Goal: Information Seeking & Learning: Understand process/instructions

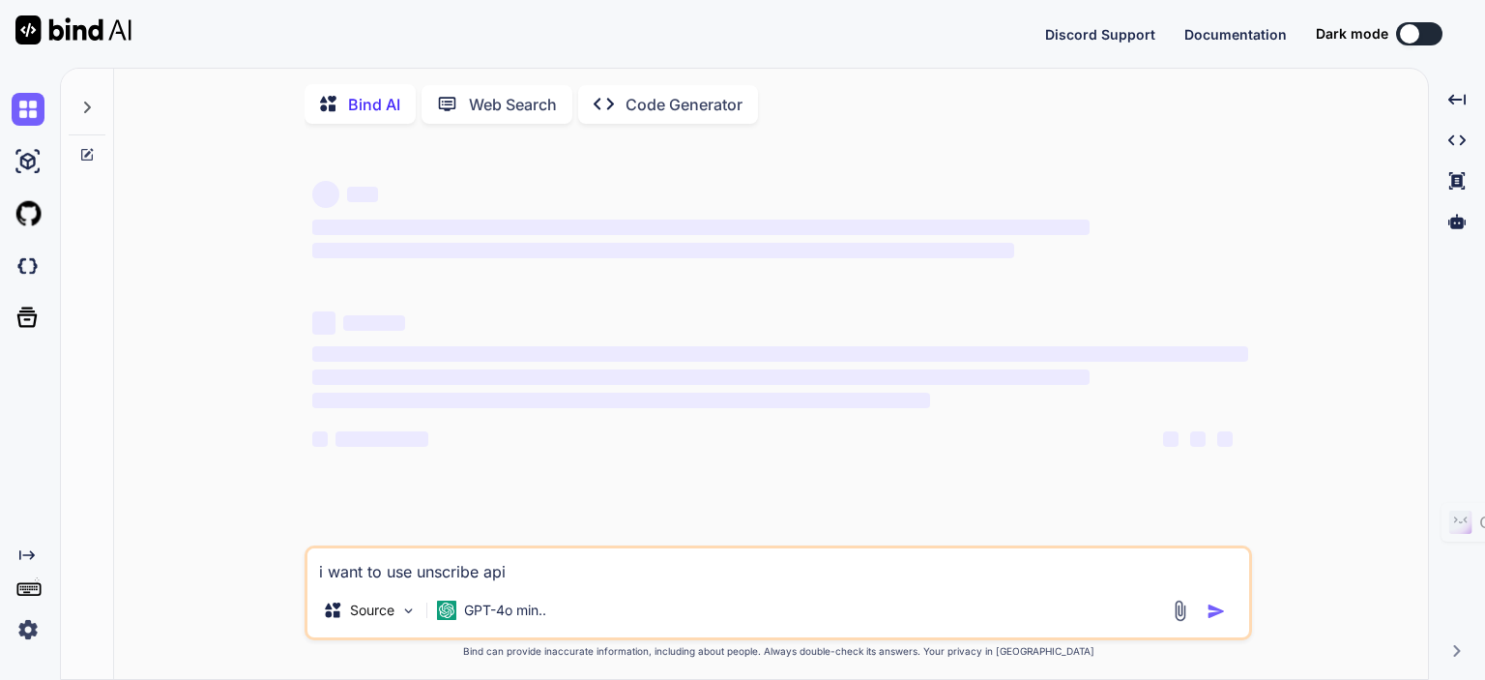
type textarea "x"
click at [512, 570] on textarea "i want to use unscribe api" at bounding box center [779, 565] width 942 height 35
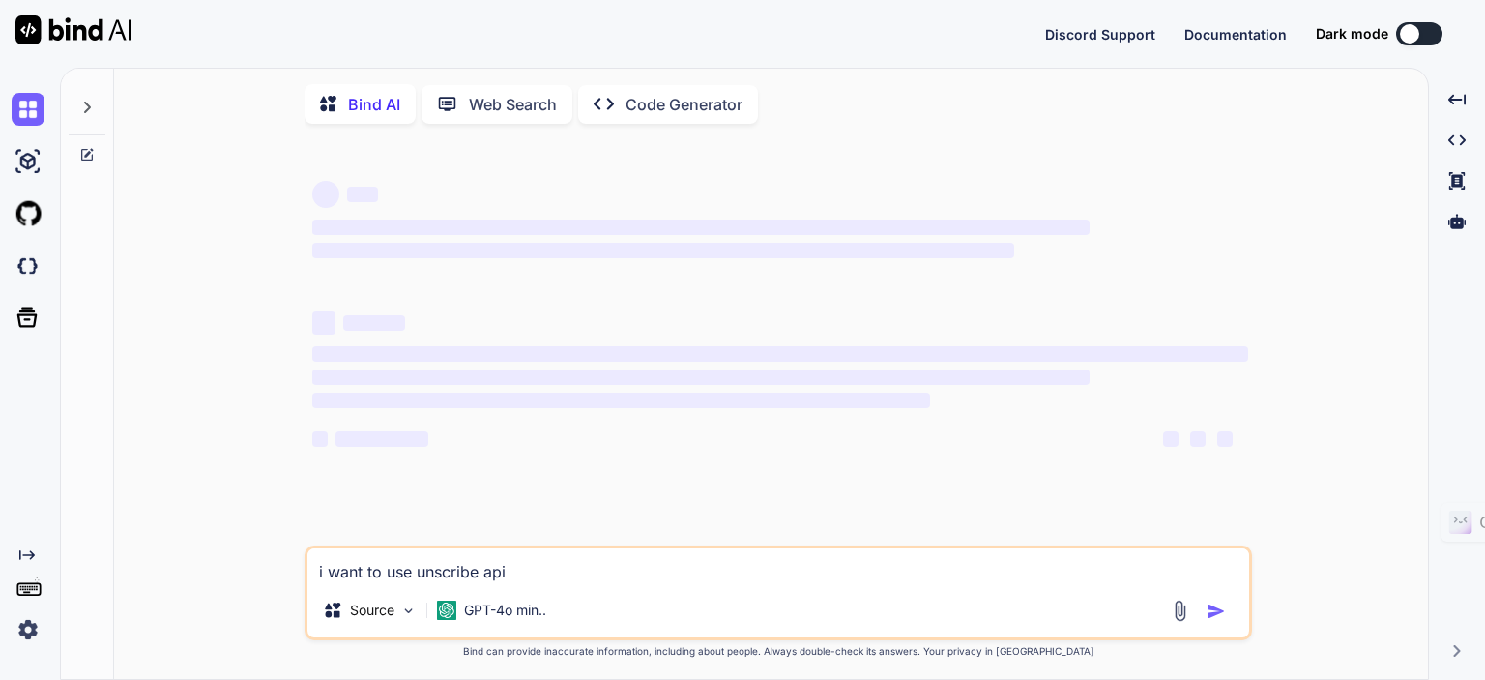
click at [512, 570] on textarea "i want to use unscribe api" at bounding box center [779, 565] width 942 height 35
type textarea "m"
type textarea "x"
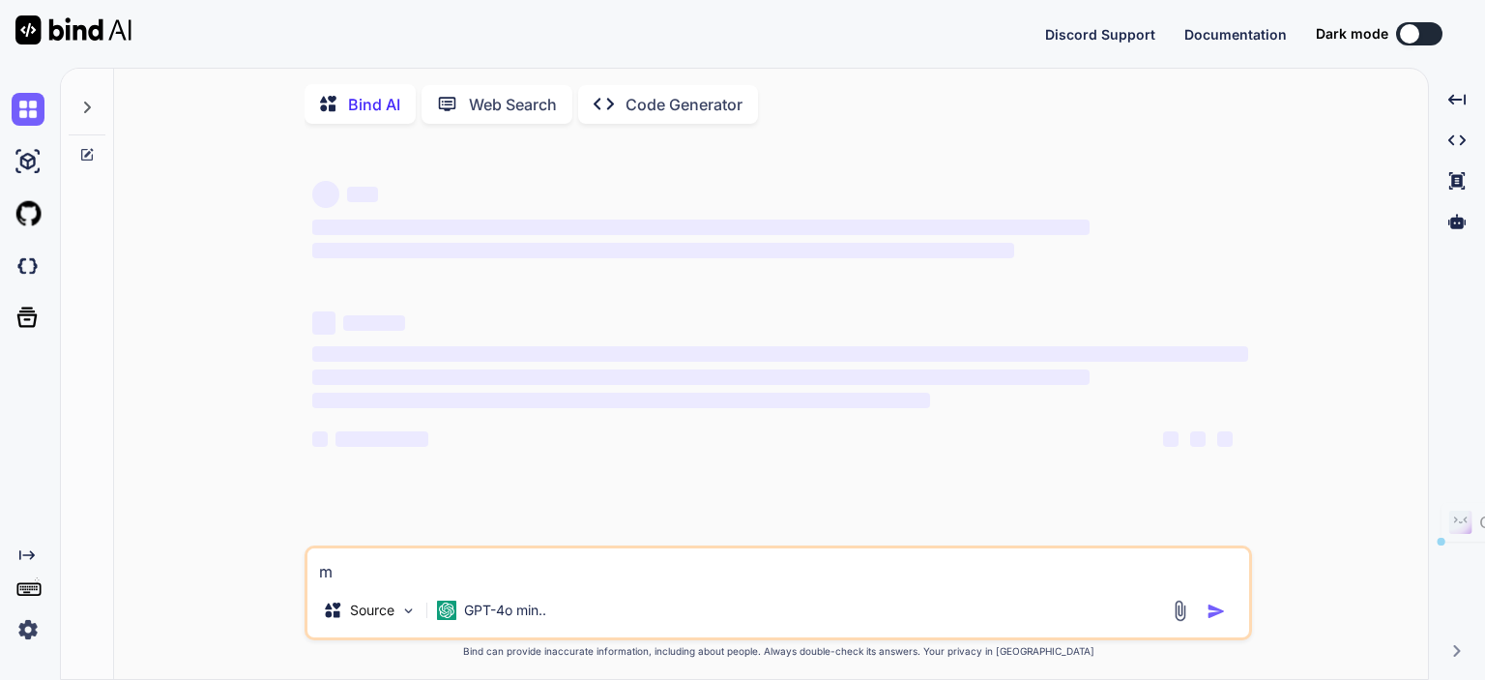
type textarea "me"
type textarea "x"
type textarea "mer"
type textarea "x"
type textarea "mere"
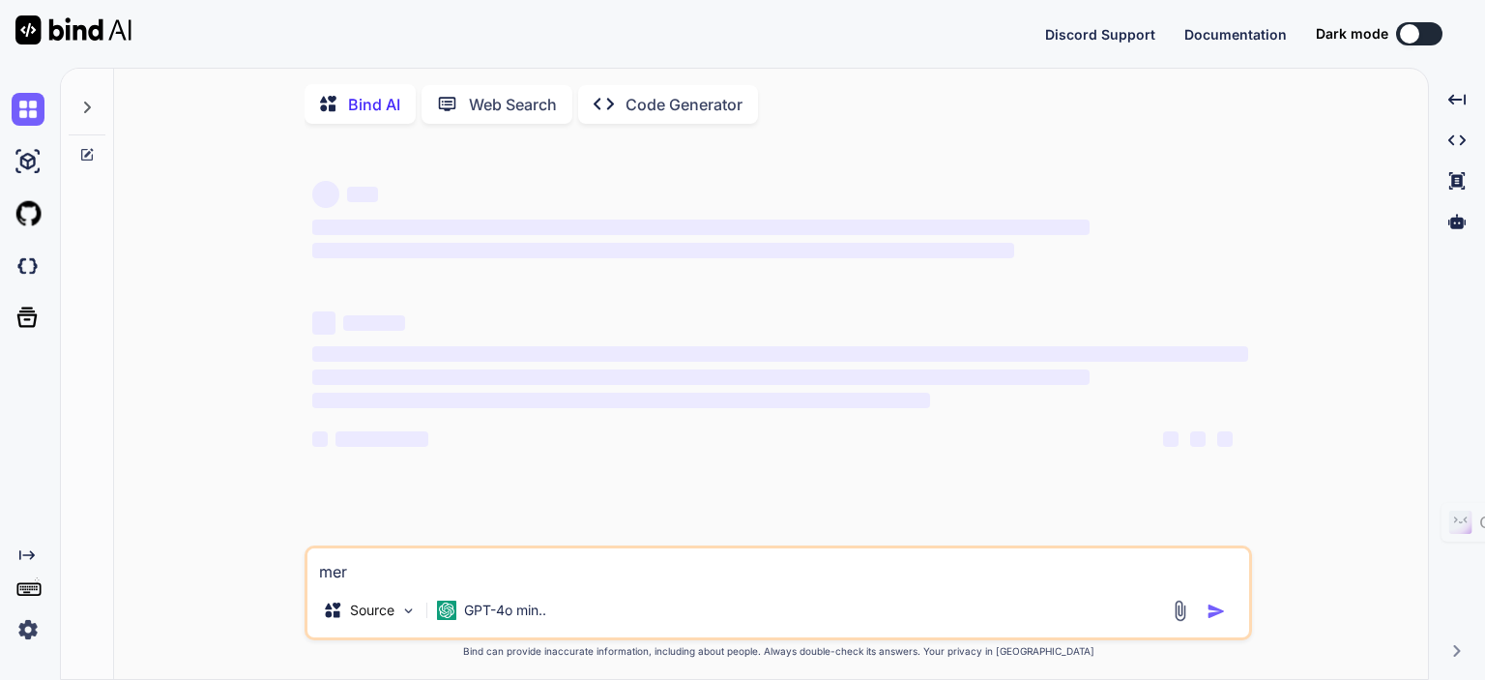
type textarea "x"
type textarea "mere"
type textarea "x"
type textarea "mere f"
type textarea "x"
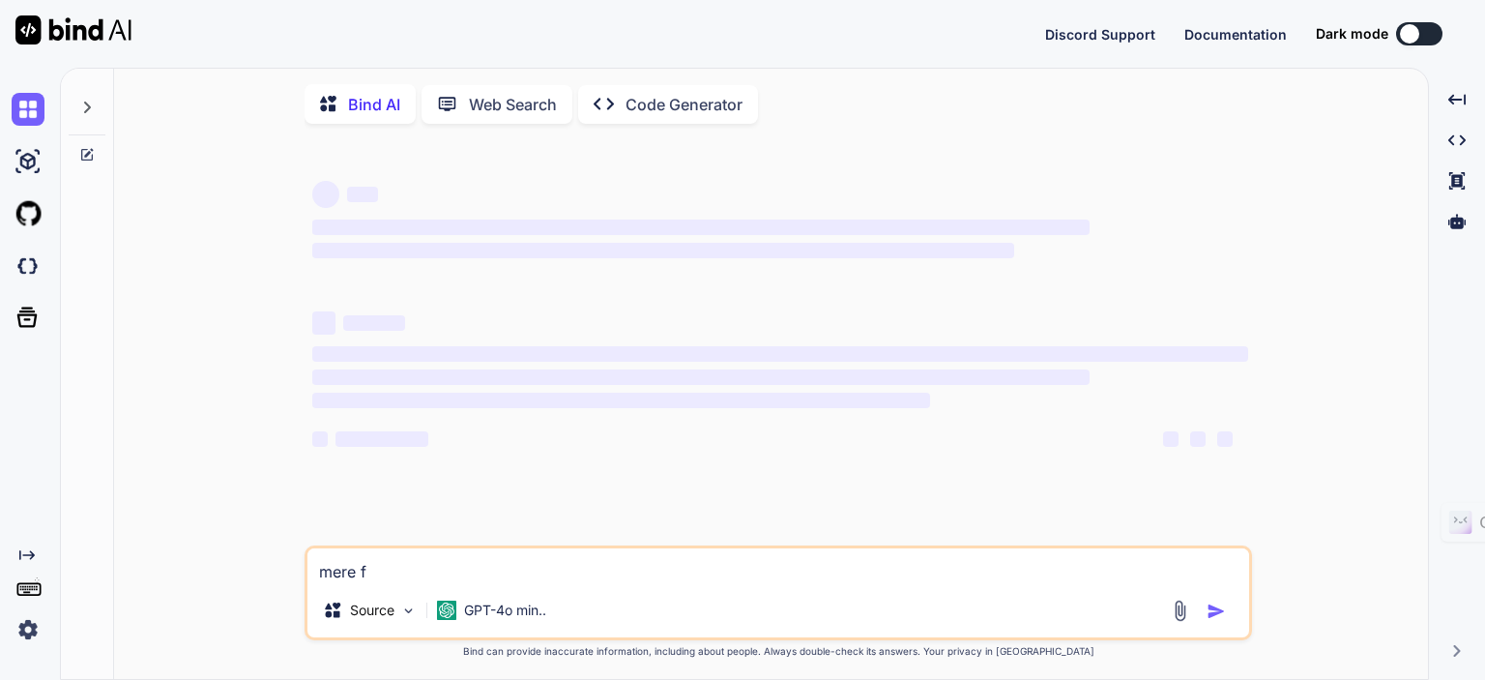
type textarea "mere fo"
type textarea "x"
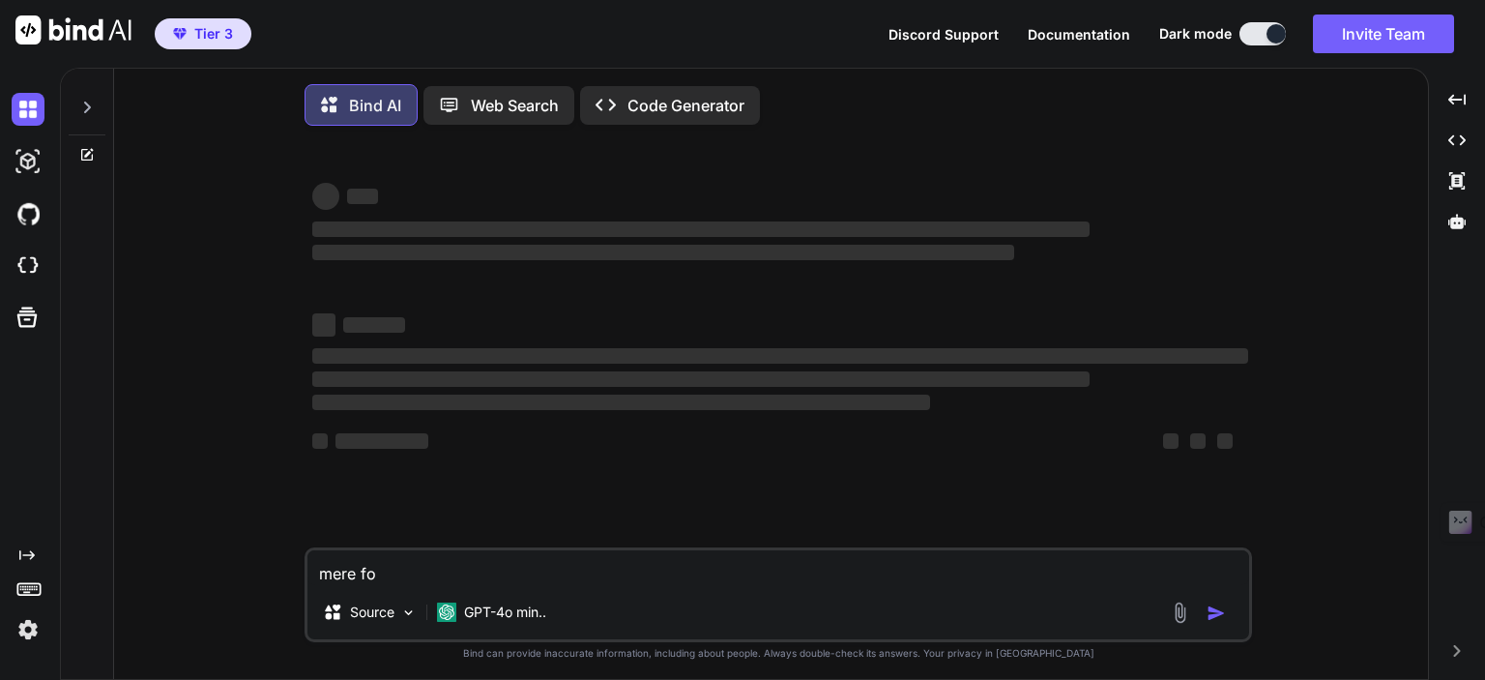
type textarea "mere fol"
type textarea "x"
type textarea "mere fold"
type textarea "x"
type textarea "mere folde"
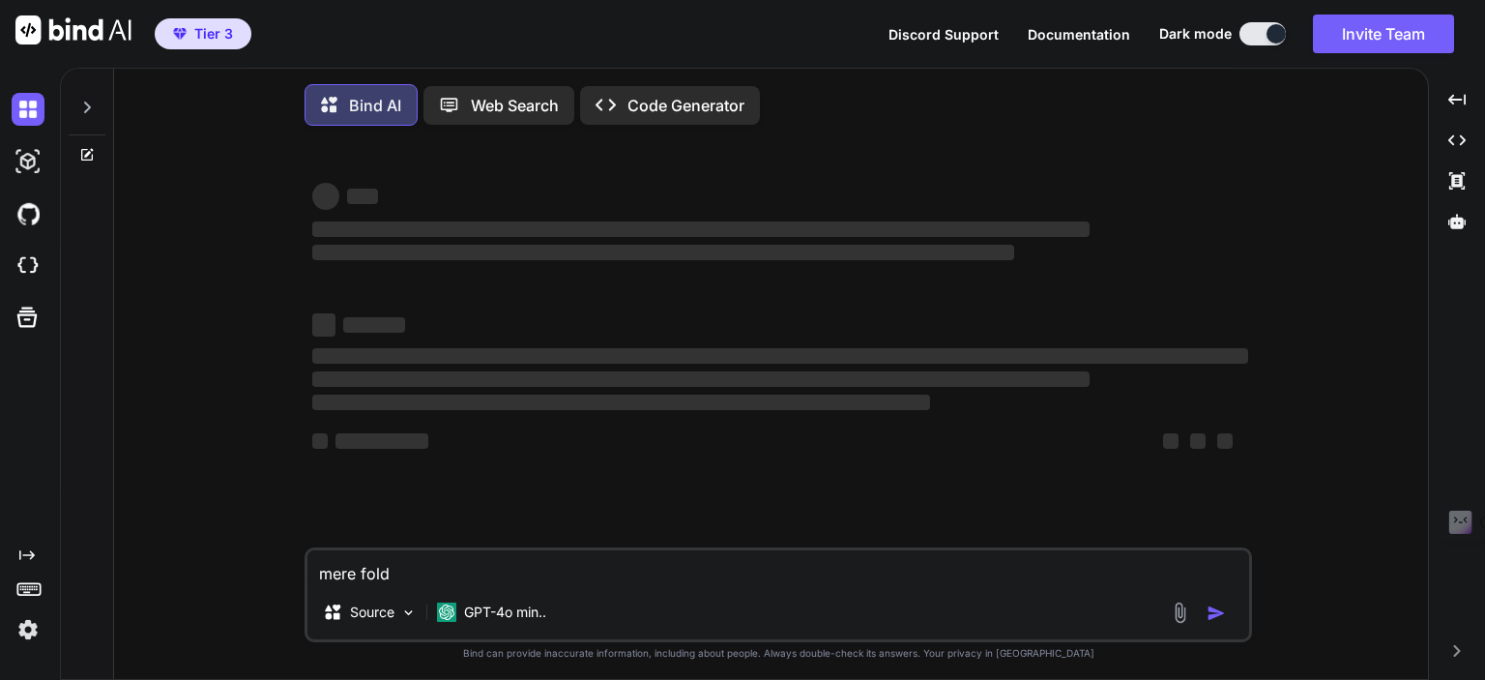
type textarea "x"
type textarea "mere folder"
type textarea "x"
type textarea "mere folder"
type textarea "x"
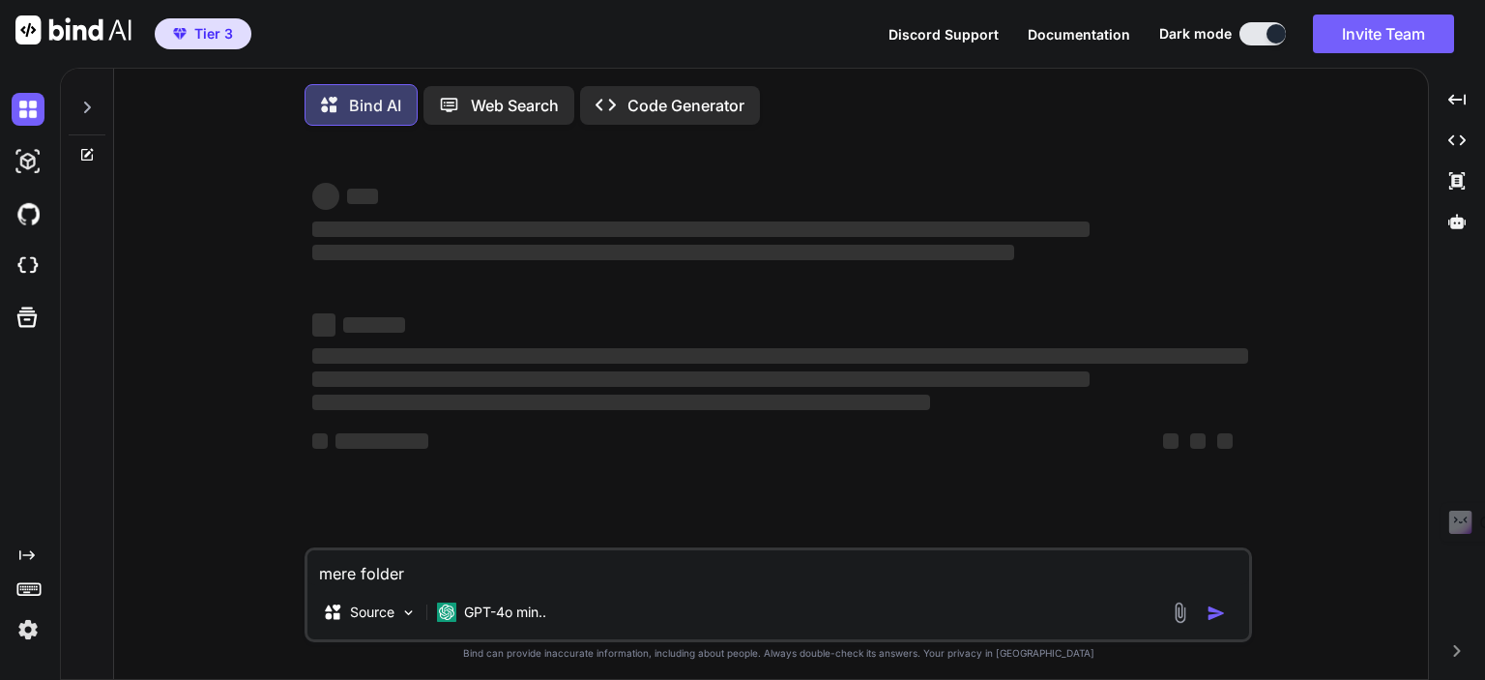
type textarea "mere folder m"
type textarea "x"
type textarea "mere folder me"
type textarea "x"
type textarea "mere folder me"
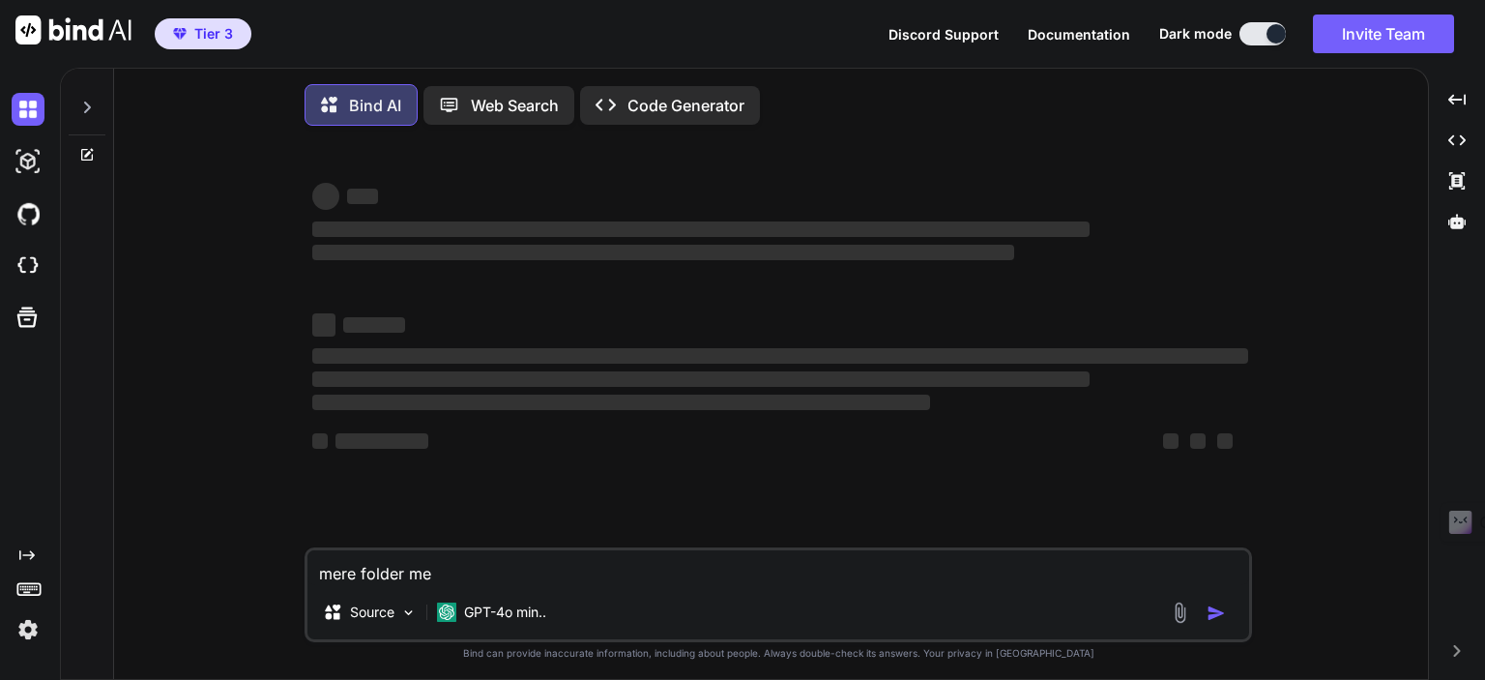
type textarea "x"
type textarea "mere folder me v"
type textarea "x"
type textarea "mere folder me vi"
type textarea "x"
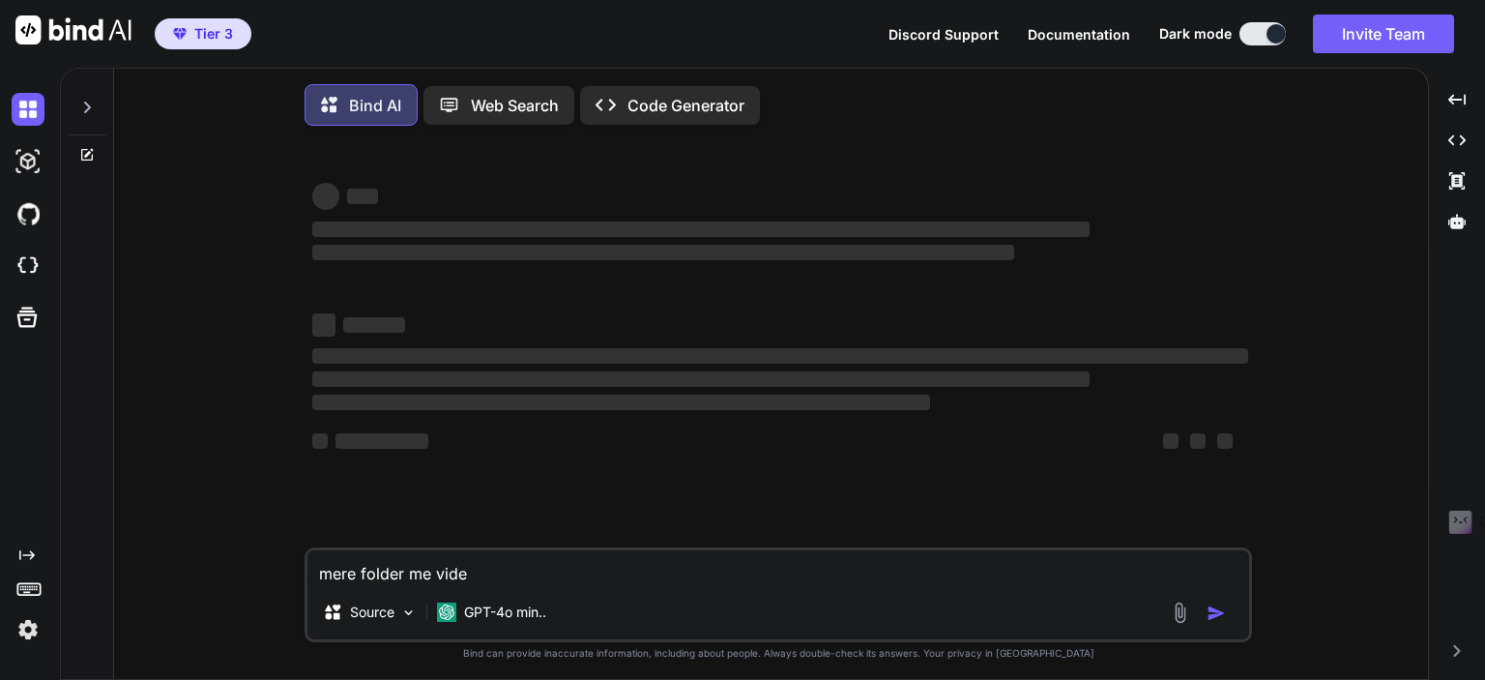
type textarea "mere folder me video"
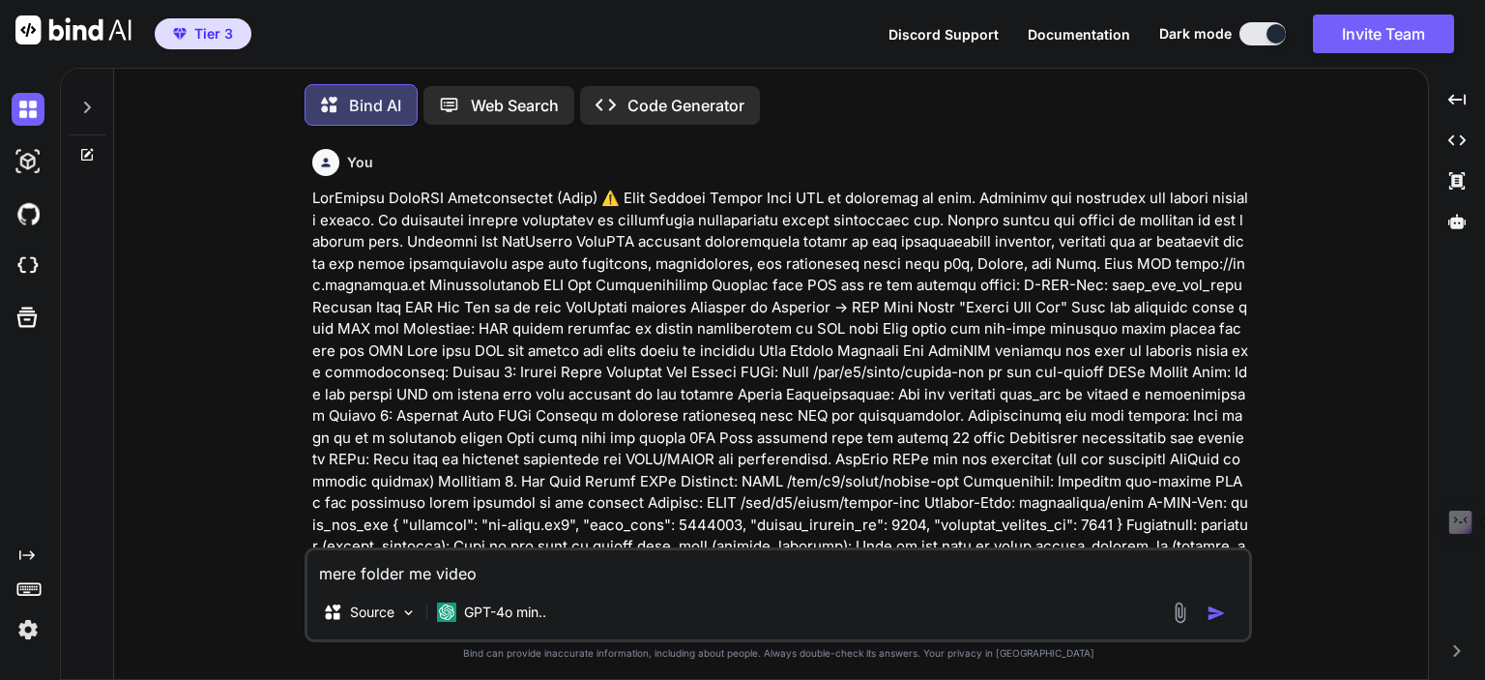
type textarea "x"
type textarea "mere folder me video"
type textarea "x"
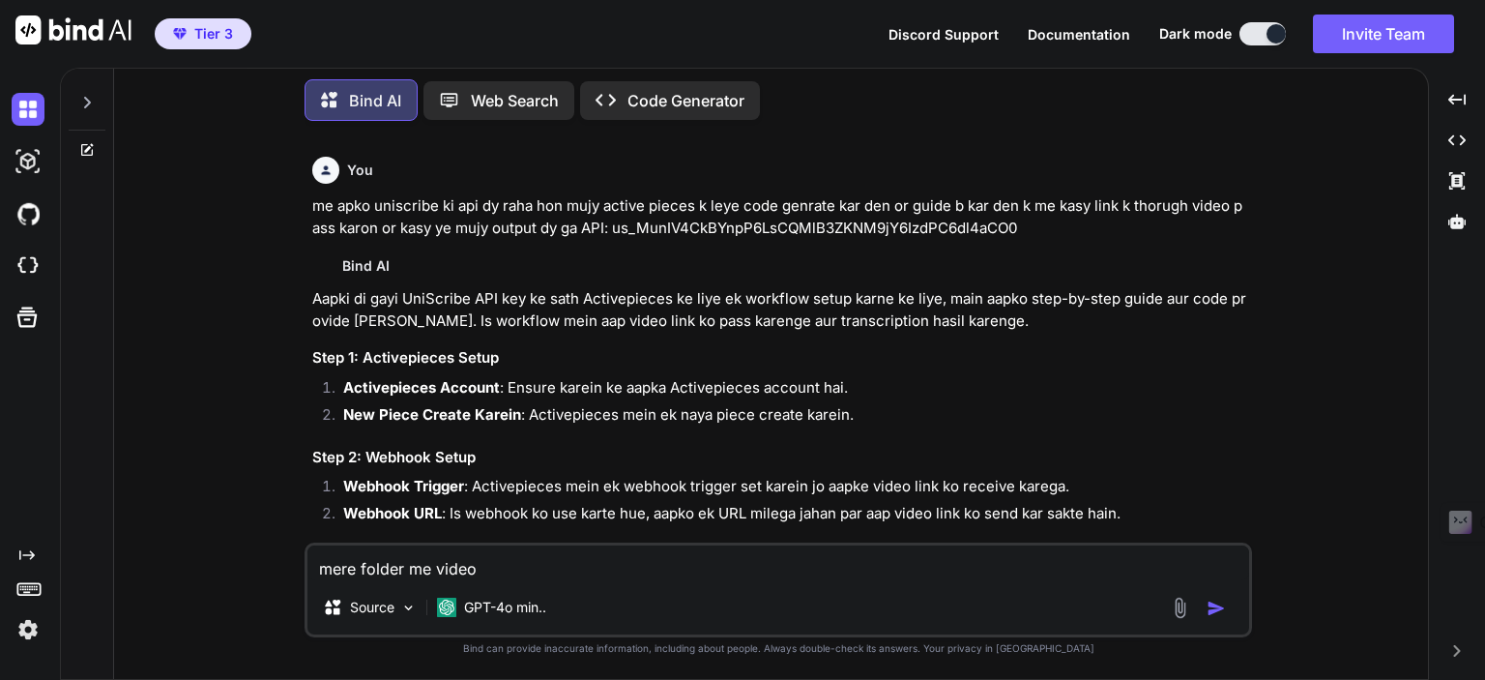
scroll to position [6691, 0]
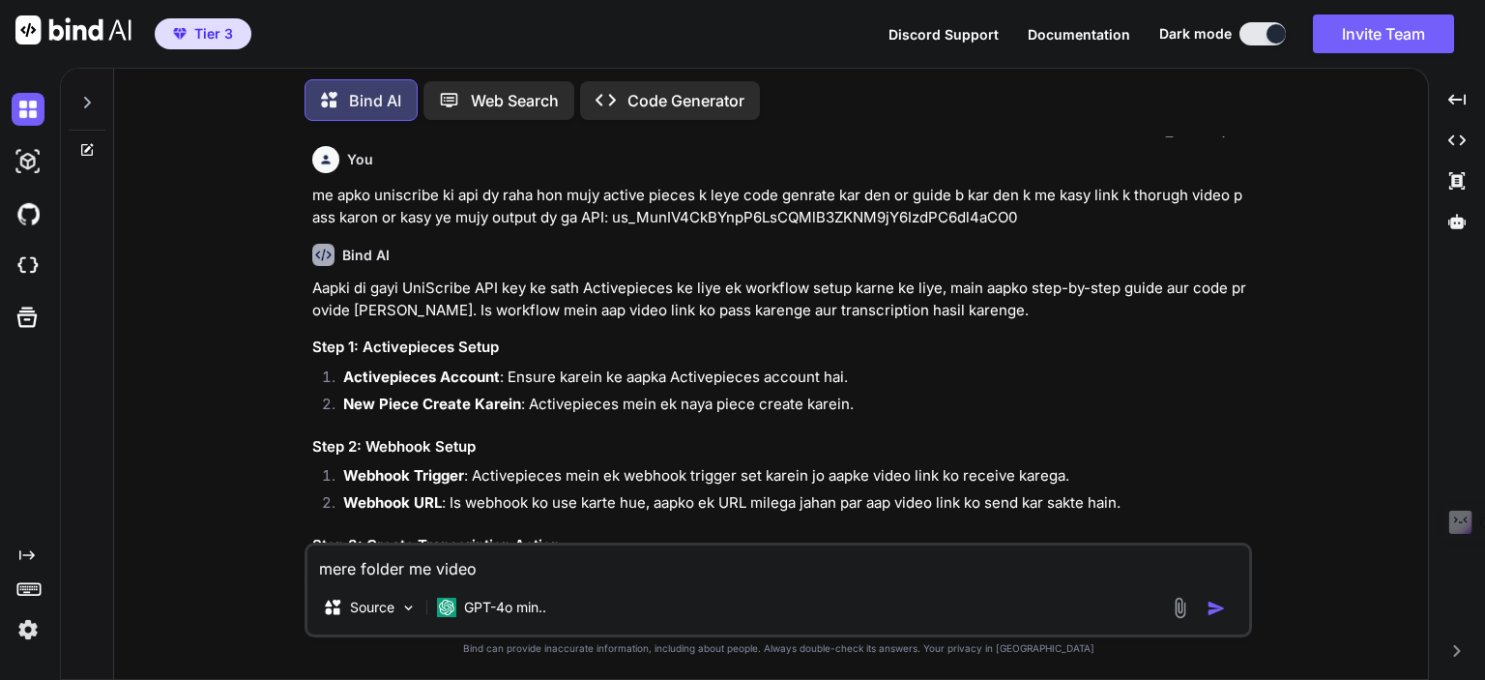
type textarea "mere folder me video"
click at [83, 150] on icon at bounding box center [87, 150] width 12 height 12
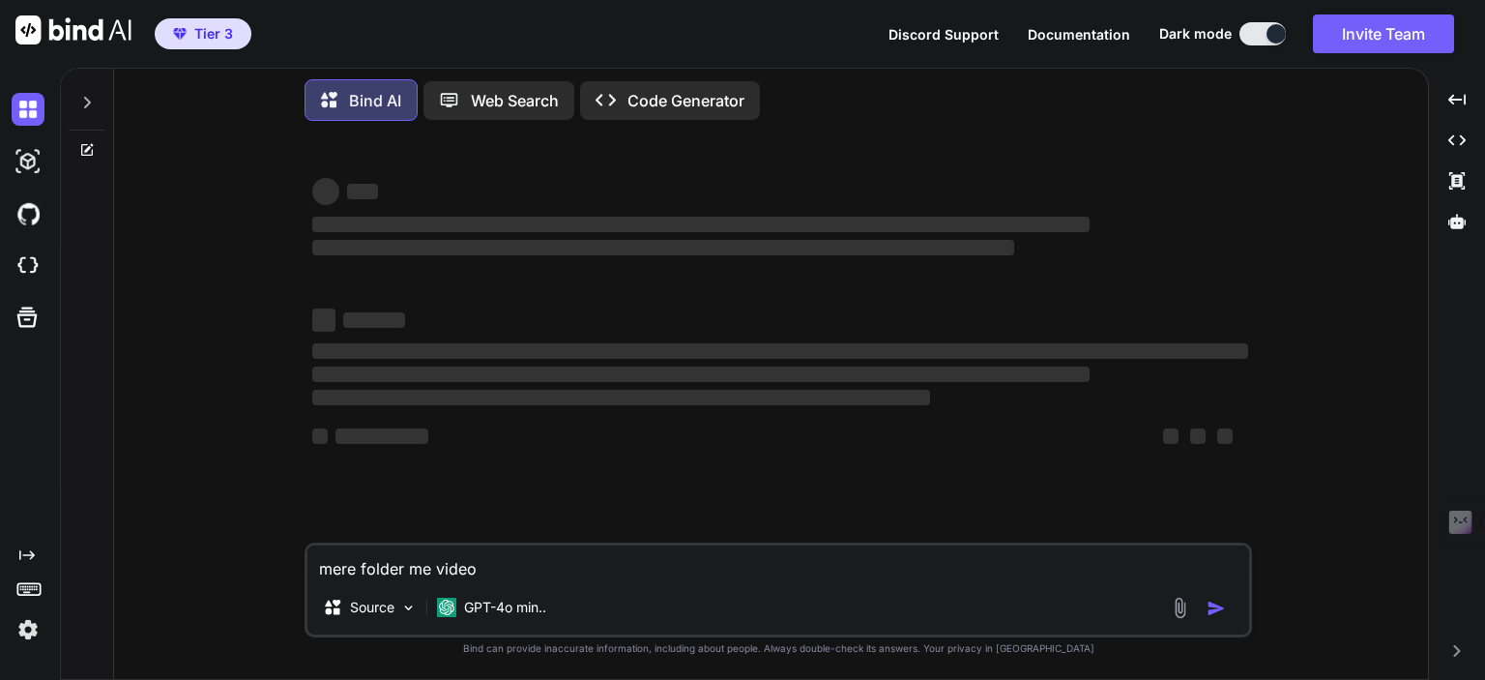
click at [528, 569] on textarea "mere folder me video" at bounding box center [779, 562] width 942 height 35
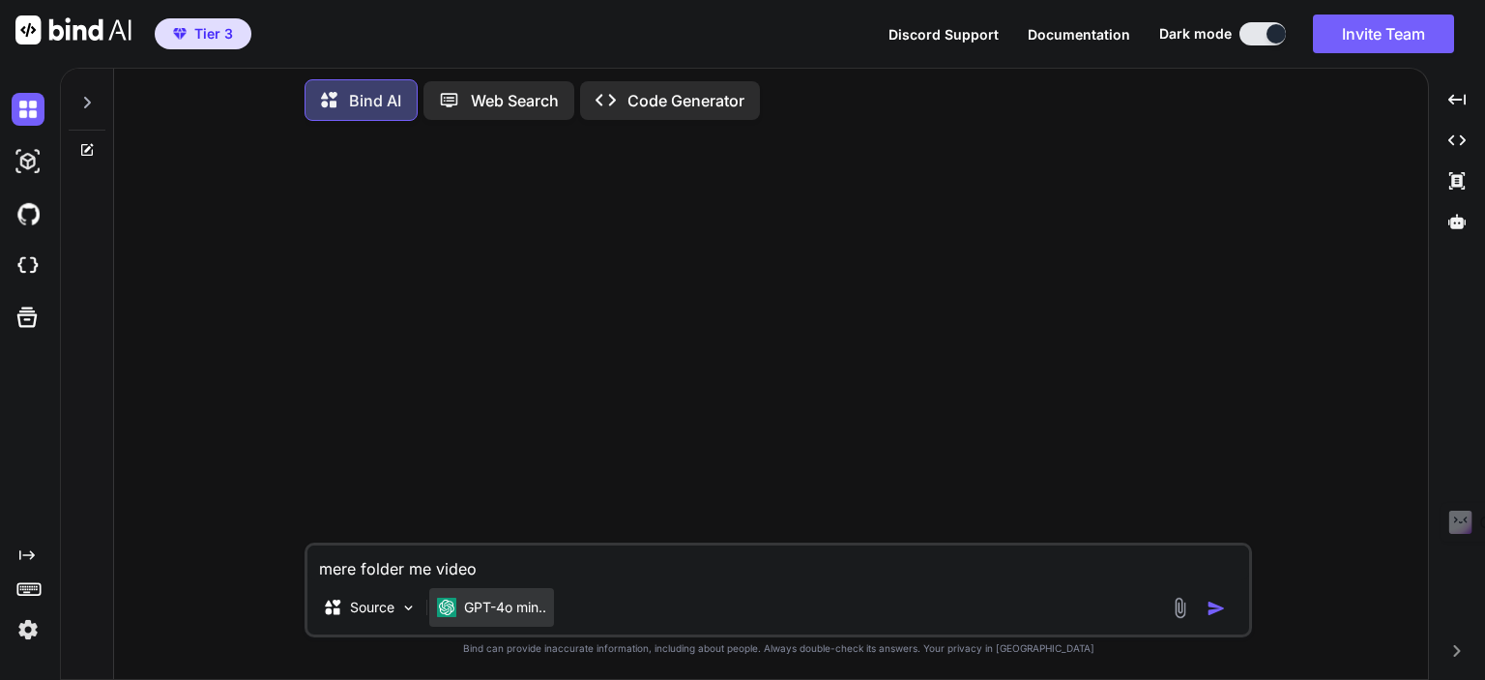
click at [484, 604] on p "GPT-4o min.." at bounding box center [505, 607] width 82 height 19
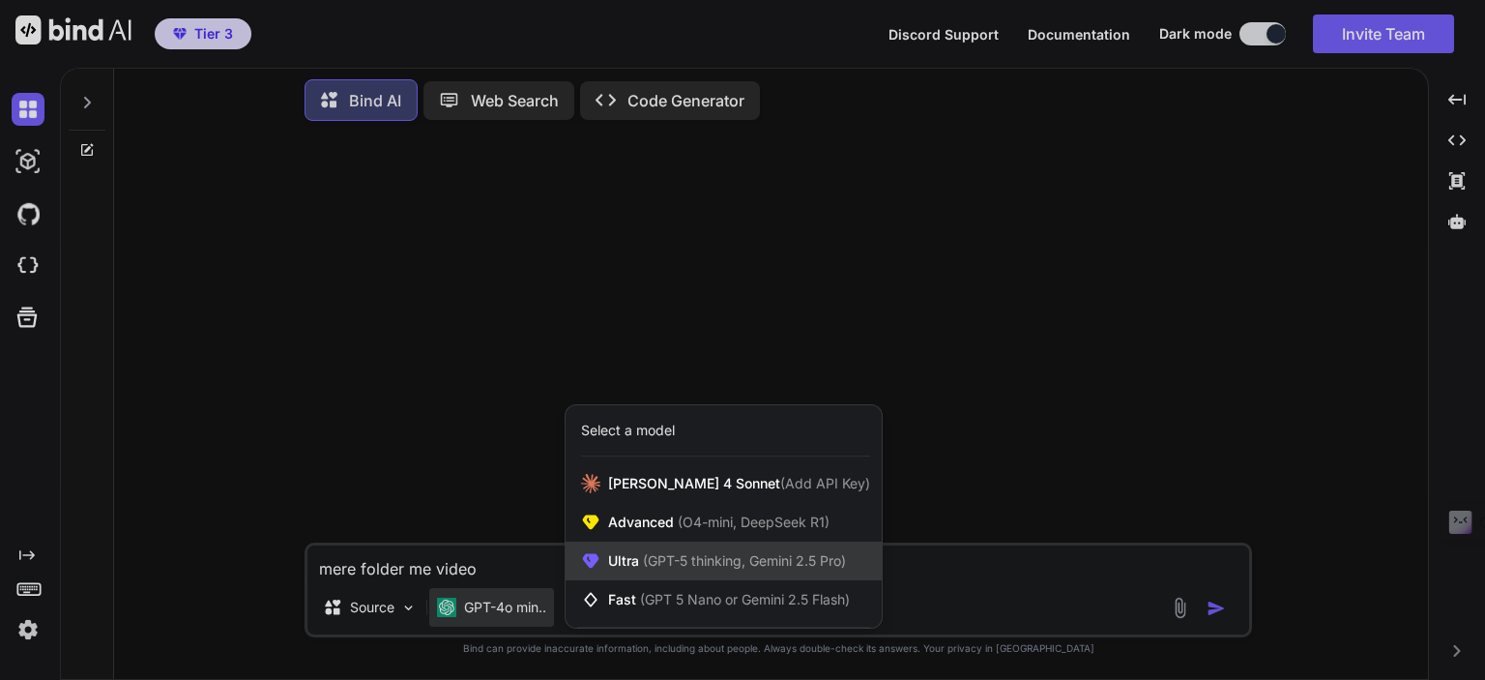
click at [641, 570] on span "Ultra (GPT-5 thinking, Gemini 2.5 Pro)" at bounding box center [727, 560] width 238 height 19
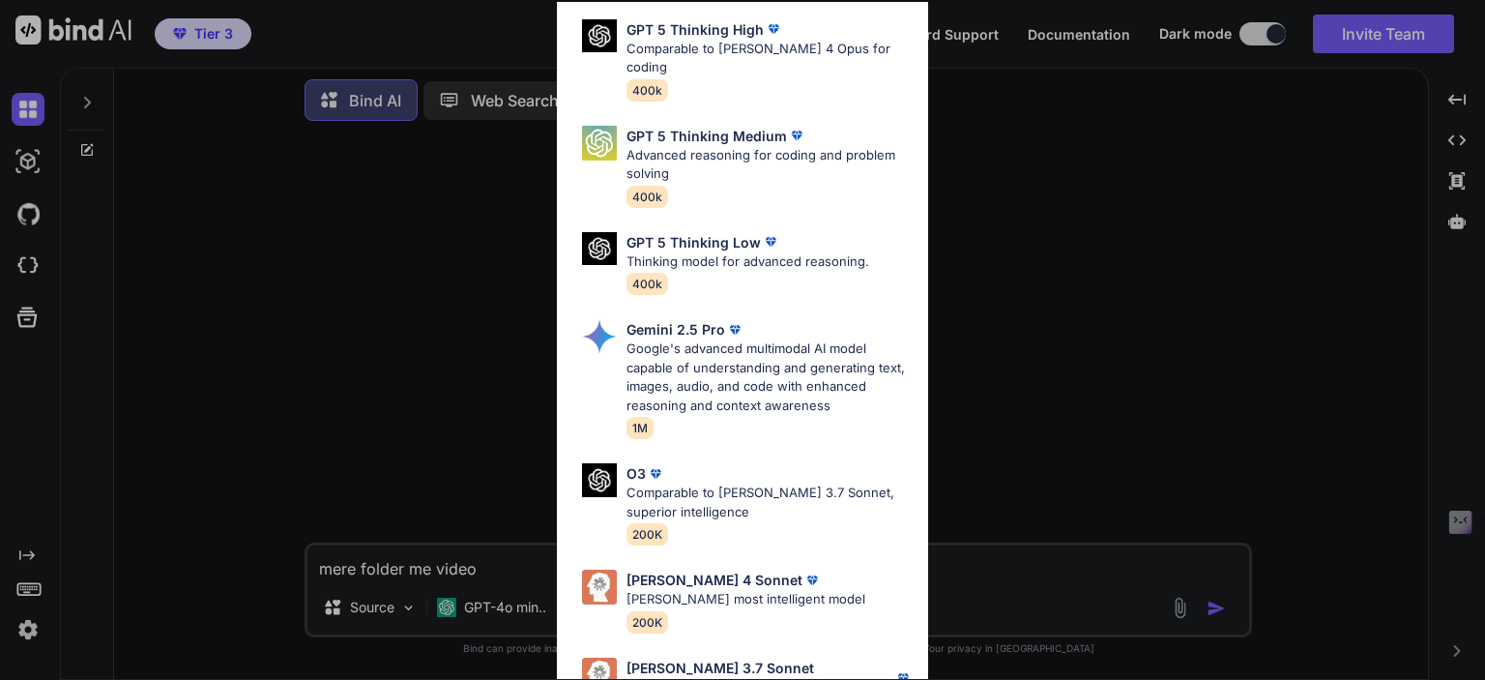
scroll to position [214, 0]
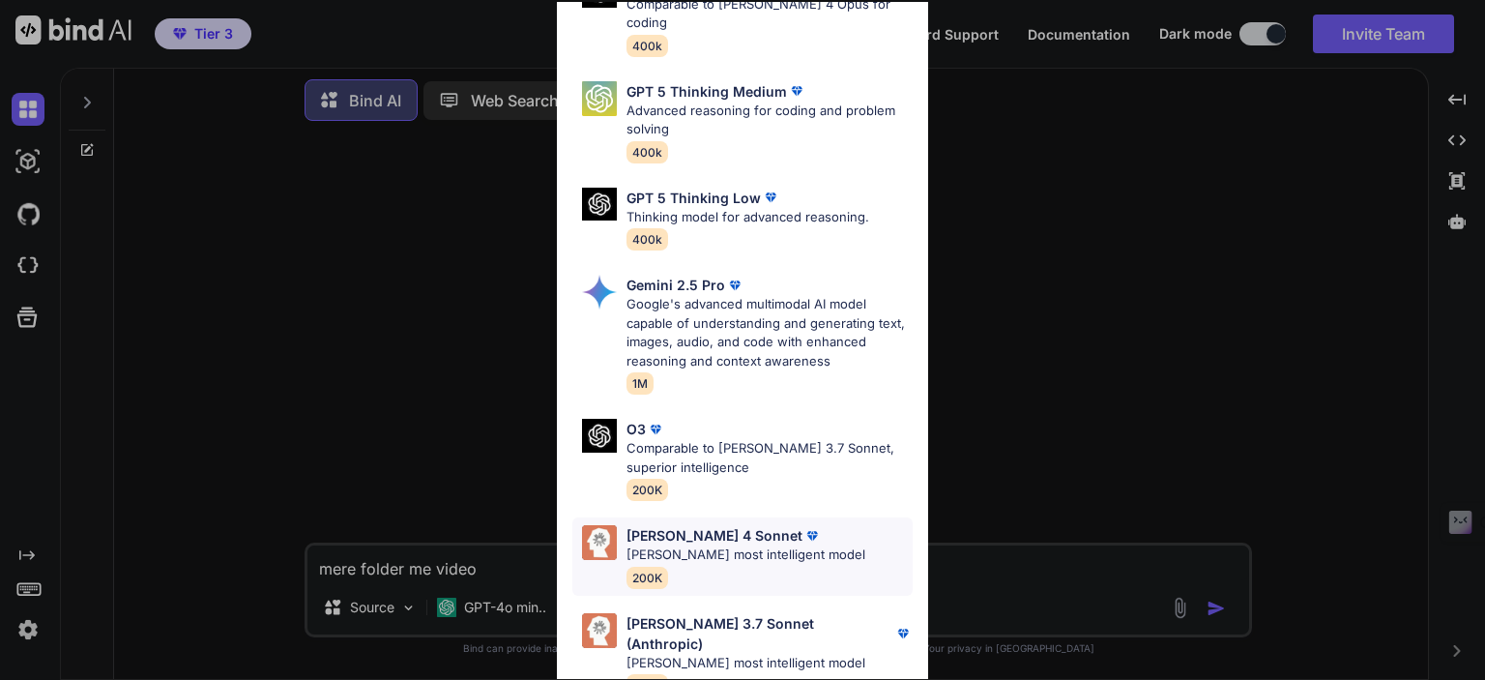
click at [761, 545] on p "Claude's most intelligent model" at bounding box center [746, 554] width 239 height 19
type textarea "x"
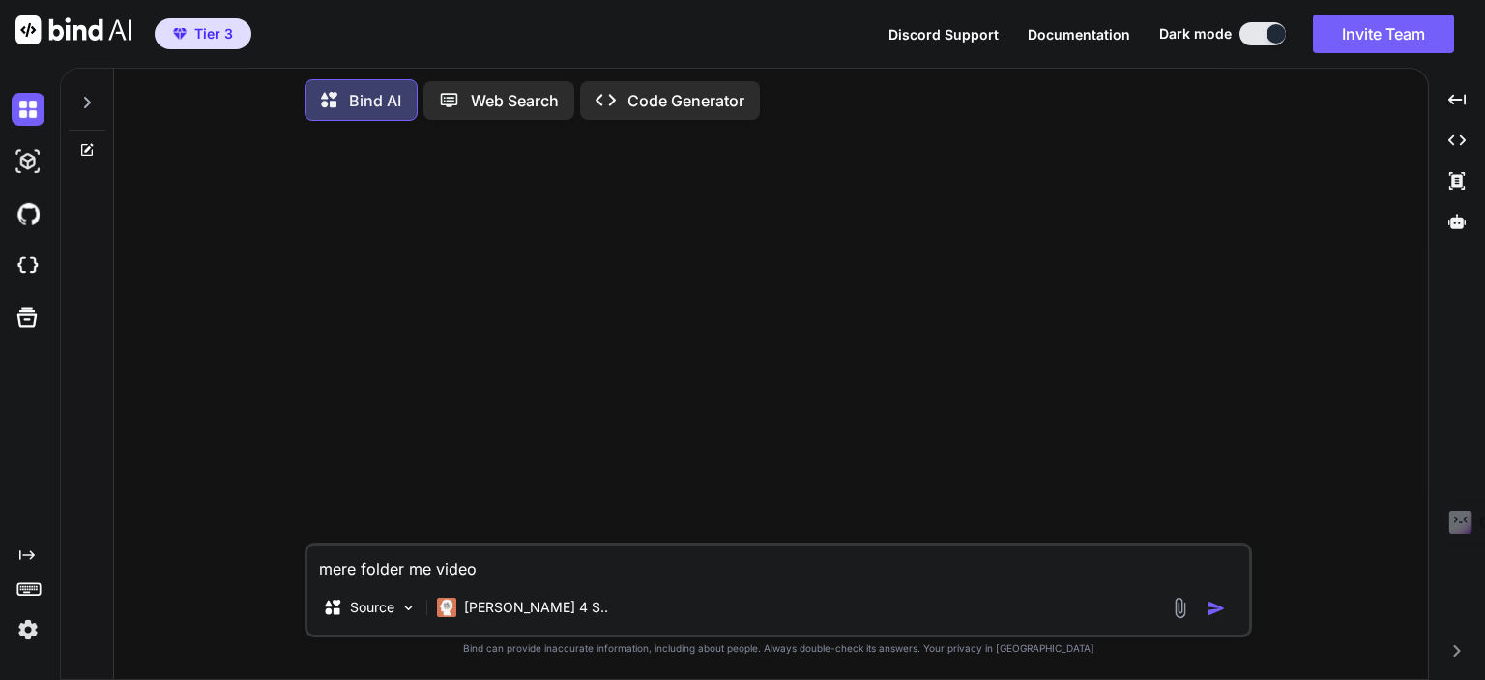
click at [513, 566] on textarea "mere folder me video" at bounding box center [779, 562] width 942 height 35
type textarea "mere folder me video m"
type textarea "x"
type textarea "mere folder me video mu"
type textarea "x"
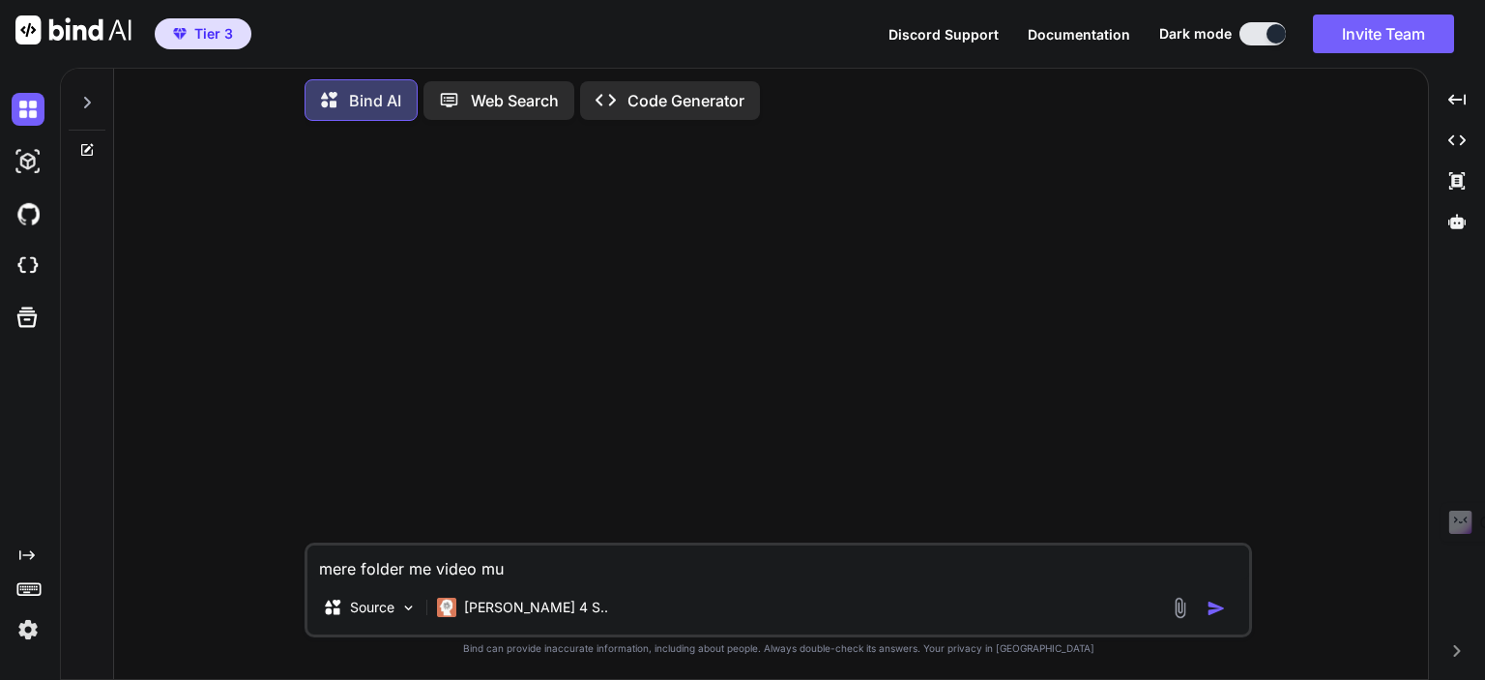
type textarea "mere folder me video mul"
type textarea "x"
type textarea "mere folder me video mult"
type textarea "x"
type textarea "mere folder me video multi"
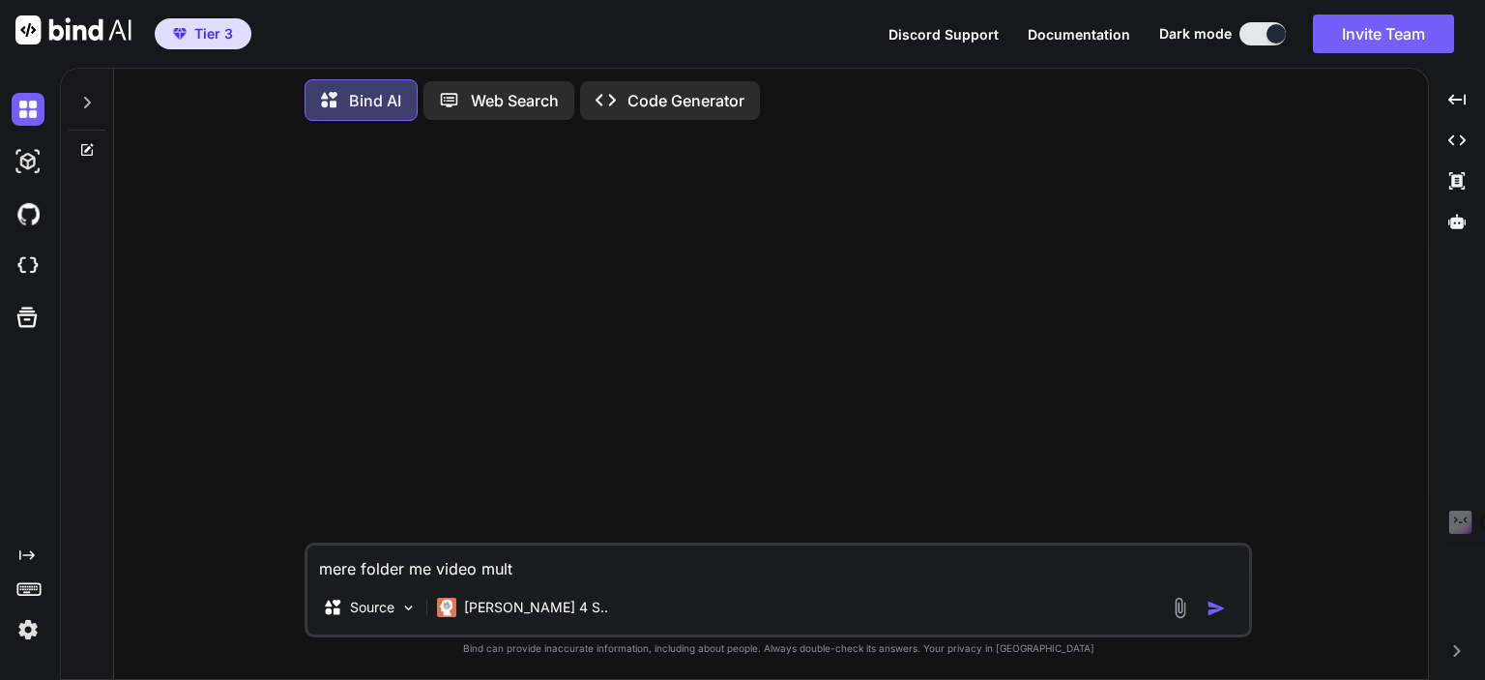
type textarea "x"
type textarea "mere folder me video multip"
type textarea "x"
type textarea "mere folder me video multipl"
type textarea "x"
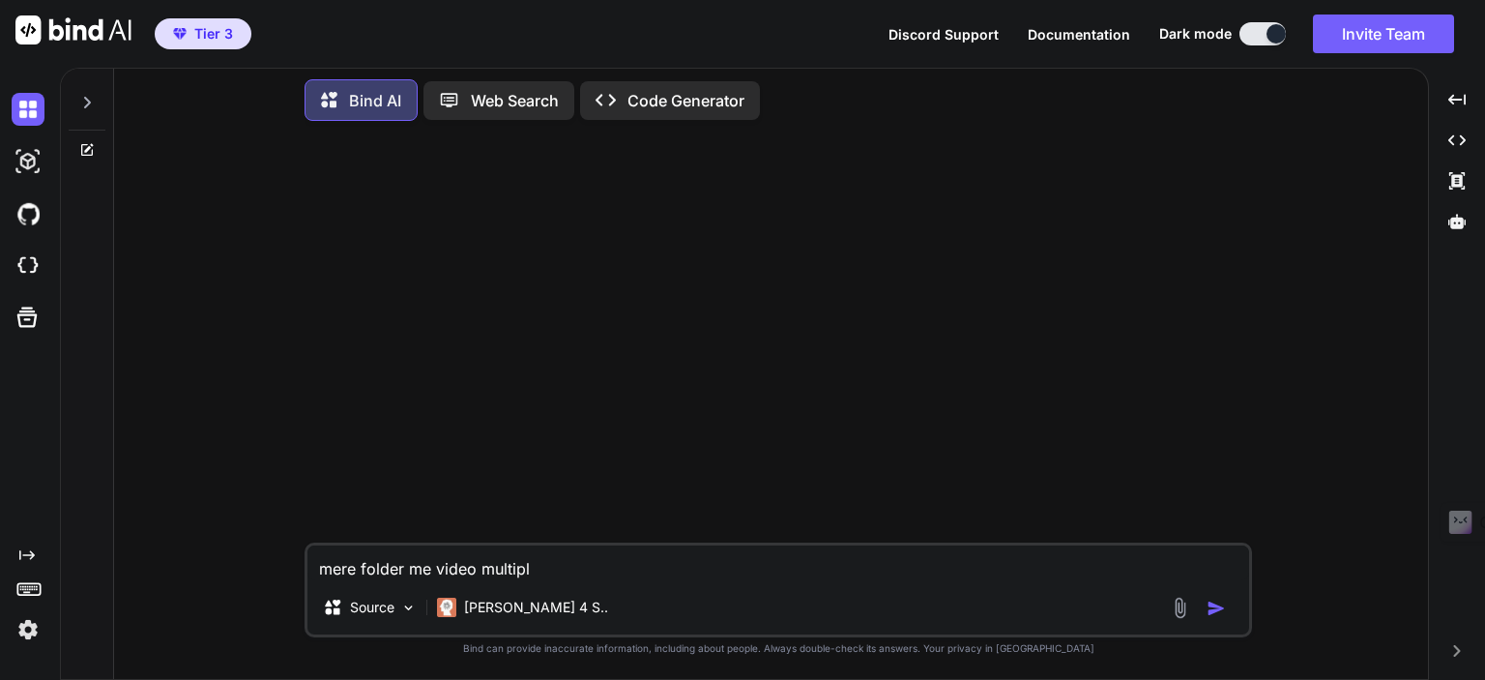
type textarea "mere folder me video multiple"
type textarea "x"
type textarea "mere folder me video multiple"
type textarea "x"
type textarea "mere folder me video multiple f"
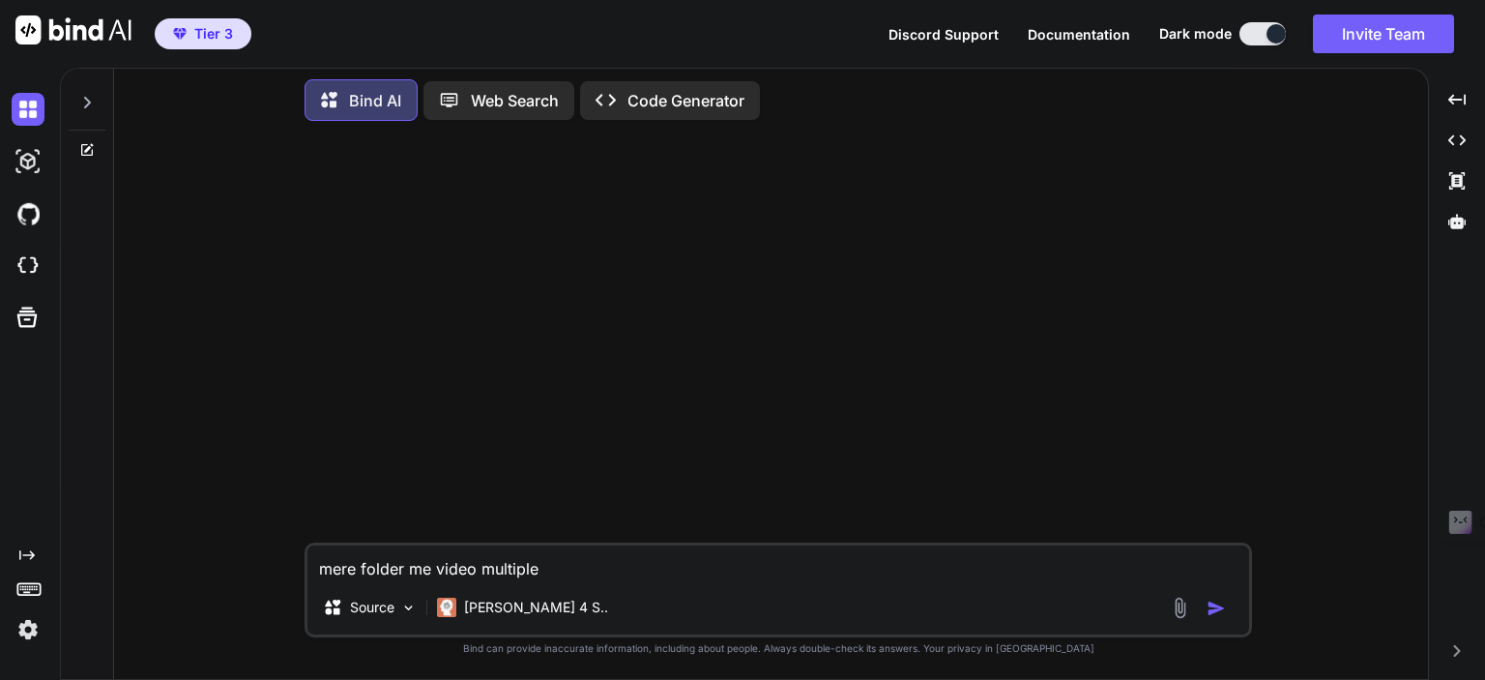
type textarea "x"
type textarea "mere folder me video multiple fi"
type textarea "x"
type textarea "mere folder me video multiple fil"
type textarea "x"
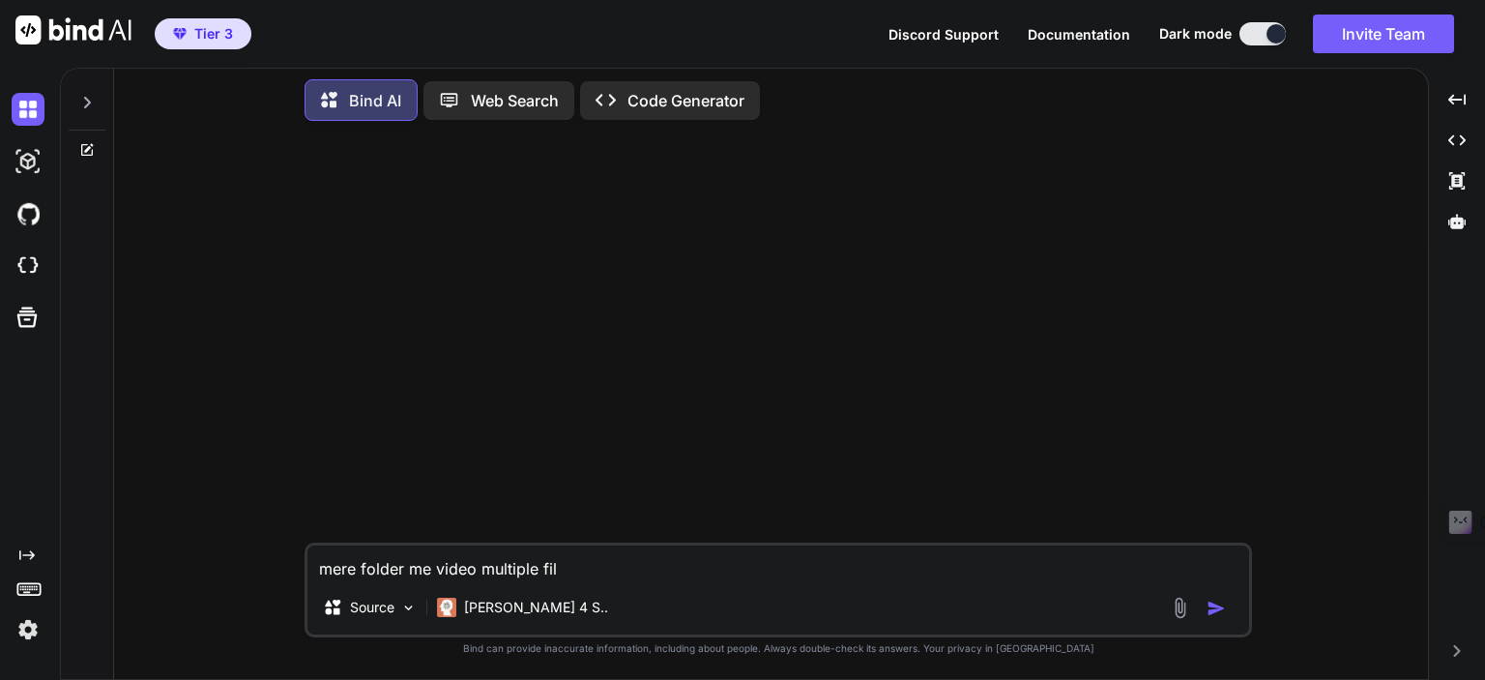
type textarea "mere folder me video multiple file"
type textarea "x"
type textarea "mere folder me video multiple files"
type textarea "x"
type textarea "mere folder me video multiple files"
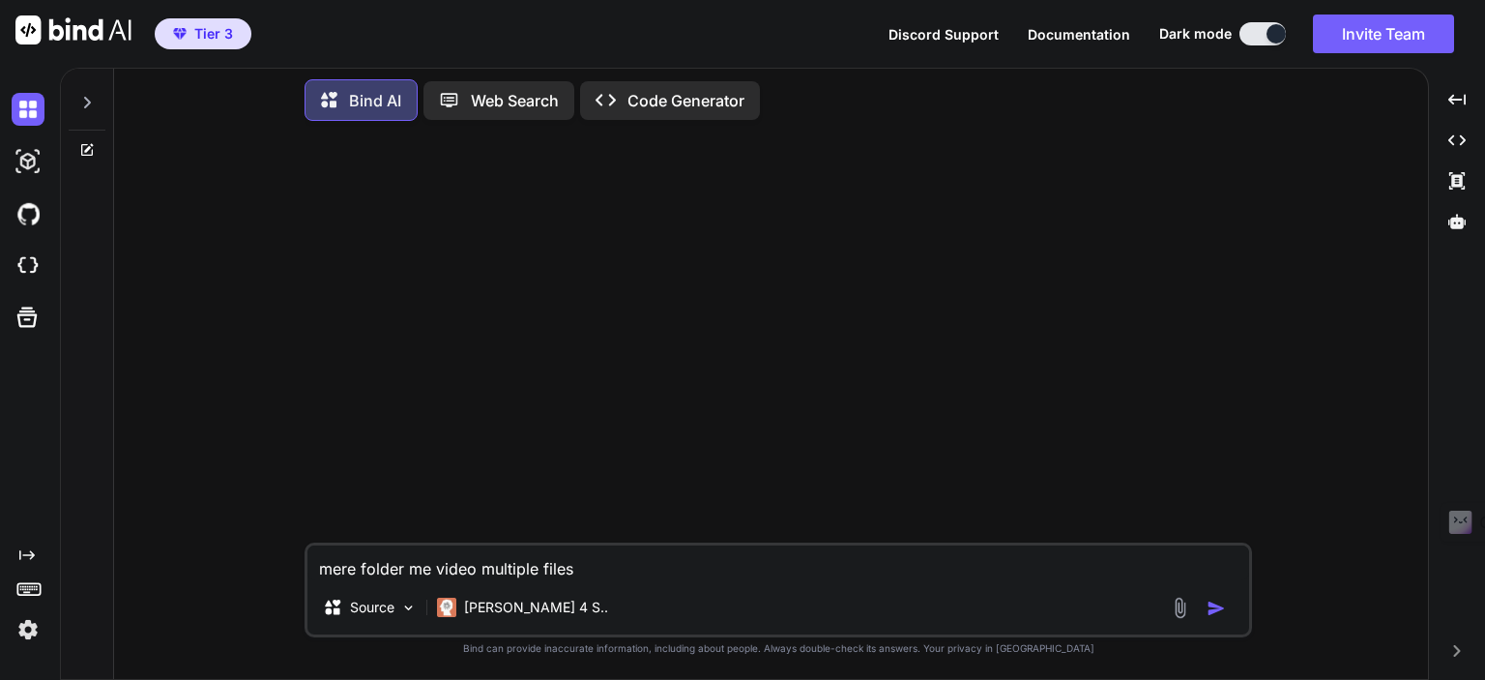
type textarea "x"
type textarea "mere folder me video multiple files h"
type textarea "x"
type textarea "mere folder me video multiple files ha"
type textarea "x"
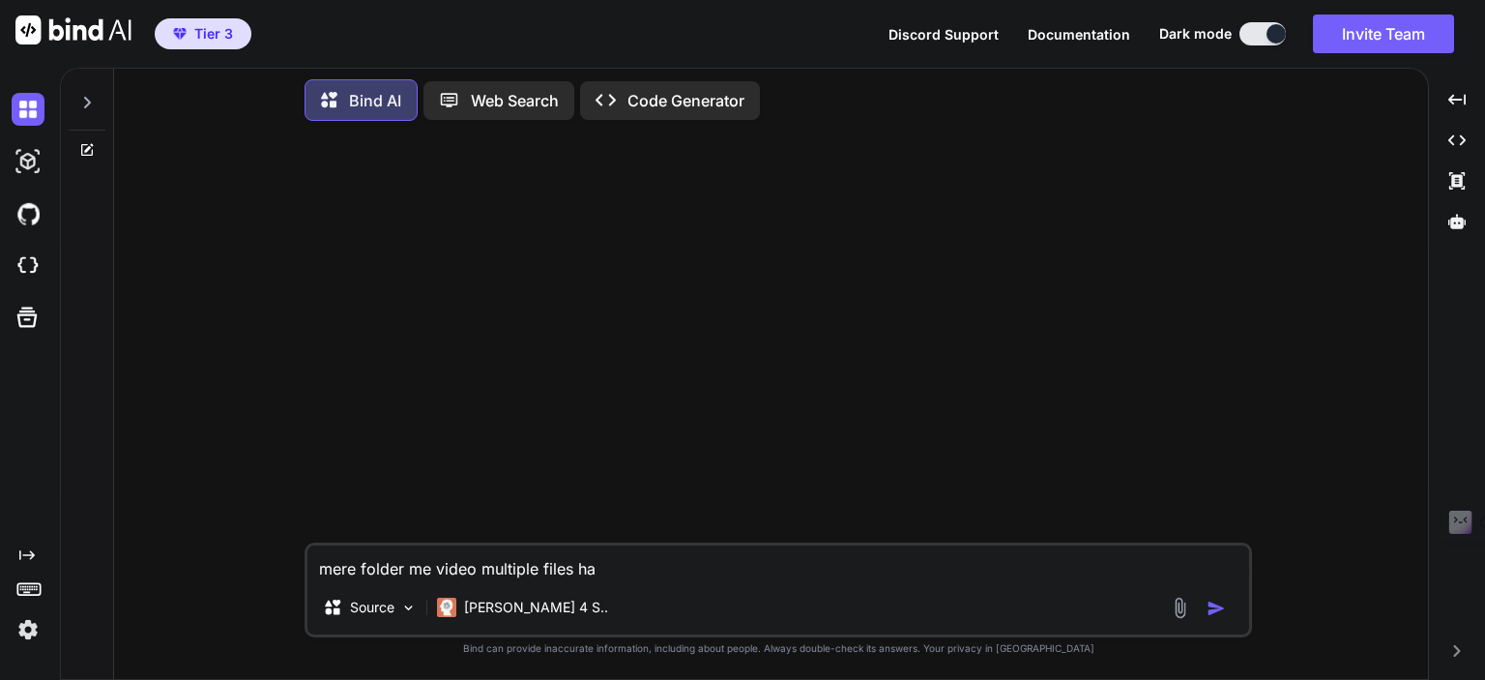
type textarea "mere folder me video multiple files han"
type textarea "x"
type textarea "mere folder me video multiple files han"
type textarea "x"
type textarea "mere folder me video multiple files han o"
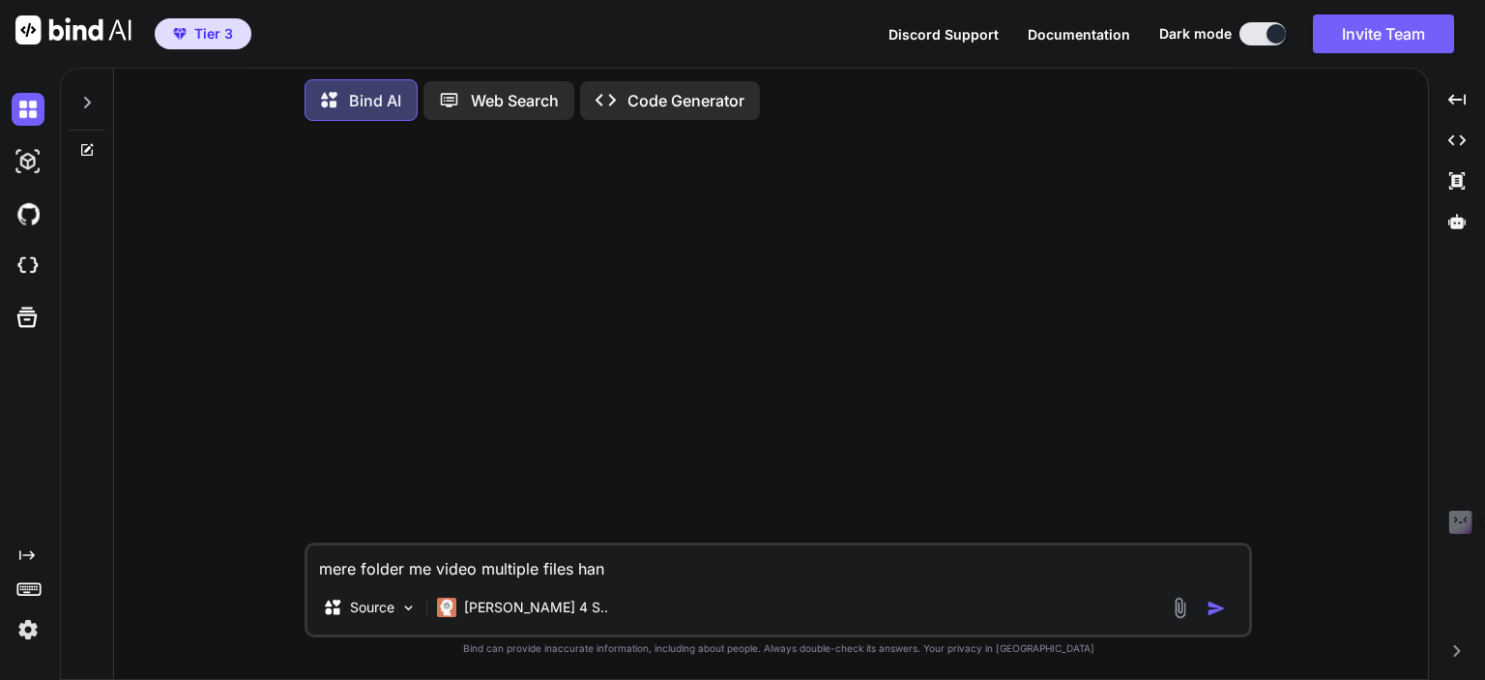
type textarea "x"
type textarea "mere folder me video multiple files han or"
type textarea "x"
type textarea "mere folder me video multiple files han or"
type textarea "x"
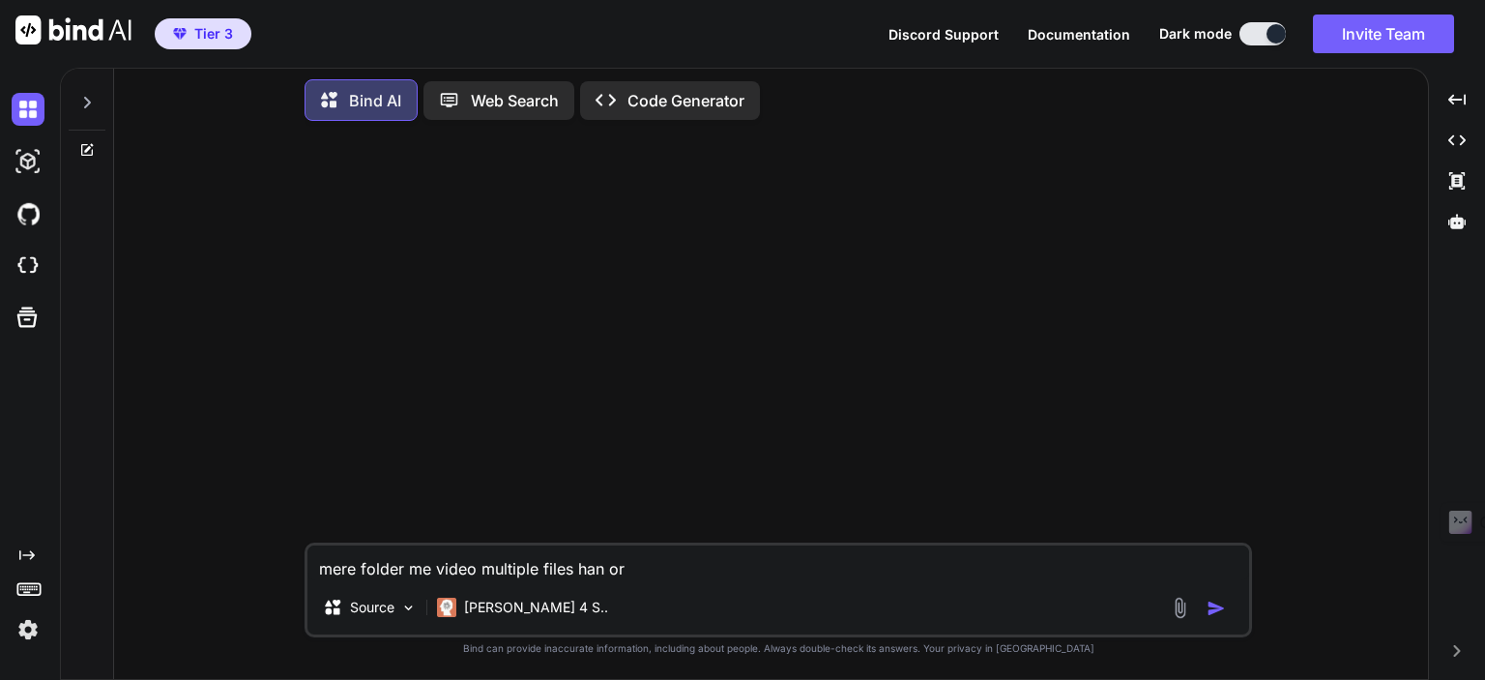
type textarea "mere folder me video multiple files han or m"
type textarea "x"
type textarea "mere folder me video multiple files han or me"
type textarea "x"
type textarea "mere folder me video multiple files han or me"
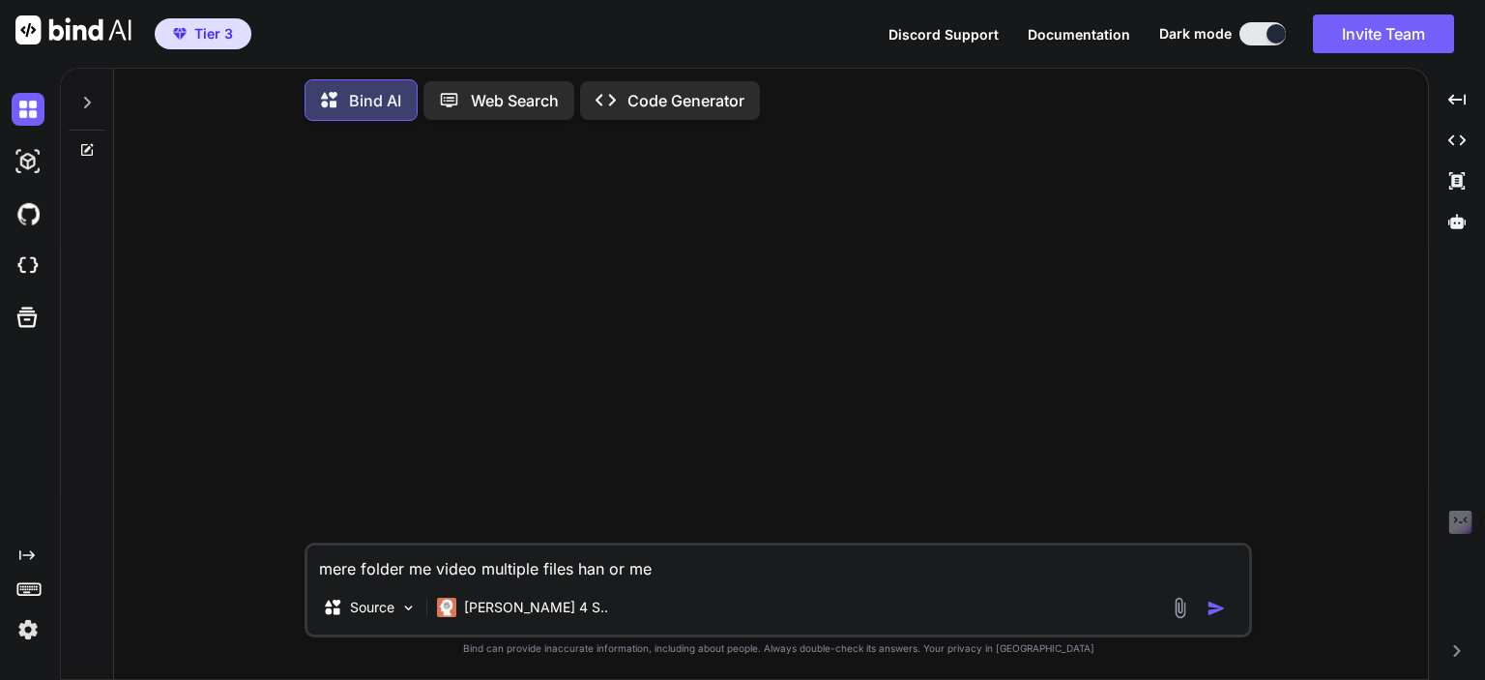
type textarea "x"
type textarea "mere folder me video multiple files han or me o"
type textarea "x"
type textarea "mere folder me video multiple files han or me on"
type textarea "x"
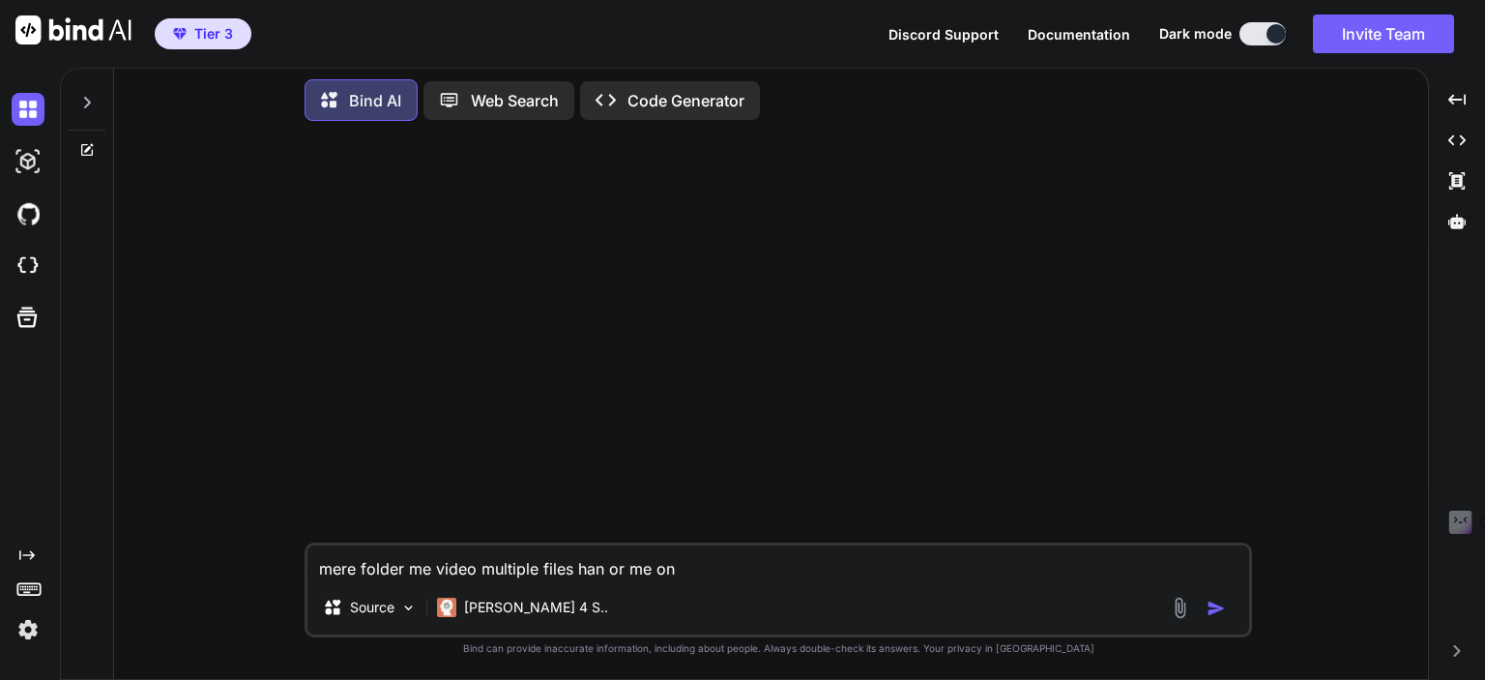
type textarea "mere folder me video multiple files han or me on"
type textarea "x"
type textarea "mere folder me video multiple files han or me on k"
type textarea "x"
type textarea "mere folder me video multiple files han or me on ko"
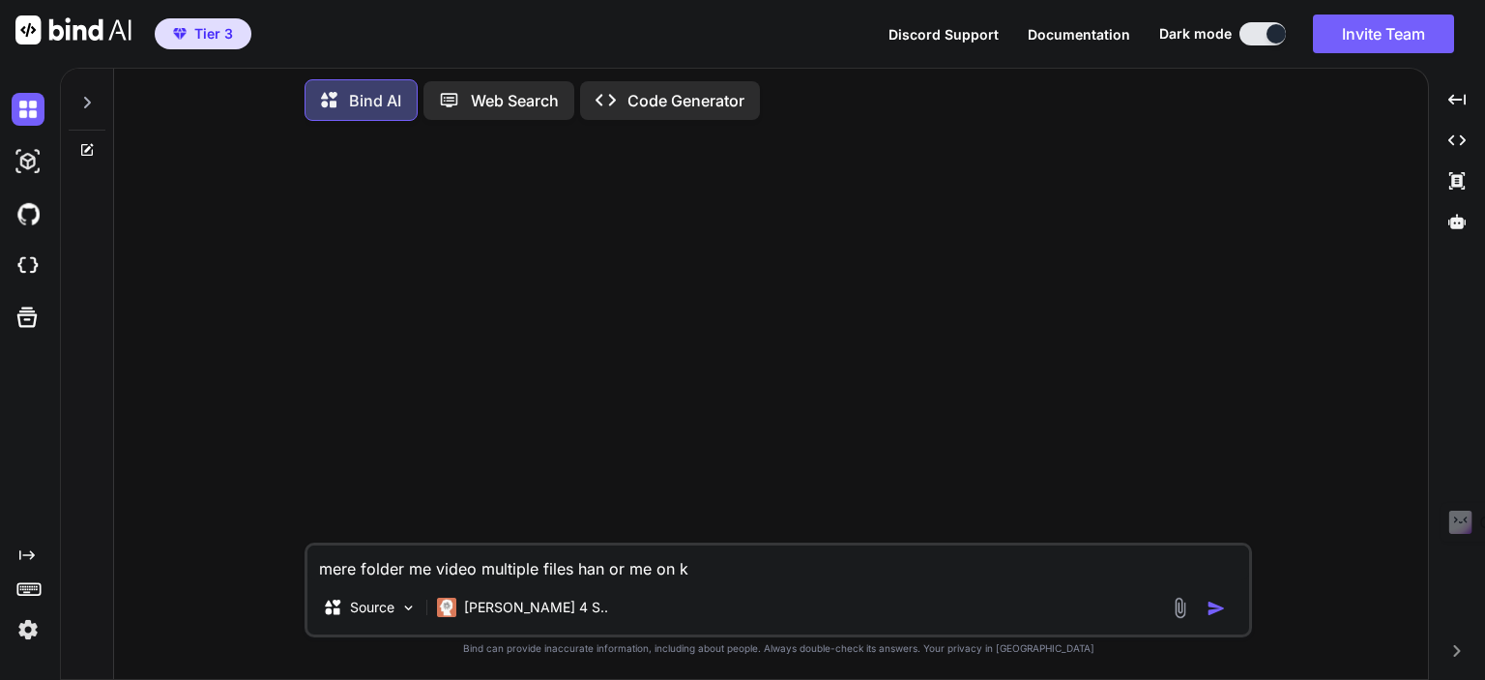
type textarea "x"
type textarea "mere folder me video multiple files han or me on ko"
type textarea "x"
type textarea "mere folder me video multiple files han or me on ko s"
type textarea "x"
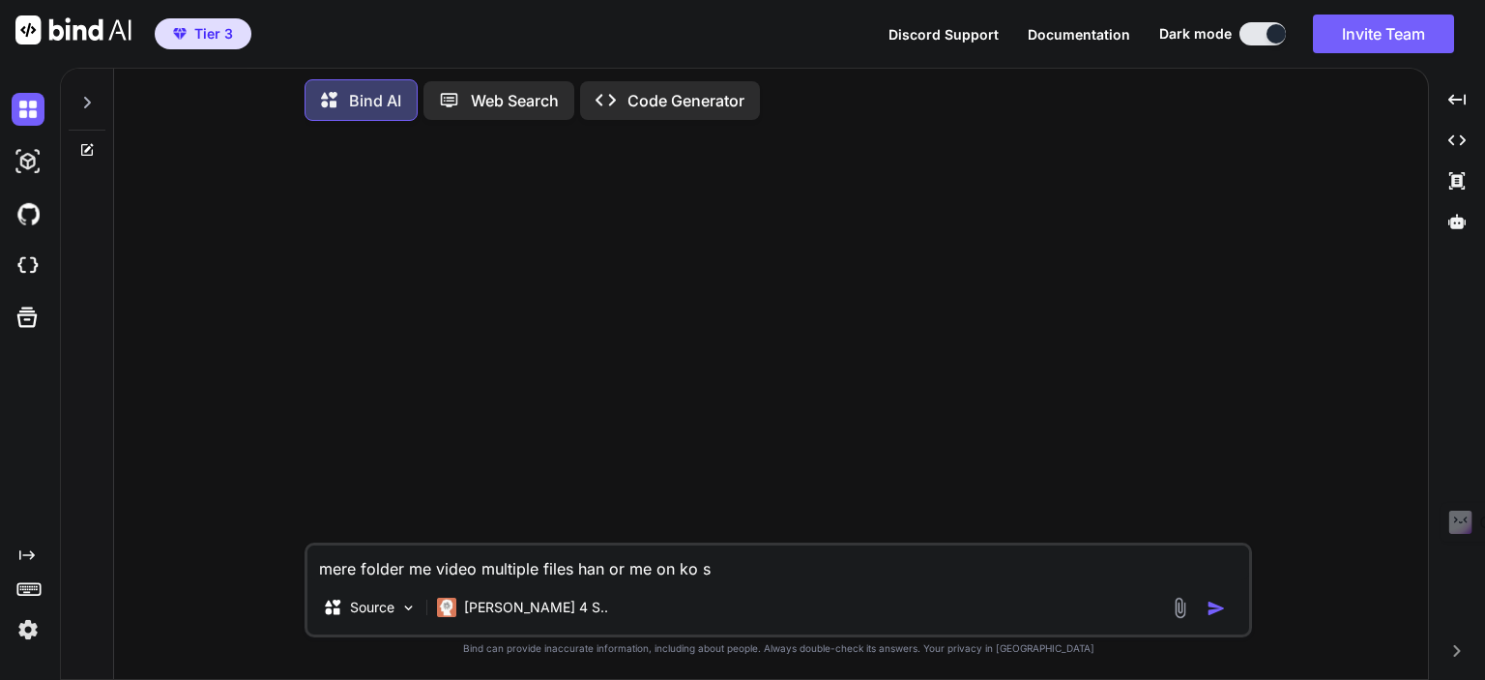
type textarea "mere folder me video multiple files han or me on ko sa"
type textarea "x"
type textarea "mere folder me video multiple files han or me on ko sav"
type textarea "x"
type textarea "mere folder me video multiple files han or me on ko save"
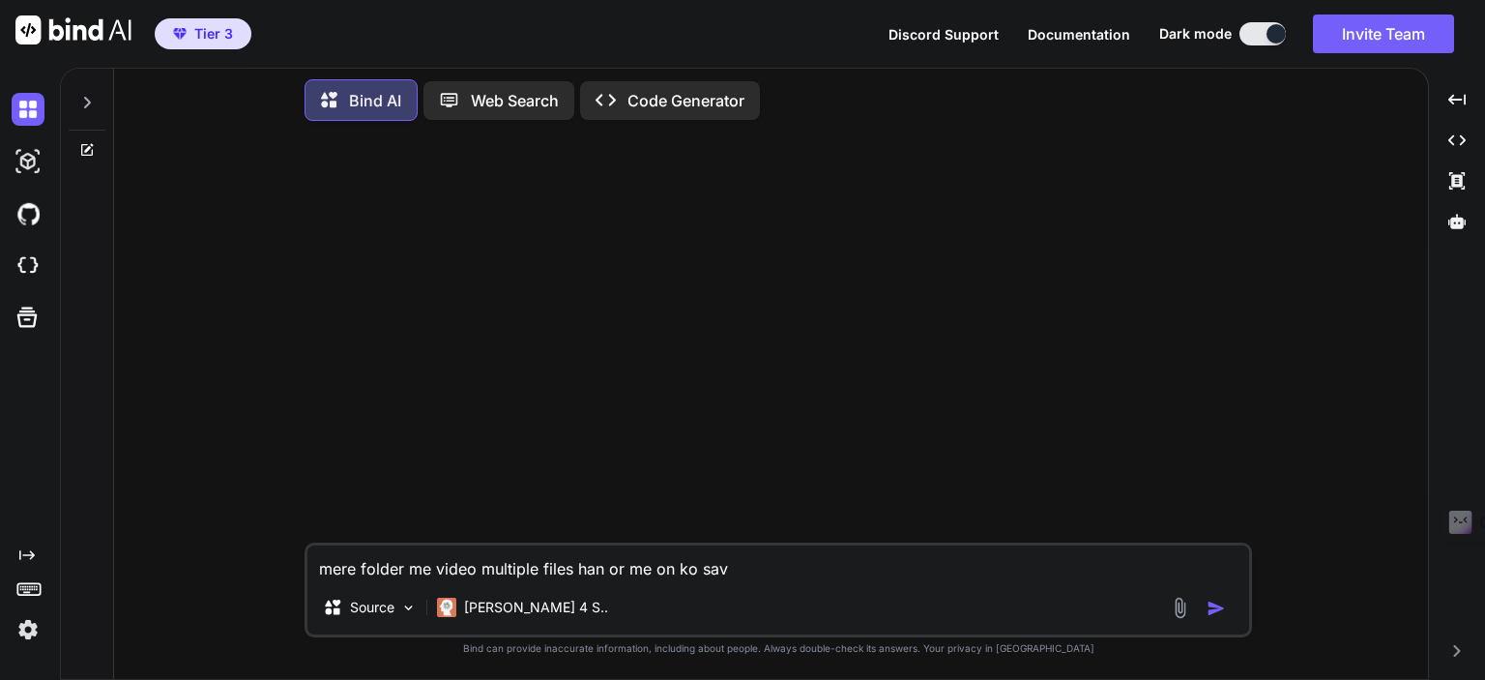
type textarea "x"
type textarea "mere folder me video multiple files han or me on ko save"
type textarea "x"
type textarea "mere folder me video multiple files han or me on ko save k"
type textarea "x"
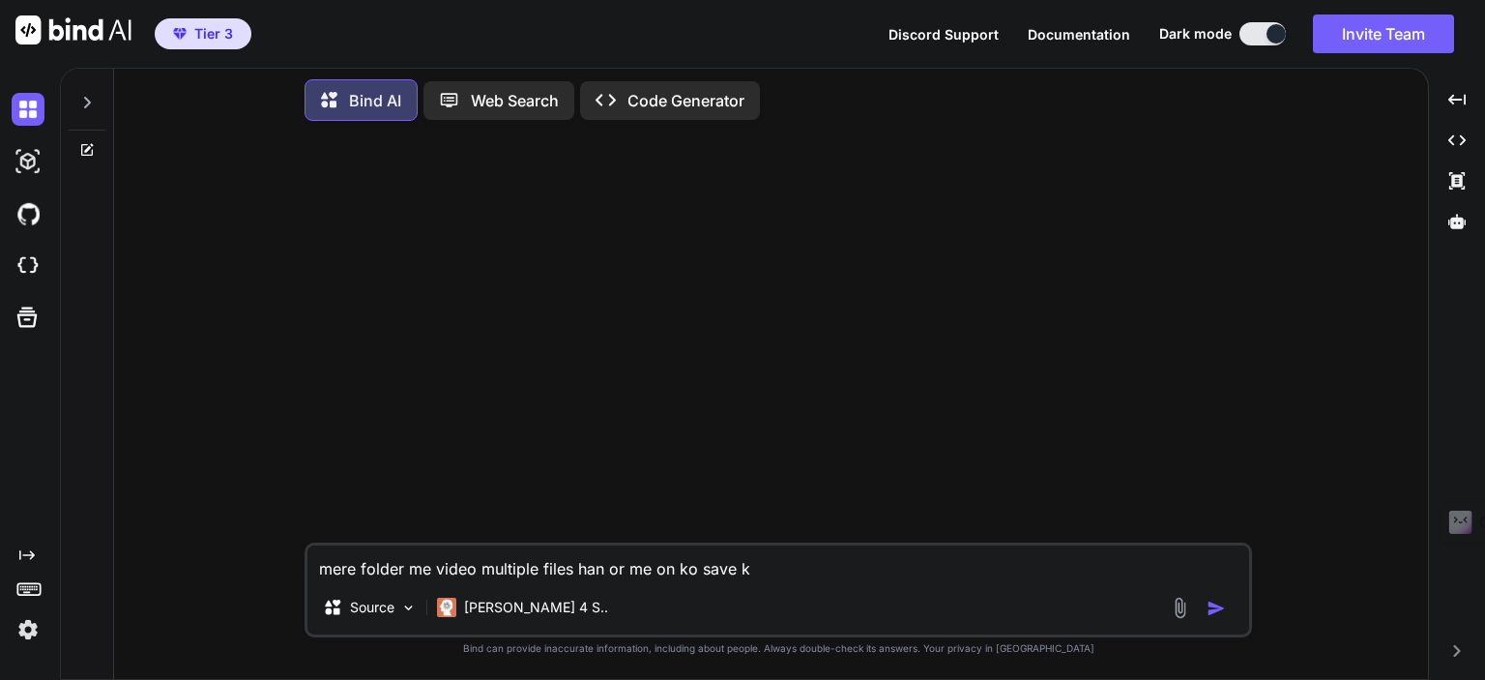
type textarea "mere folder me video multiple files han or me on ko save ka"
type textarea "x"
type textarea "mere folder me video multiple files han or me on ko save kar"
type textarea "x"
type textarea "mere folder me video multiple files han or me on ko save karn"
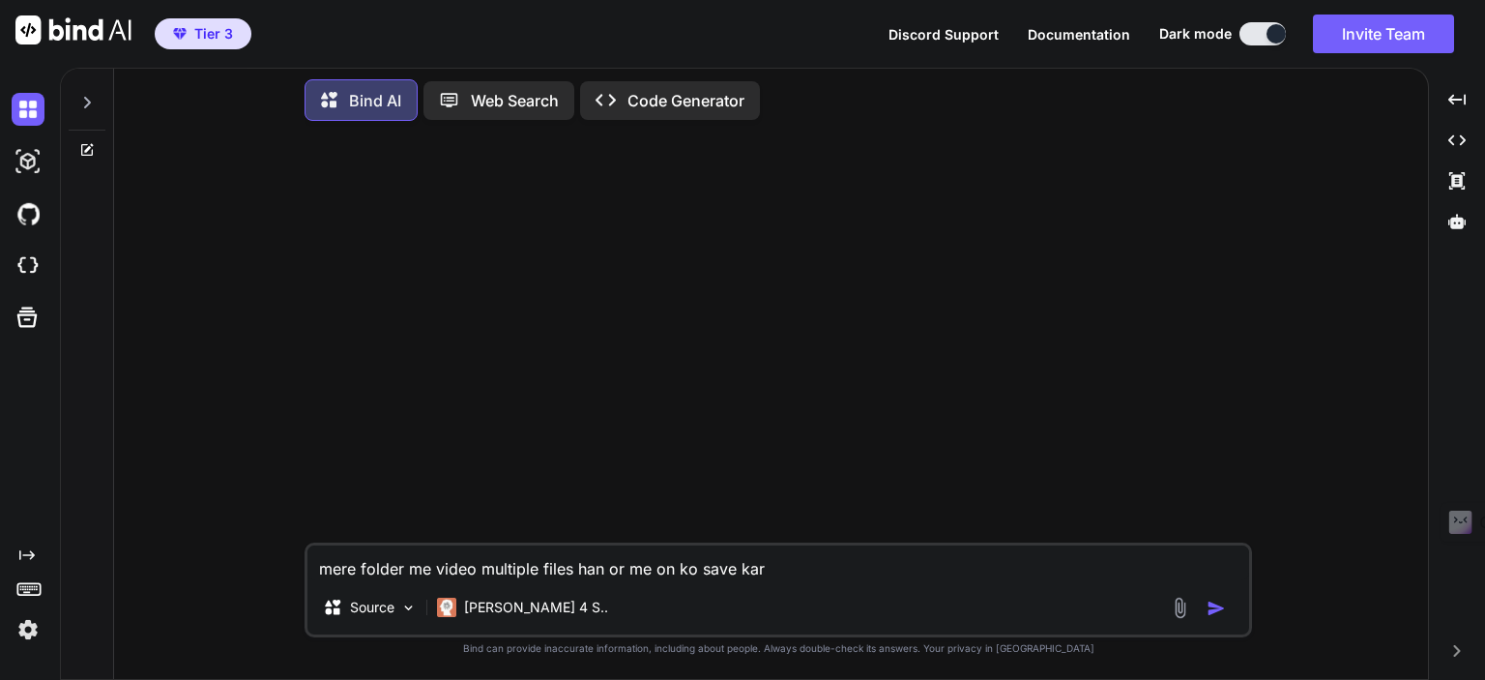
type textarea "x"
type textarea "mere folder me video multiple files han or me on ko save karna"
type textarea "x"
type textarea "mere folder me video multiple files han or me on ko save karna"
type textarea "x"
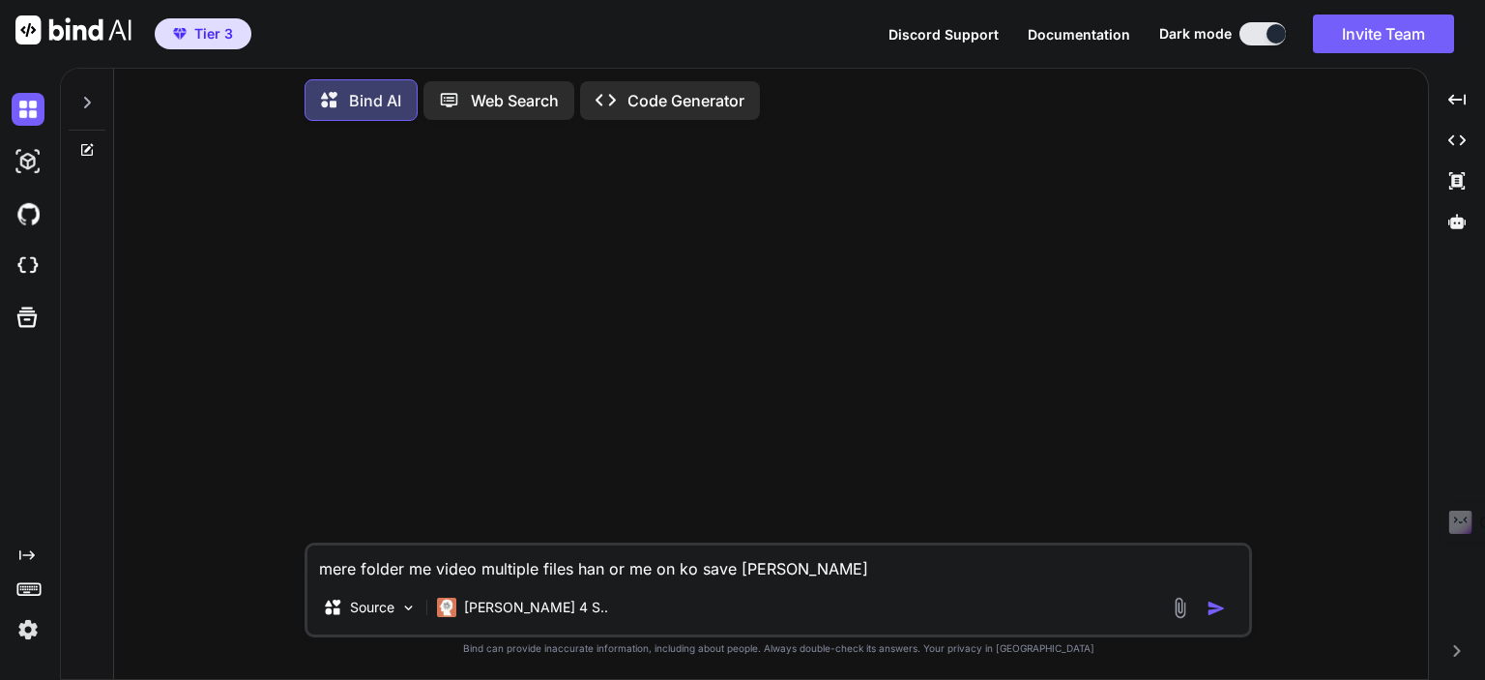
type textarea "mere folder me video multiple files han or me on ko save karna c"
type textarea "x"
type textarea "mere folder me video multiple files han or me on ko save karna ch"
type textarea "x"
type textarea "mere folder me video multiple files han or me on ko save karna cha"
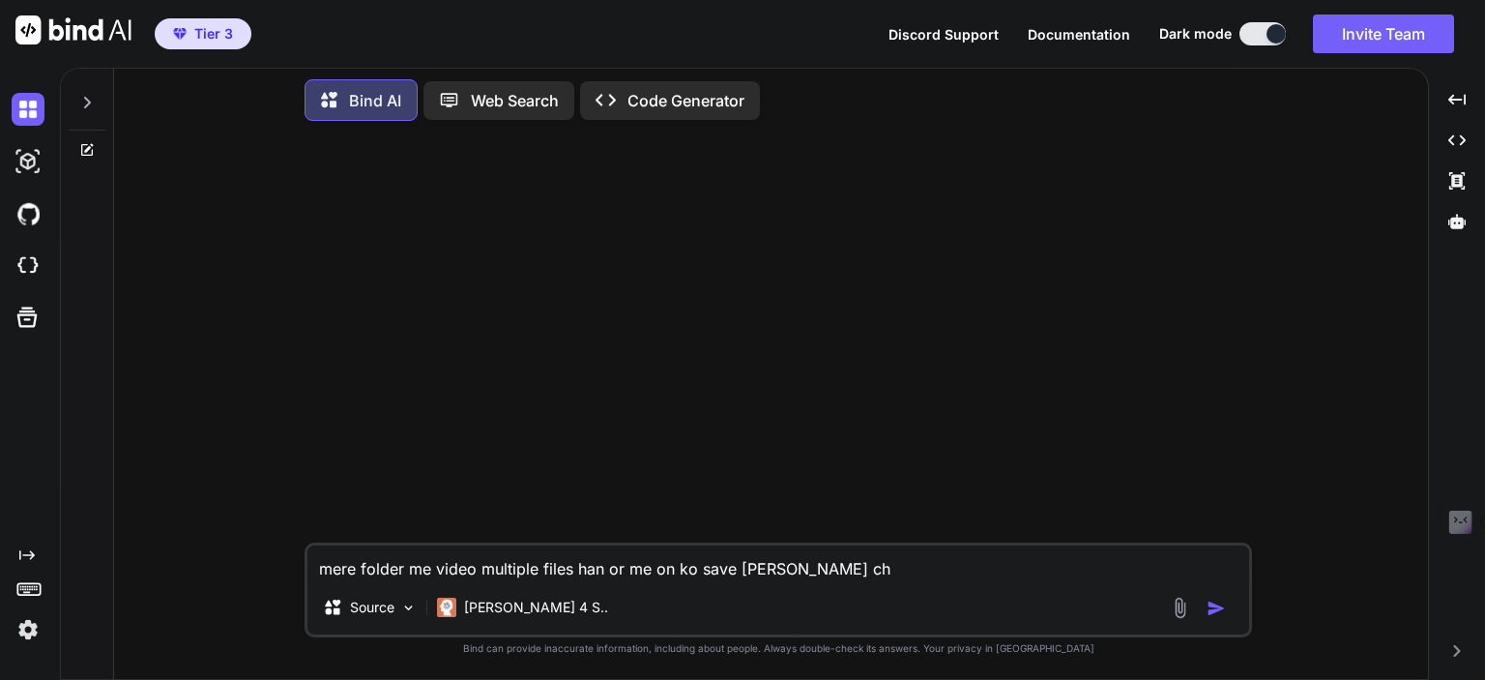
type textarea "x"
type textarea "mere folder me video multiple files han or me on ko save karna chah"
type textarea "x"
type textarea "mere folder me video multiple files han or me on ko save karna chaht"
type textarea "x"
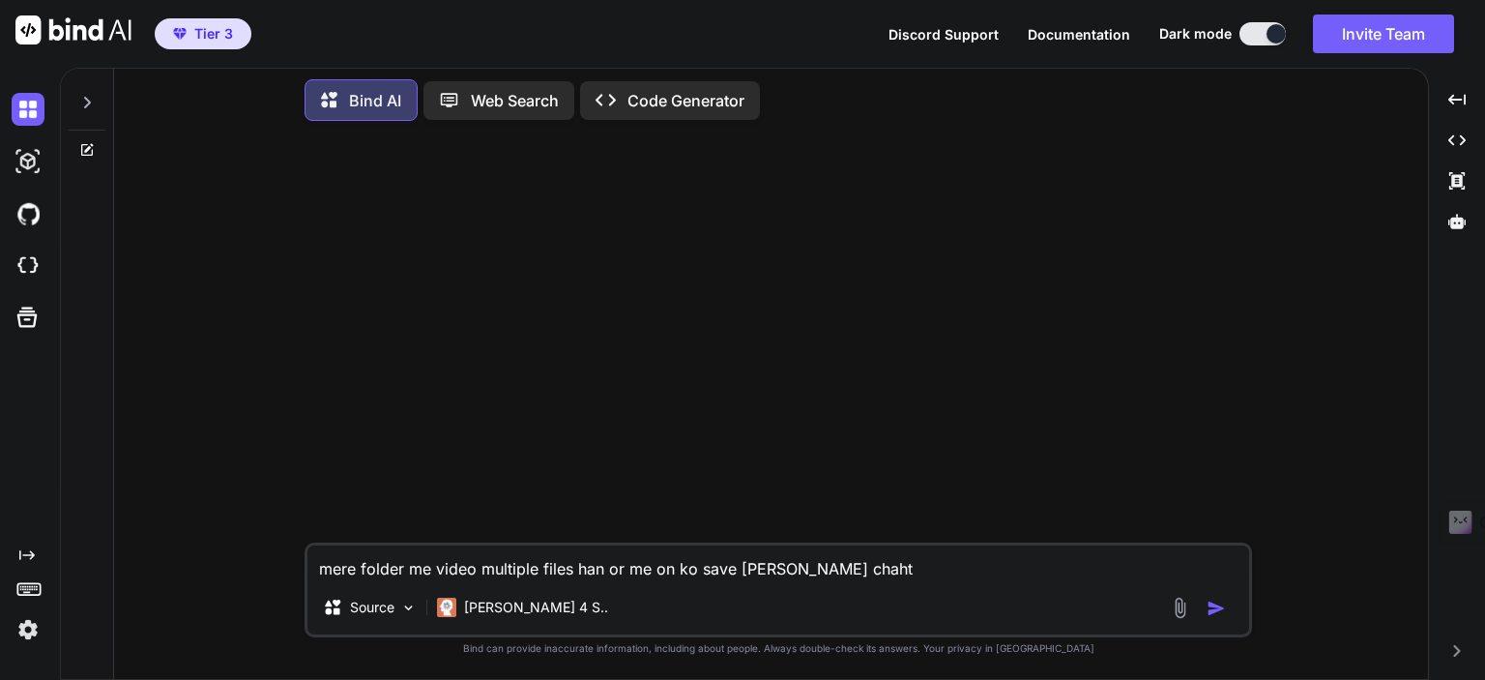
type textarea "mere folder me video multiple files han or me on ko save karna chahta"
type textarea "x"
type textarea "mere folder me video multiple files han or me on ko save karna chahta"
type textarea "x"
type textarea "mere folder me video multiple files han or me on ko save karna chahta h"
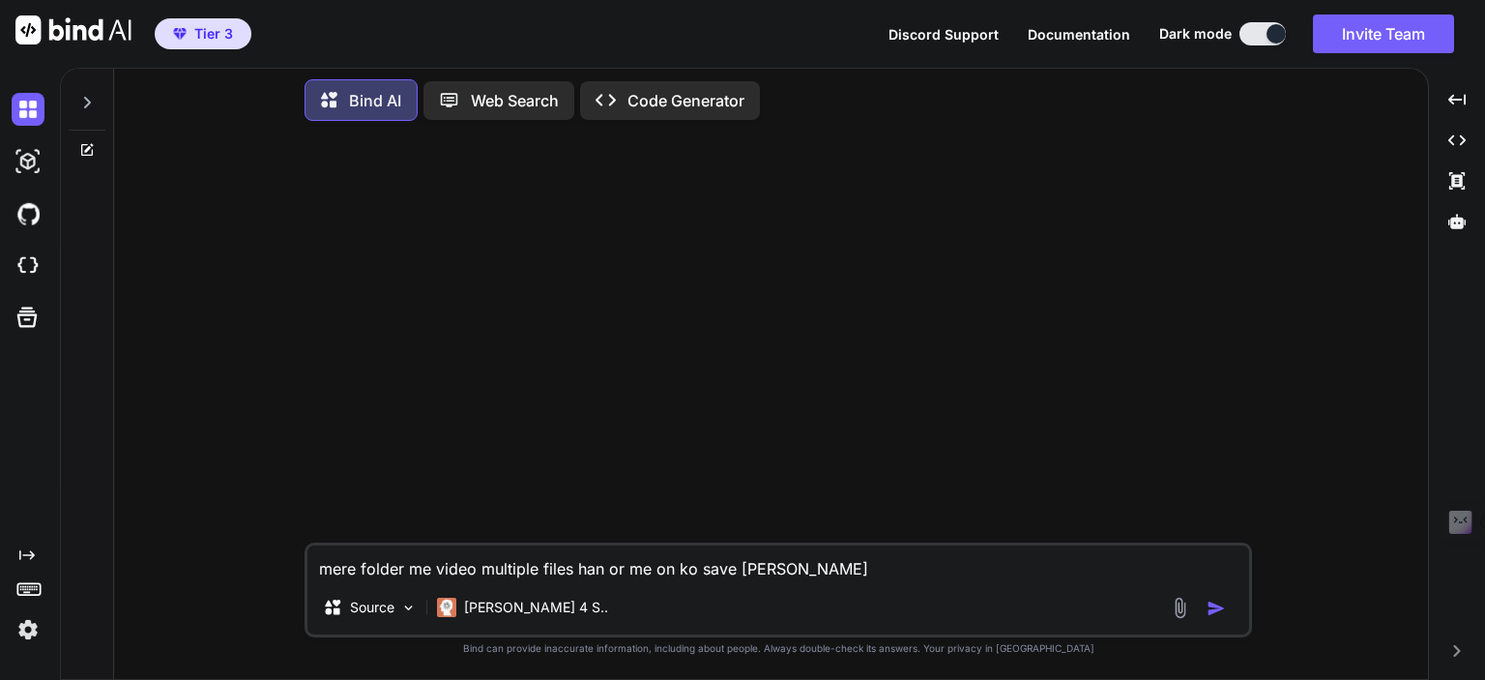
type textarea "x"
type textarea "mere folder me video multiple files han or me on ko save karna chahta ho"
type textarea "x"
type textarea "mere folder me video multiple files han or me on ko save karna chahta hon"
type textarea "x"
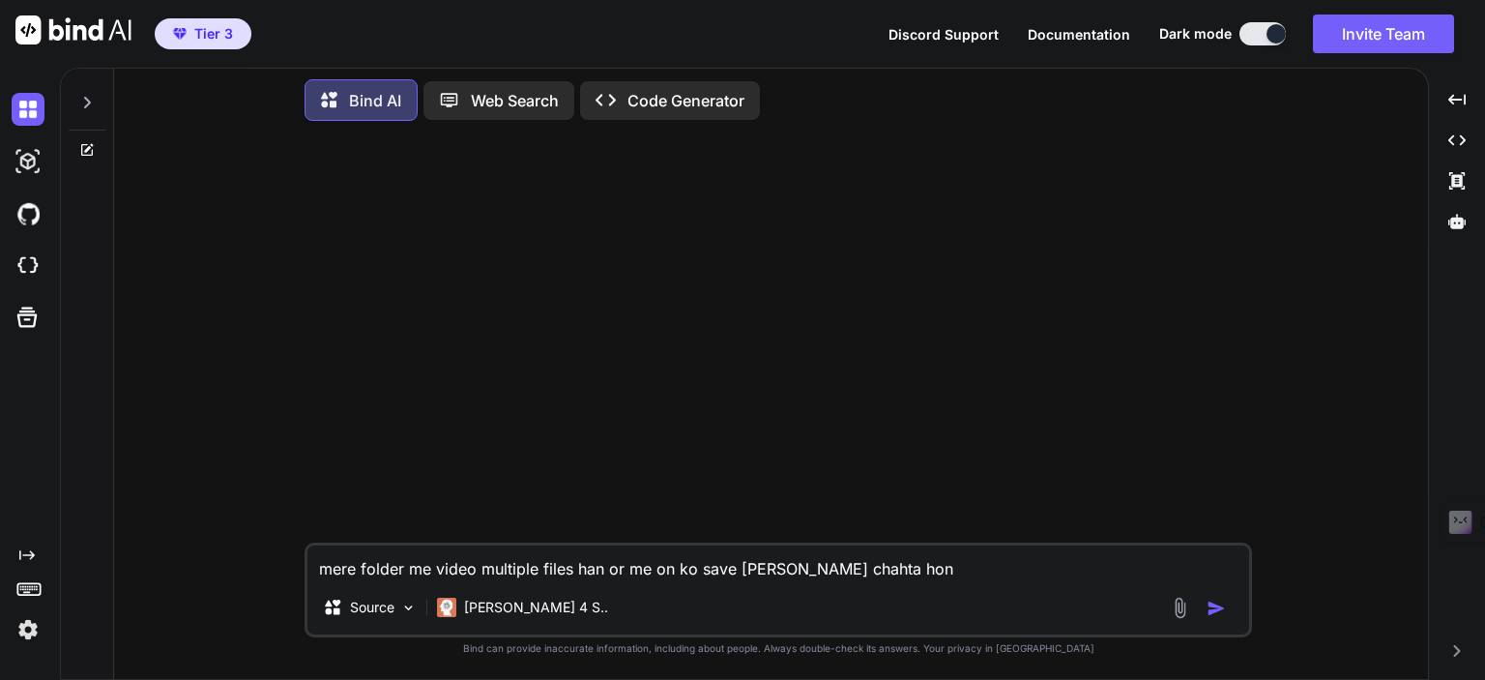
type textarea "mere folder me video multiple files han or me on ko save karna chahta hon"
type textarea "x"
type textarea "mere folder me video multiple files han or me on ko save karna chahta hon a"
type textarea "x"
type textarea "mere folder me video multiple files han or me on ko save karna chahta hon ap"
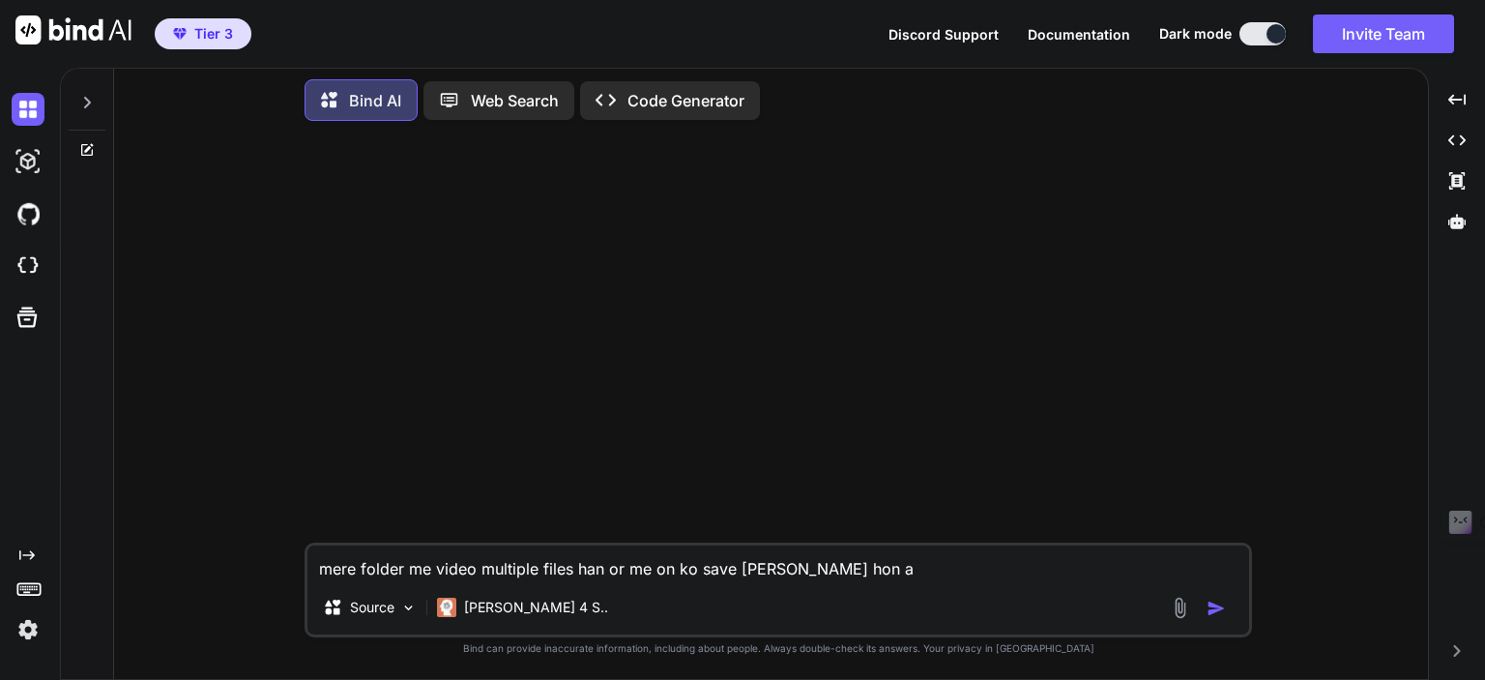
type textarea "x"
type textarea "mere folder me video multiple files han or me on ko save karna chahta hon apn"
type textarea "x"
type textarea "mere folder me video multiple files han or me on ko save karna chahta hon apny"
type textarea "x"
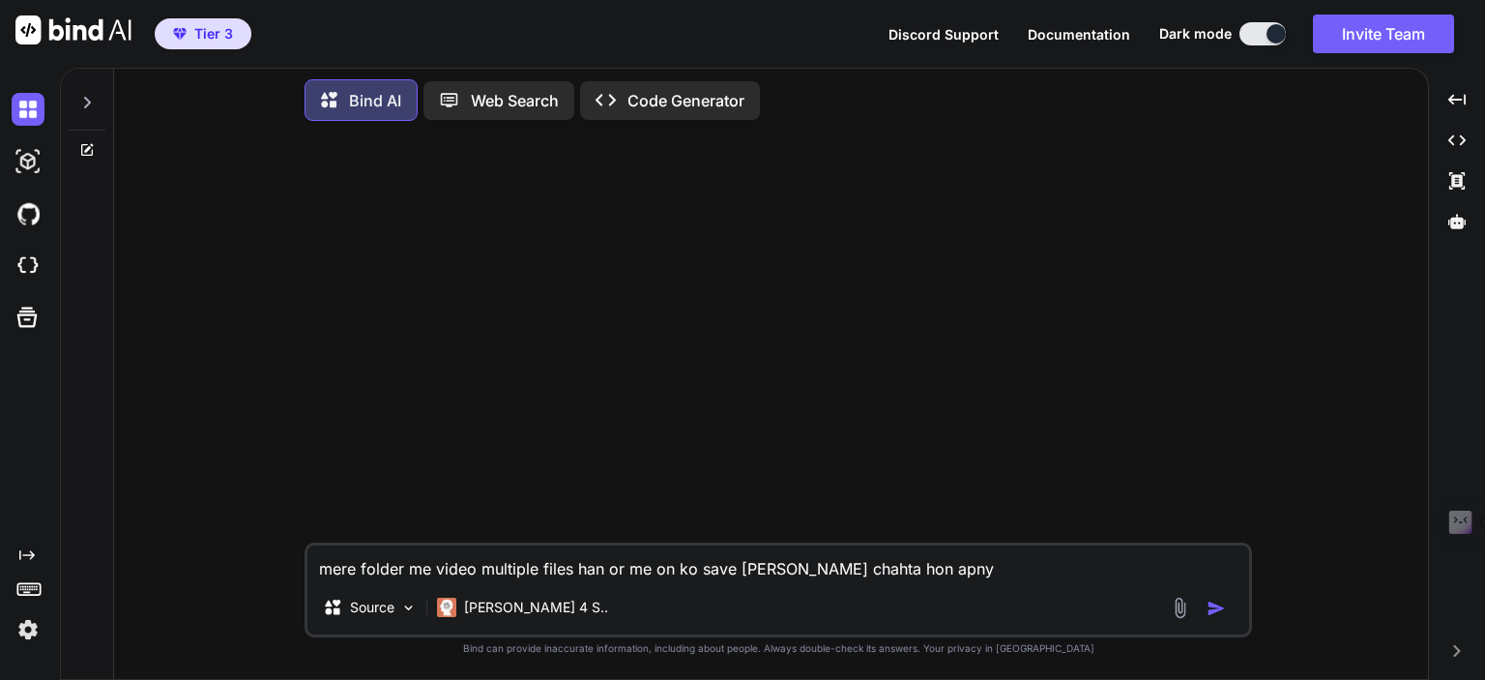
type textarea "mere folder me video multiple files han or me on ko save karna chahta hon apny"
type textarea "x"
type textarea "mere folder me video multiple files han or me on ko save karna chahta hon apny m"
type textarea "x"
type textarea "mere folder me video multiple files han or me on ko save karna chahta hon apny …"
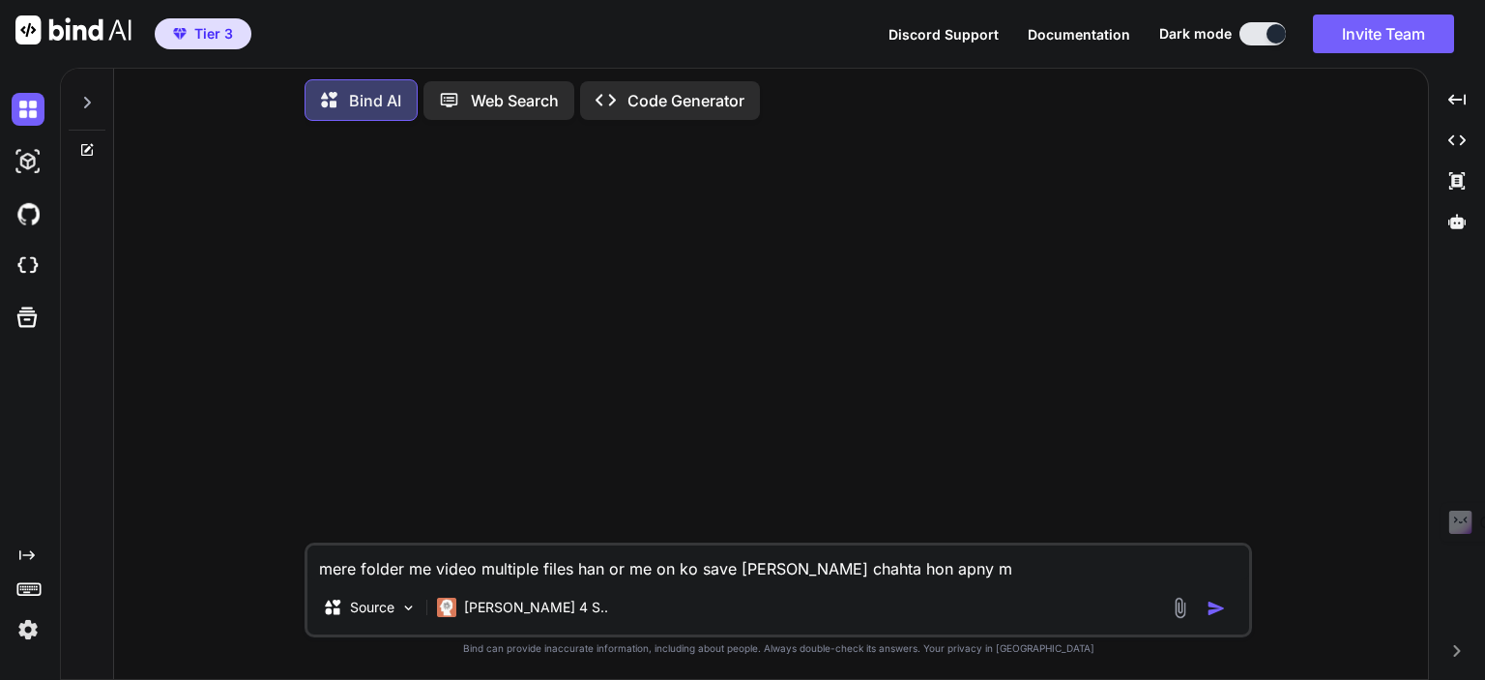
type textarea "x"
type textarea "mere folder me video multiple files han or me on ko save karna chahta hon apny …"
type textarea "x"
type textarea "mere folder me video multiple files han or me on ko save karna chahta hon apny …"
type textarea "x"
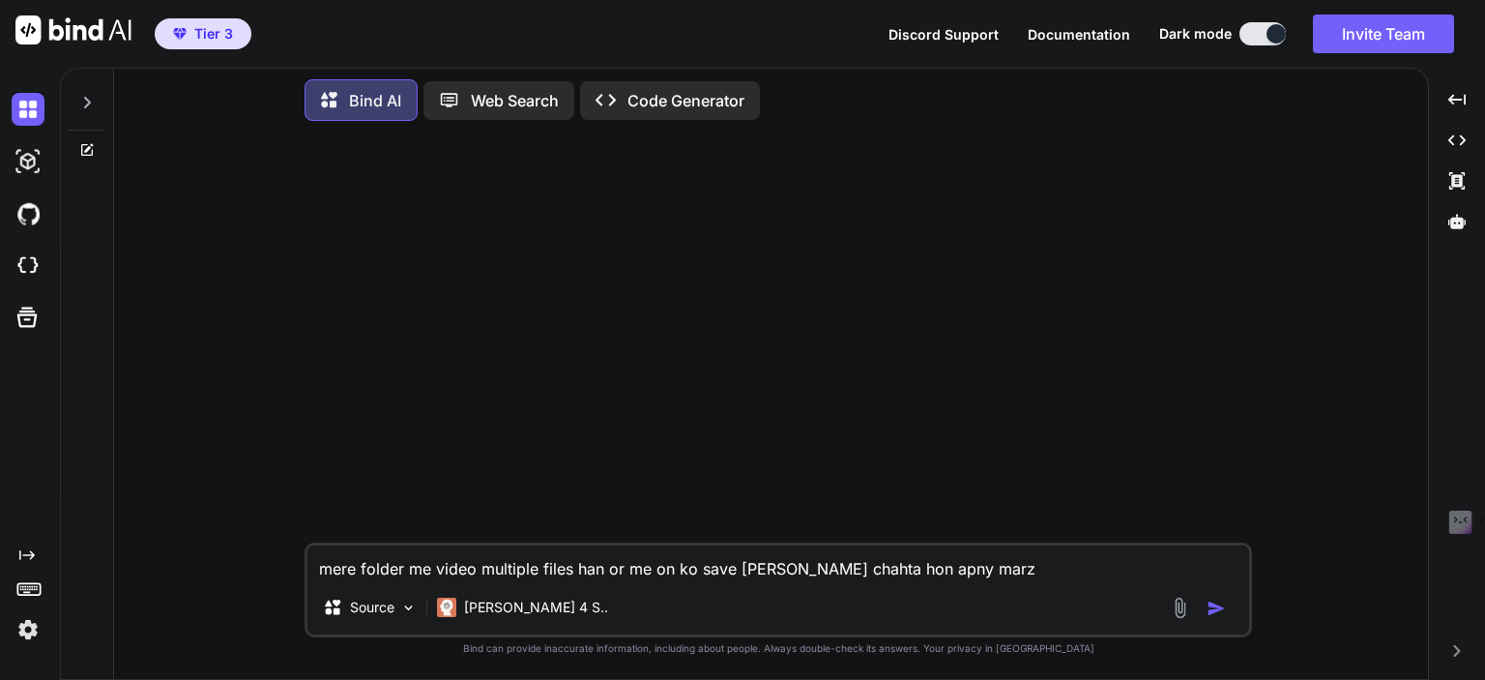
type textarea "mere folder me video multiple files han or me on ko save karna chahta hon apny …"
type textarea "x"
type textarea "mere folder me video multiple files han or me on ko save karna chahta hon apny …"
type textarea "x"
type textarea "mere folder me video multiple files han or me on ko save karna chahta hon apny …"
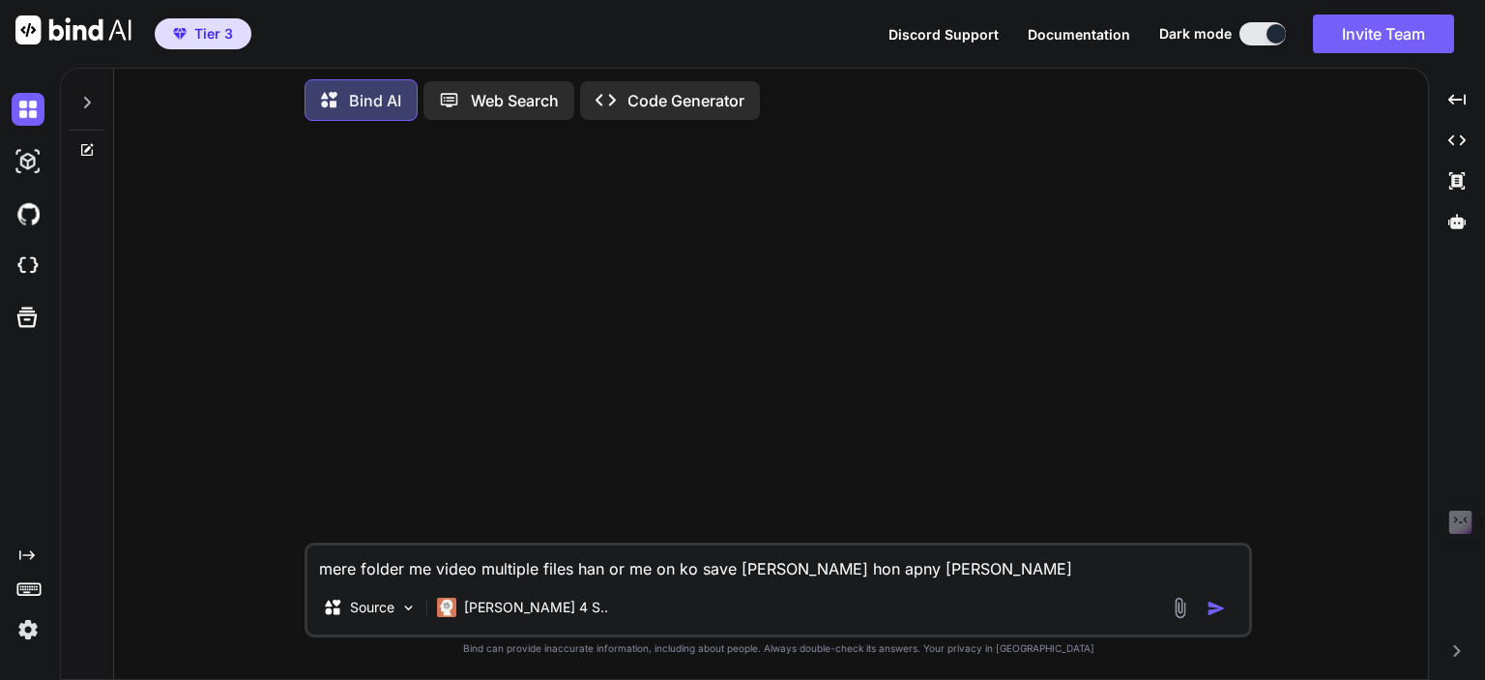
type textarea "x"
type textarea "mere folder me video multiple files han or me on ko save karna chahta hon apny …"
type textarea "x"
type textarea "mere folder me video multiple files han or me on ko save karna chahta hon apny …"
type textarea "x"
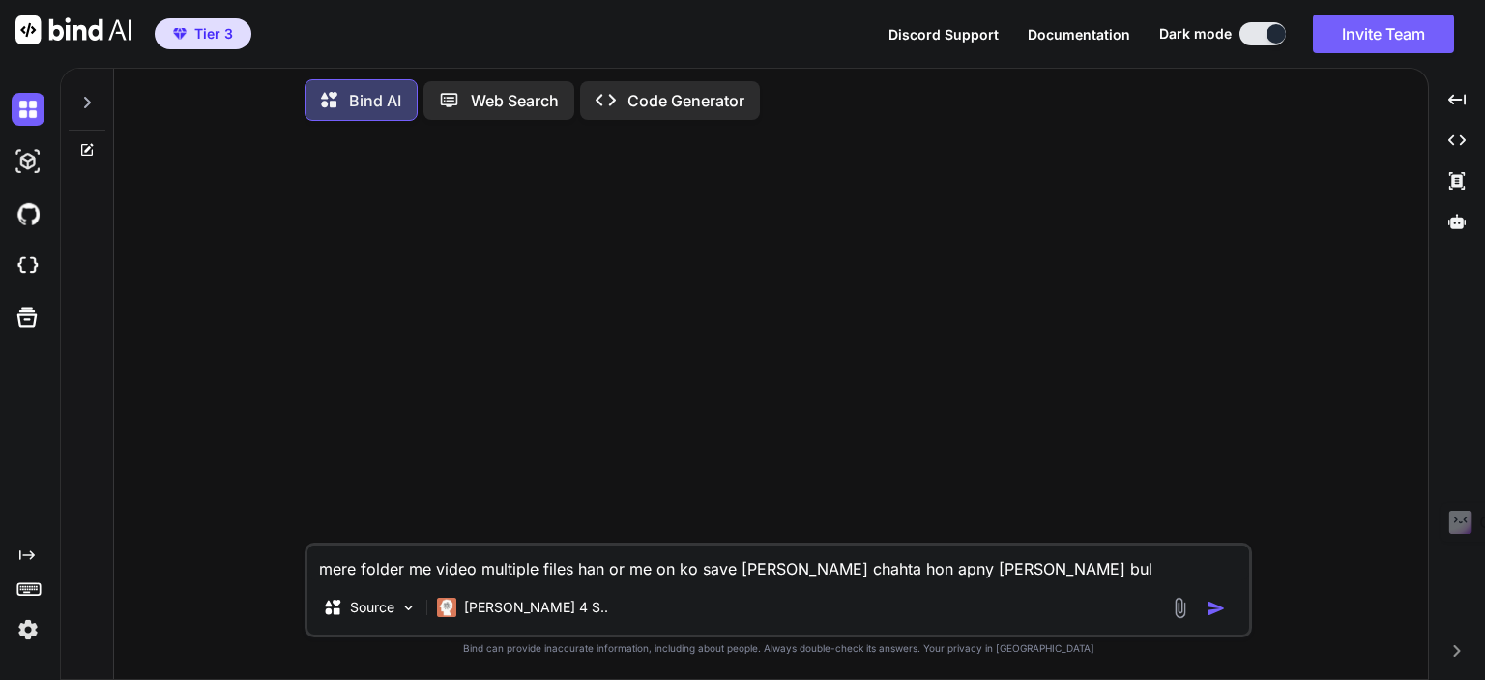
type textarea "mere folder me video multiple files han or me on ko save karna chahta hon apny …"
type textarea "x"
type textarea "mere folder me video multiple files han or me on ko save karna chahta hon apny …"
type textarea "x"
type textarea "mere folder me video multiple files han or me on ko save karna chahta hon apny …"
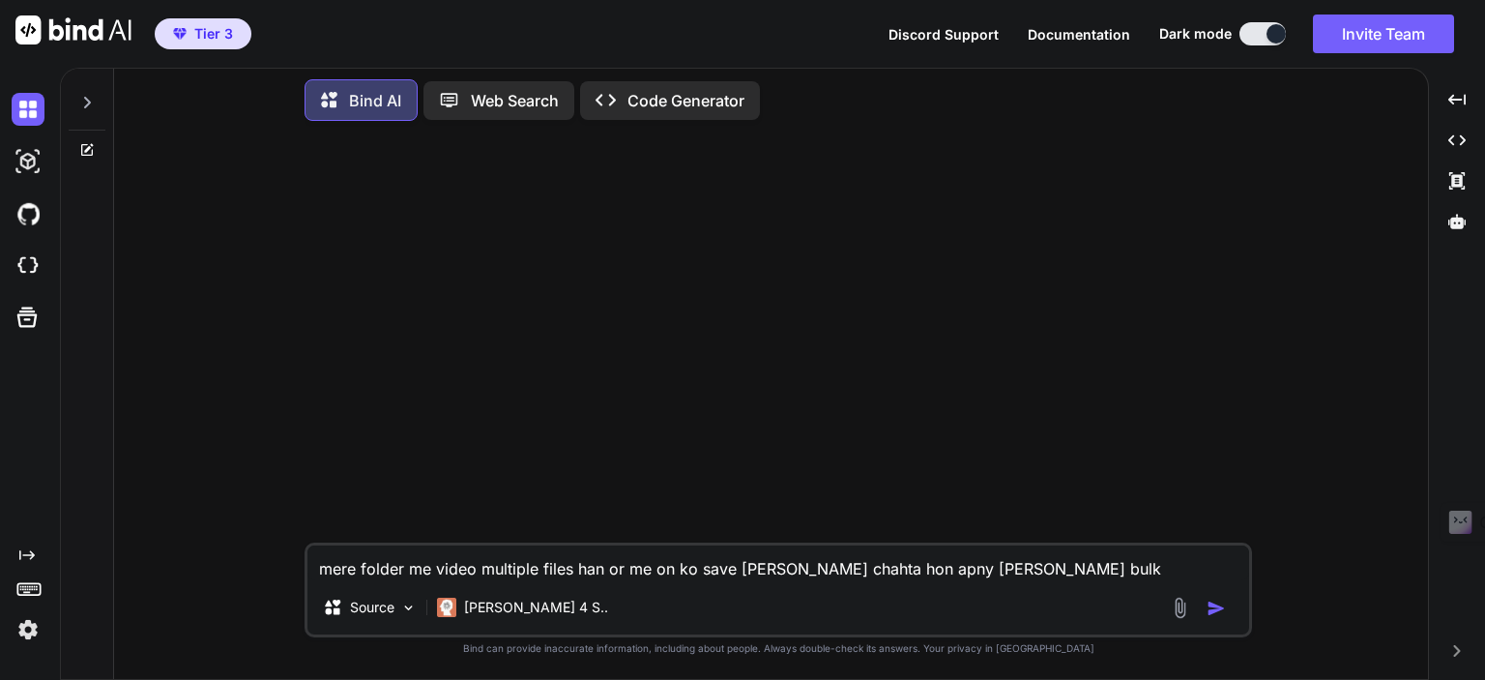
type textarea "x"
type textarea "mere folder me video multiple files han or me on ko save karna chahta hon apny …"
type textarea "x"
type textarea "mere folder me video multiple files han or me on ko save karna chahta hon apny …"
type textarea "x"
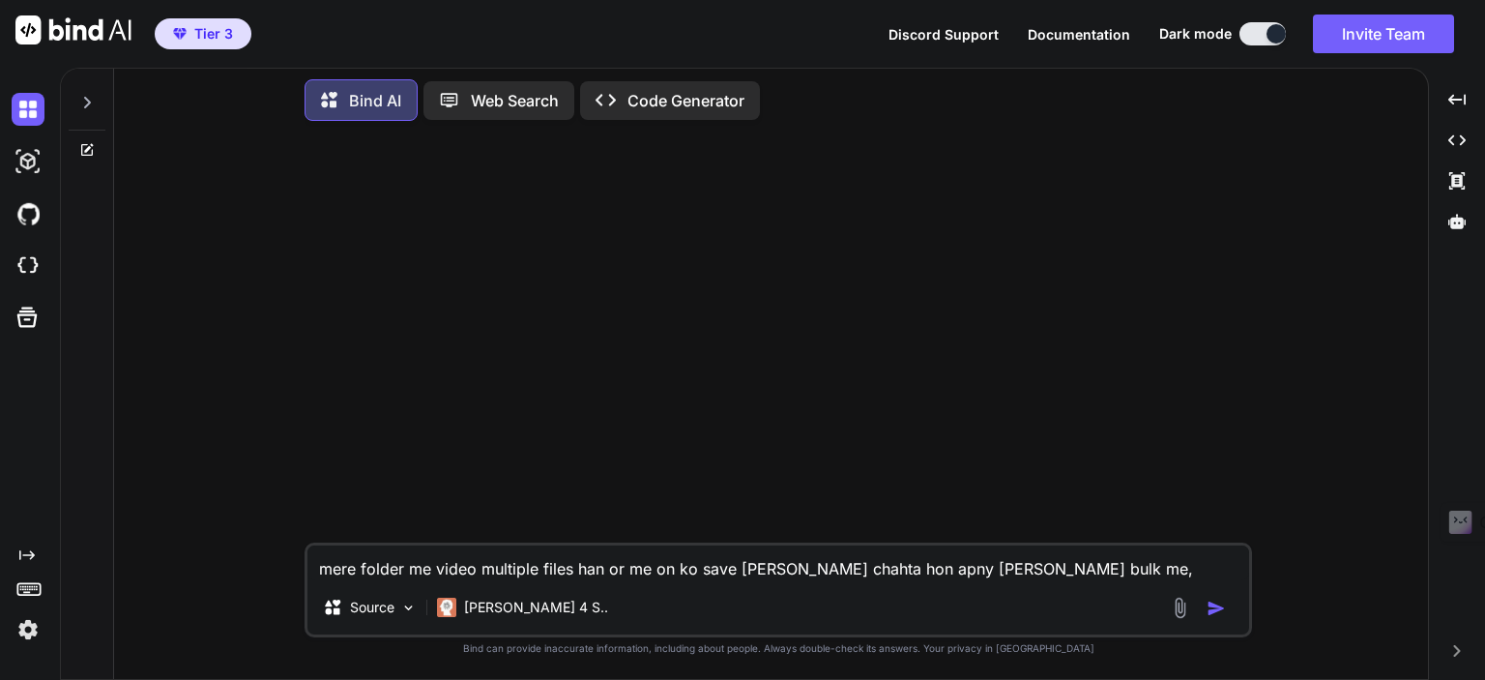
type textarea "mere folder me video multiple files han or me on ko save karna chahta hon apny …"
type textarea "x"
type textarea "mere folder me video multiple files han or me on ko save karna chahta hon apny …"
type textarea "x"
type textarea "mere folder me video multiple files han or me on ko save karna chahta hon apny …"
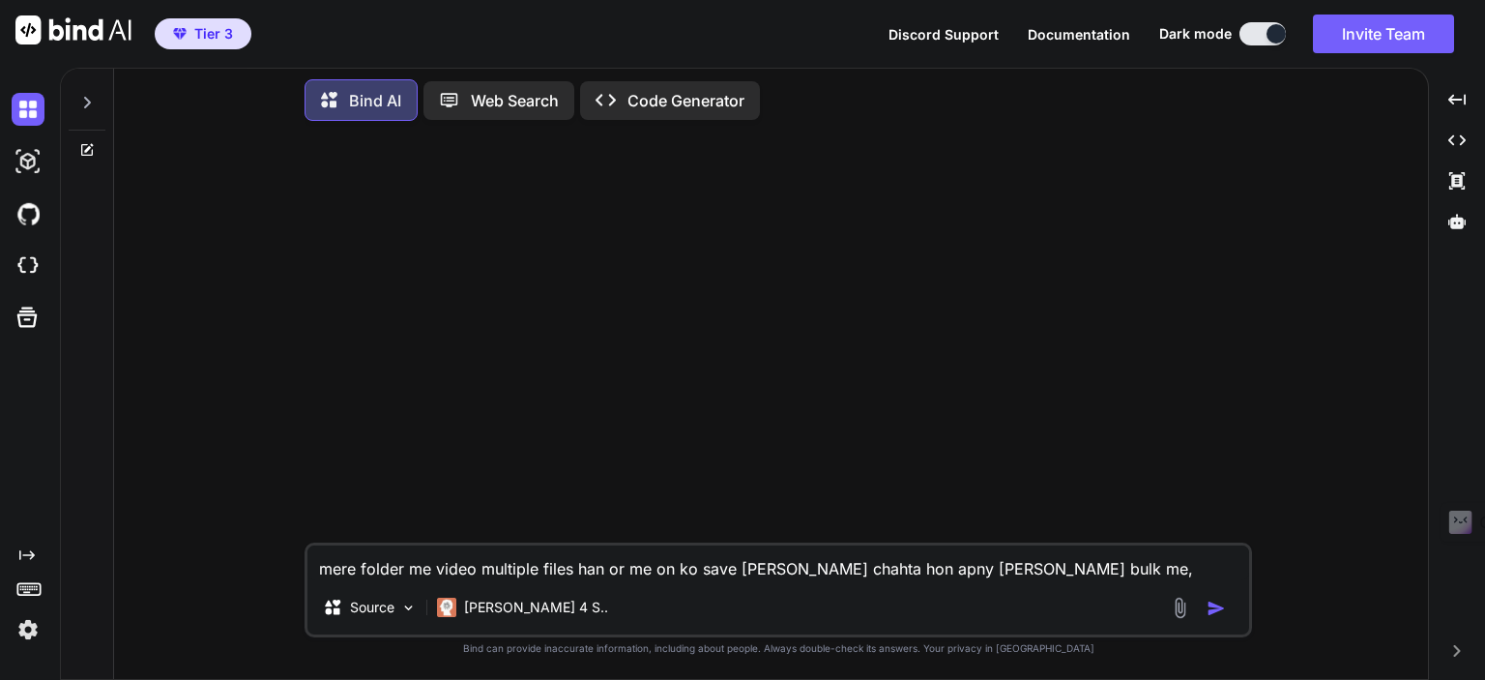
type textarea "x"
type textarea "mere folder me video multiple files han or me on ko save karna chahta hon apny …"
type textarea "x"
type textarea "mere folder me video multiple files han or me on ko save karna chahta hon apny …"
type textarea "x"
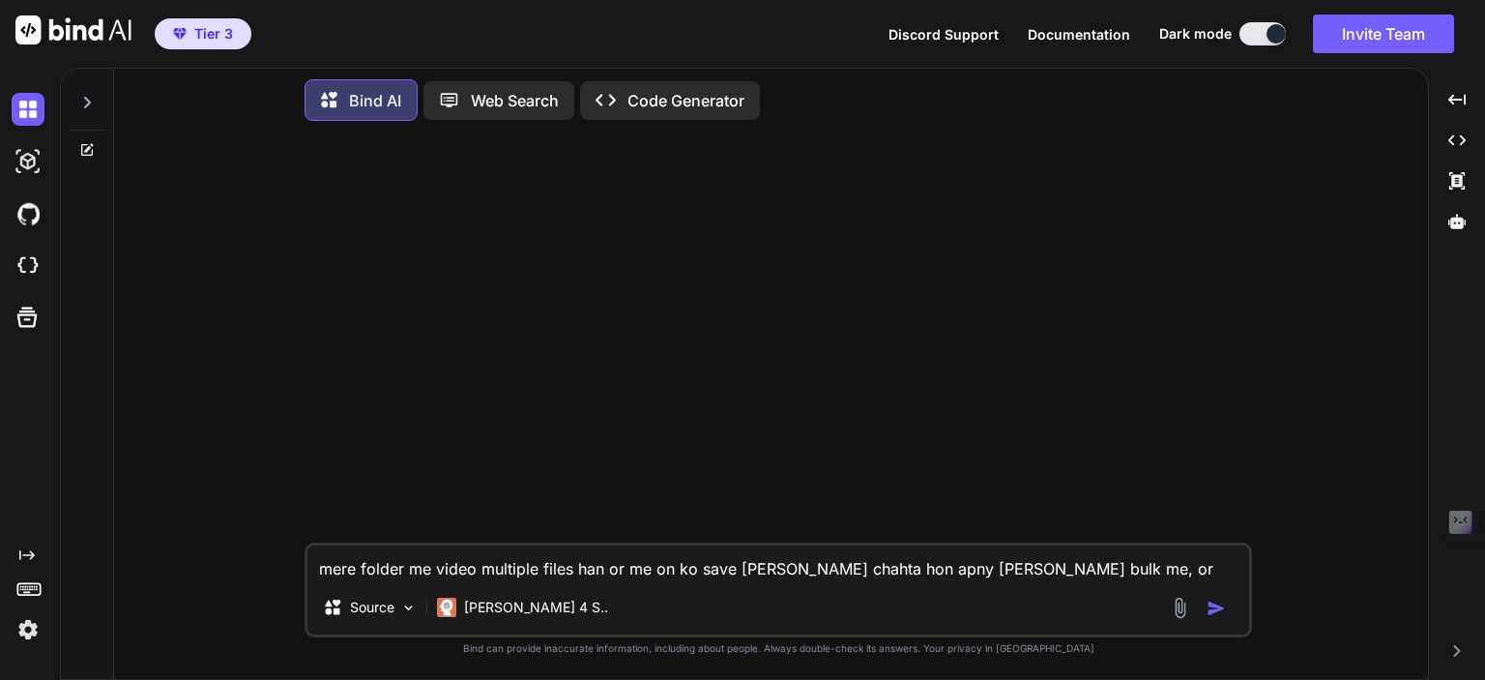
type textarea "mere folder me video multiple files han or me on ko save karna chahta hon apny …"
type textarea "x"
type textarea "mere folder me video multiple files han or me on ko save karna chahta hon apny …"
type textarea "x"
type textarea "mere folder me video multiple files han or me on ko save karna chahta hon apny …"
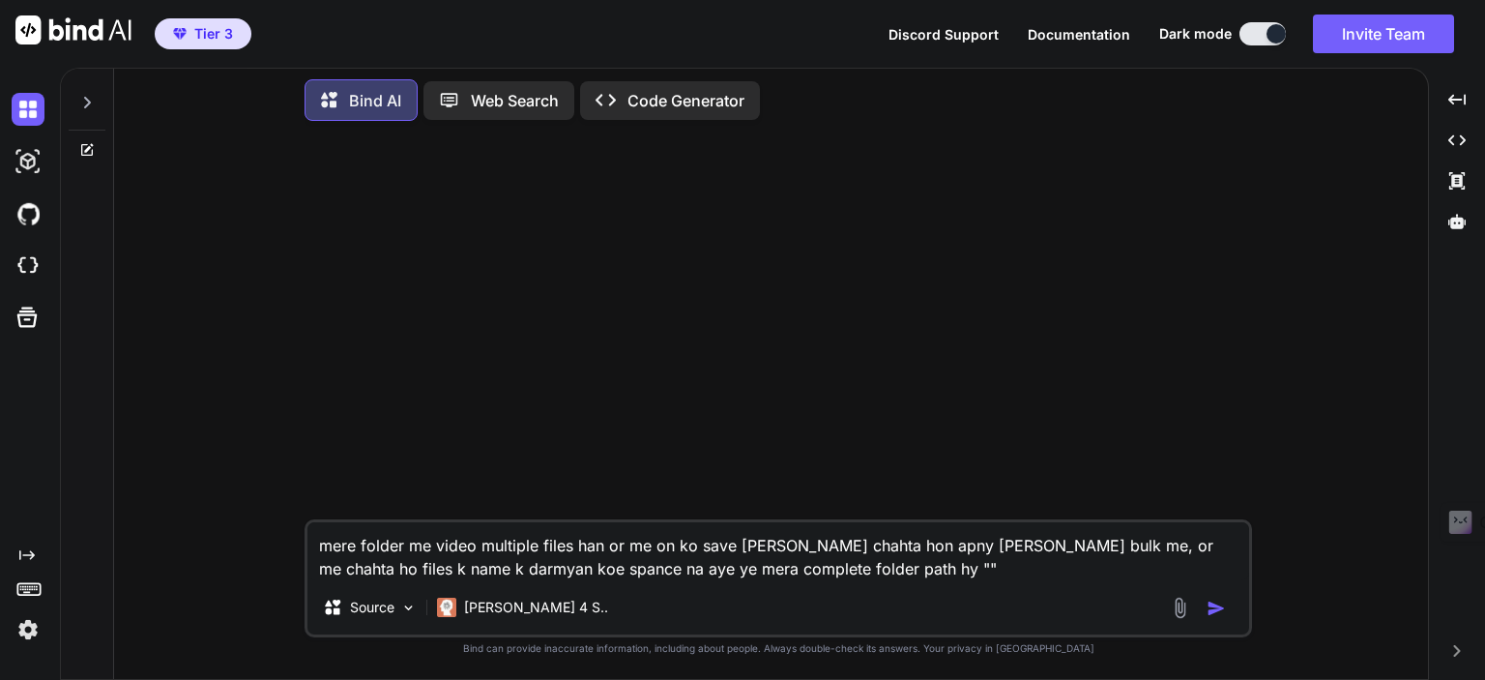
paste textarea "C:\Users\Arslan Ahsan\Desktop\Full channel Download Video\dee_.say._danyal (sah…"
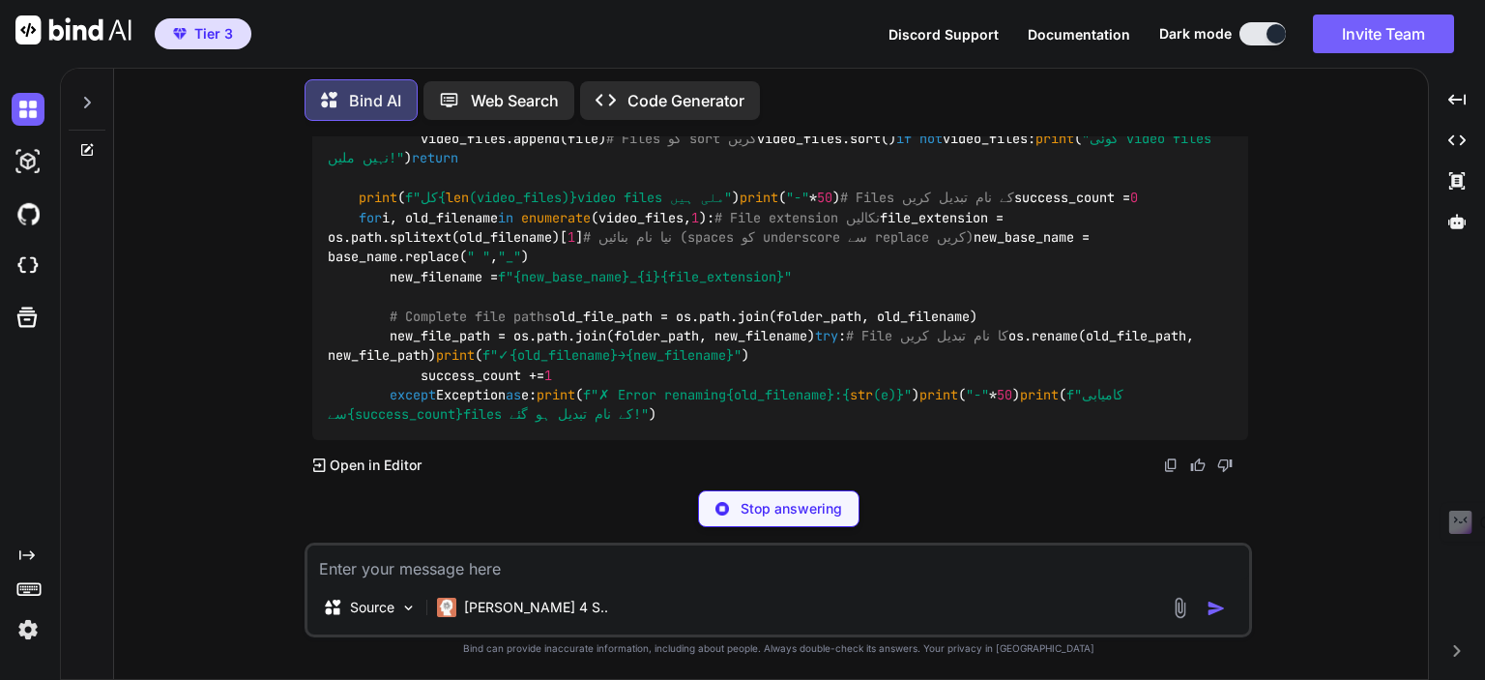
scroll to position [1230, 0]
click at [369, 458] on p "Open in Editor" at bounding box center [376, 464] width 92 height 19
click at [375, 466] on p "Open in Editor" at bounding box center [376, 464] width 92 height 19
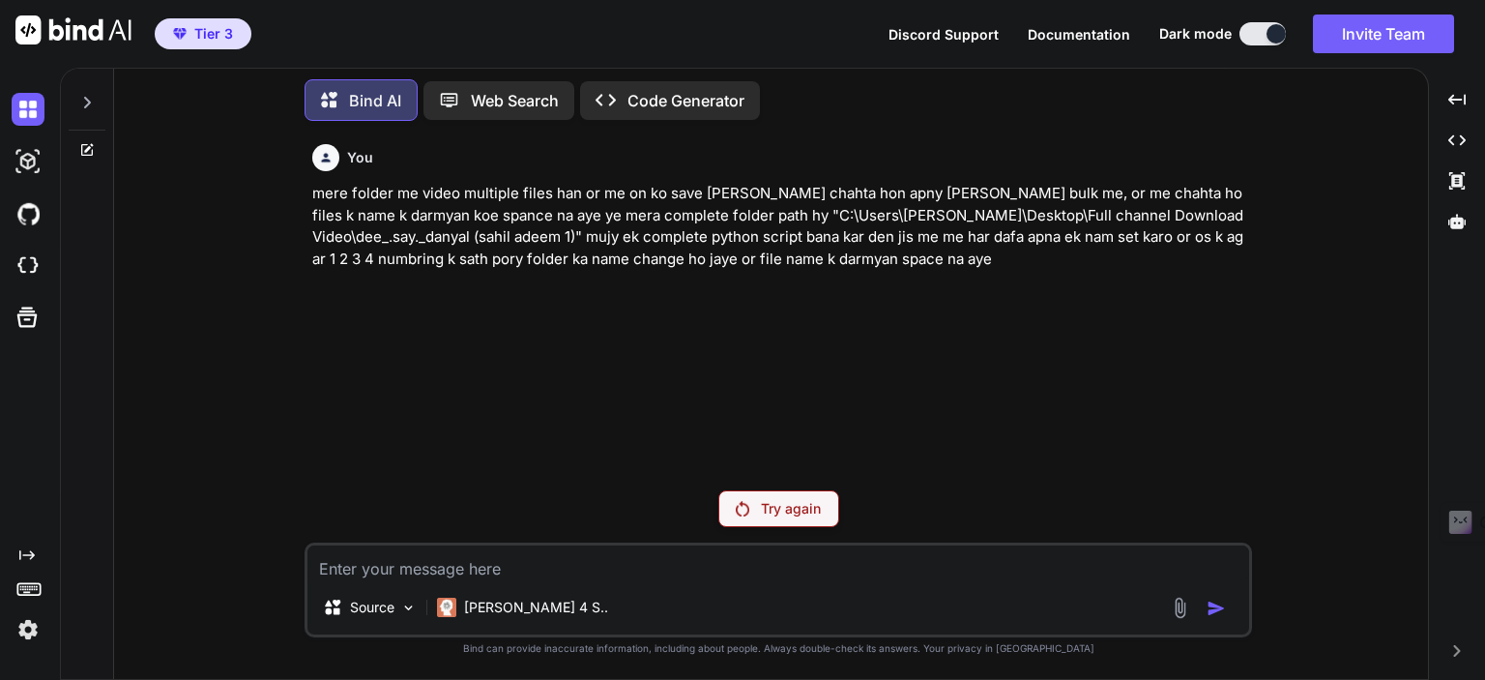
scroll to position [0, 0]
click at [794, 512] on p "Try again" at bounding box center [791, 508] width 60 height 19
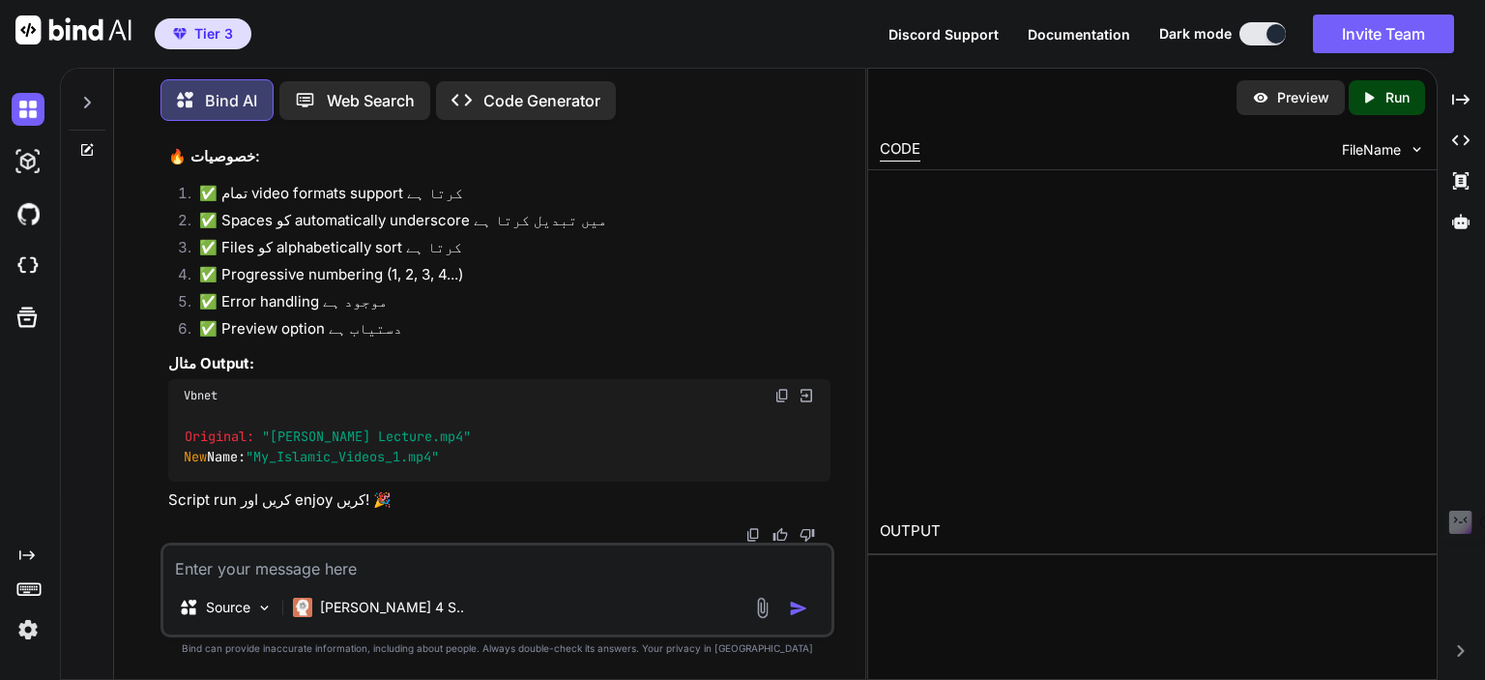
scroll to position [4191, 0]
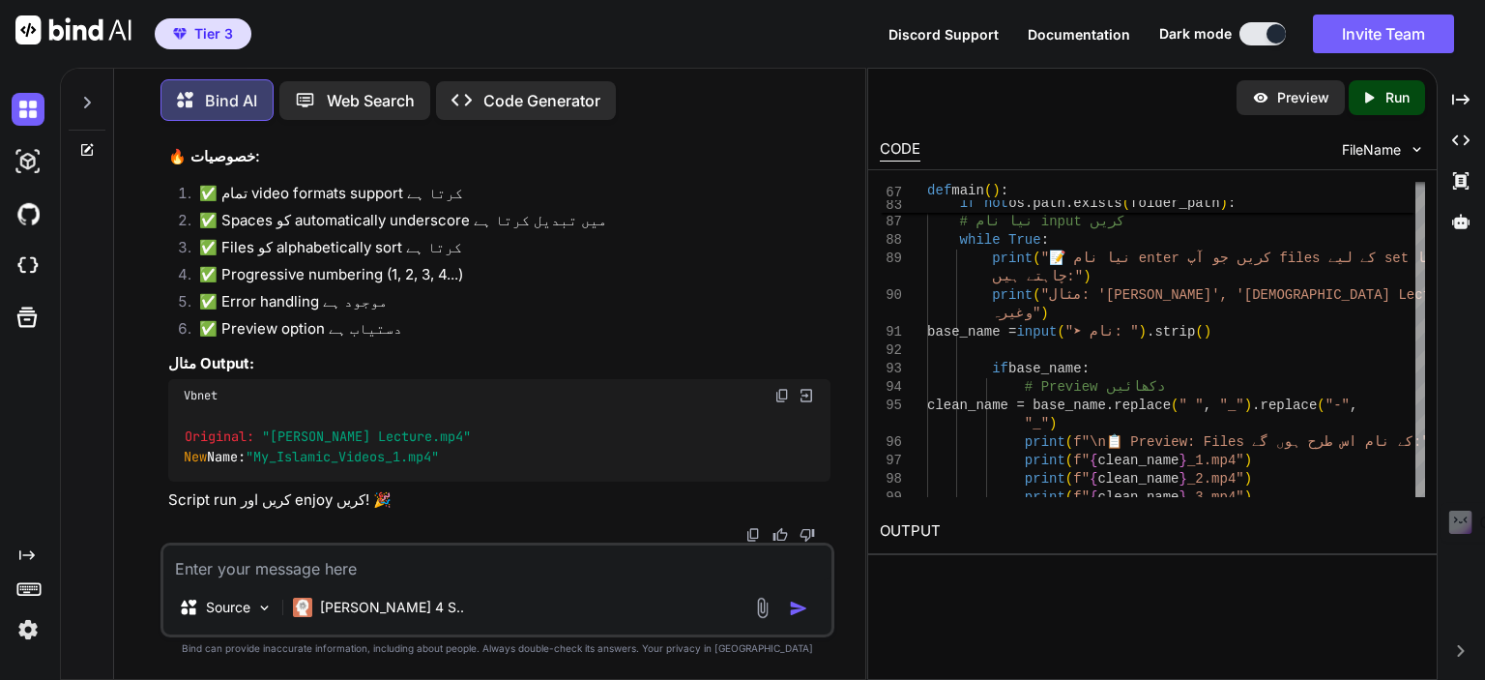
click at [1374, 148] on span "FileName" at bounding box center [1371, 149] width 59 height 19
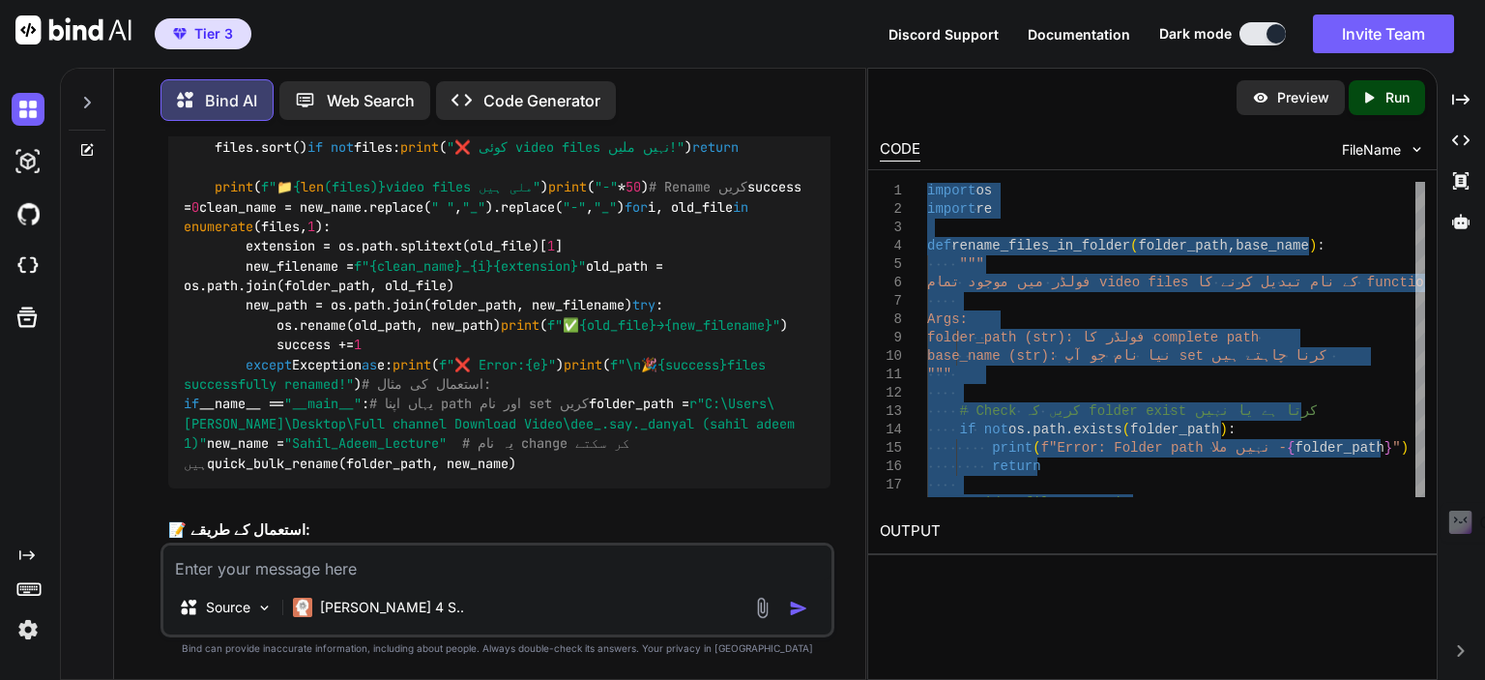
scroll to position [1612, 0]
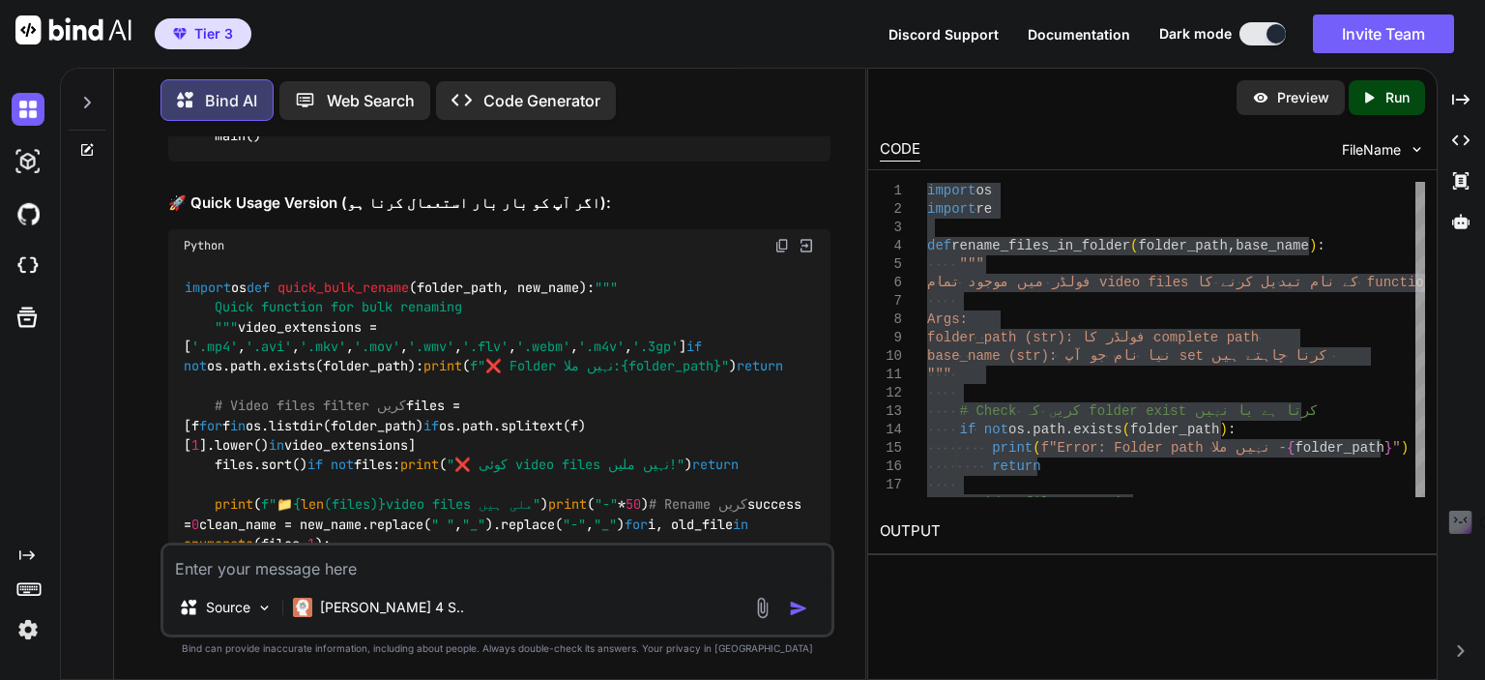
click at [528, 89] on p "Code Generator" at bounding box center [542, 100] width 117 height 23
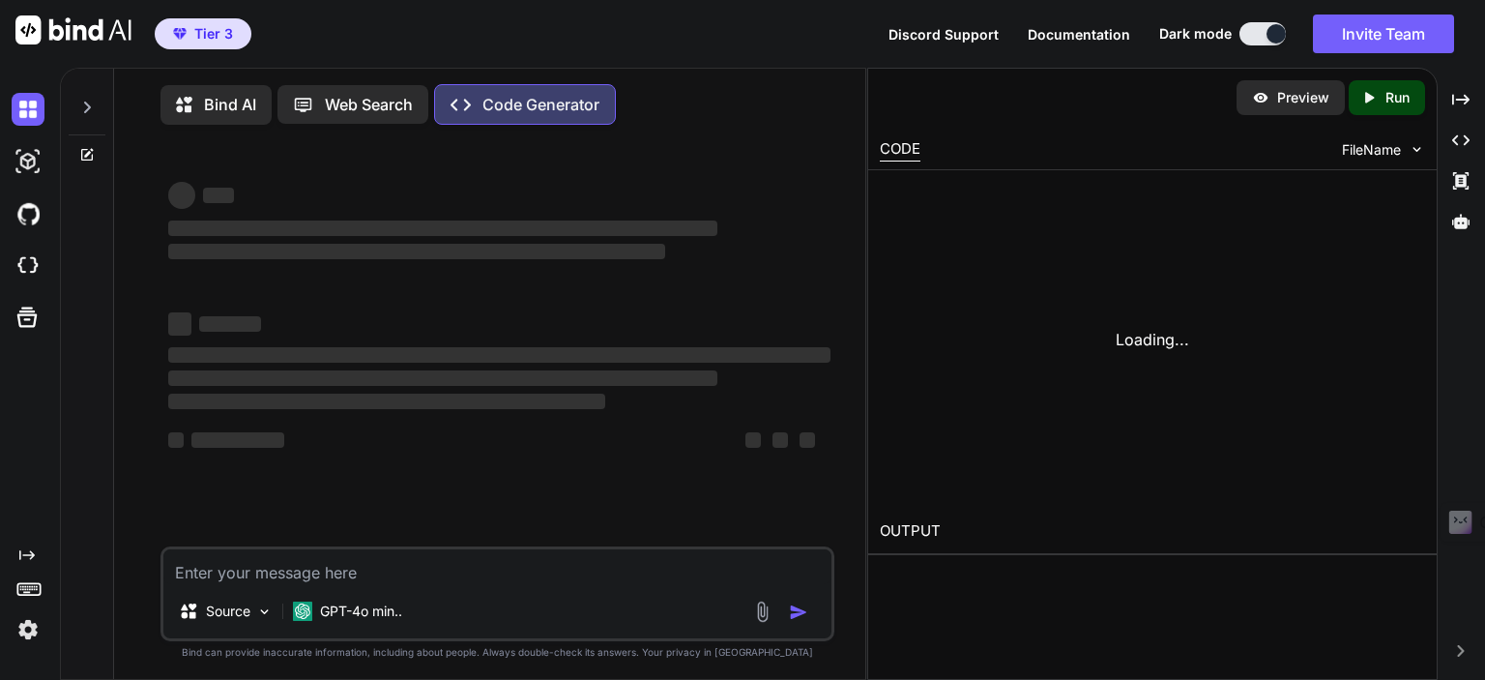
click at [524, 101] on p "Code Generator" at bounding box center [541, 104] width 117 height 23
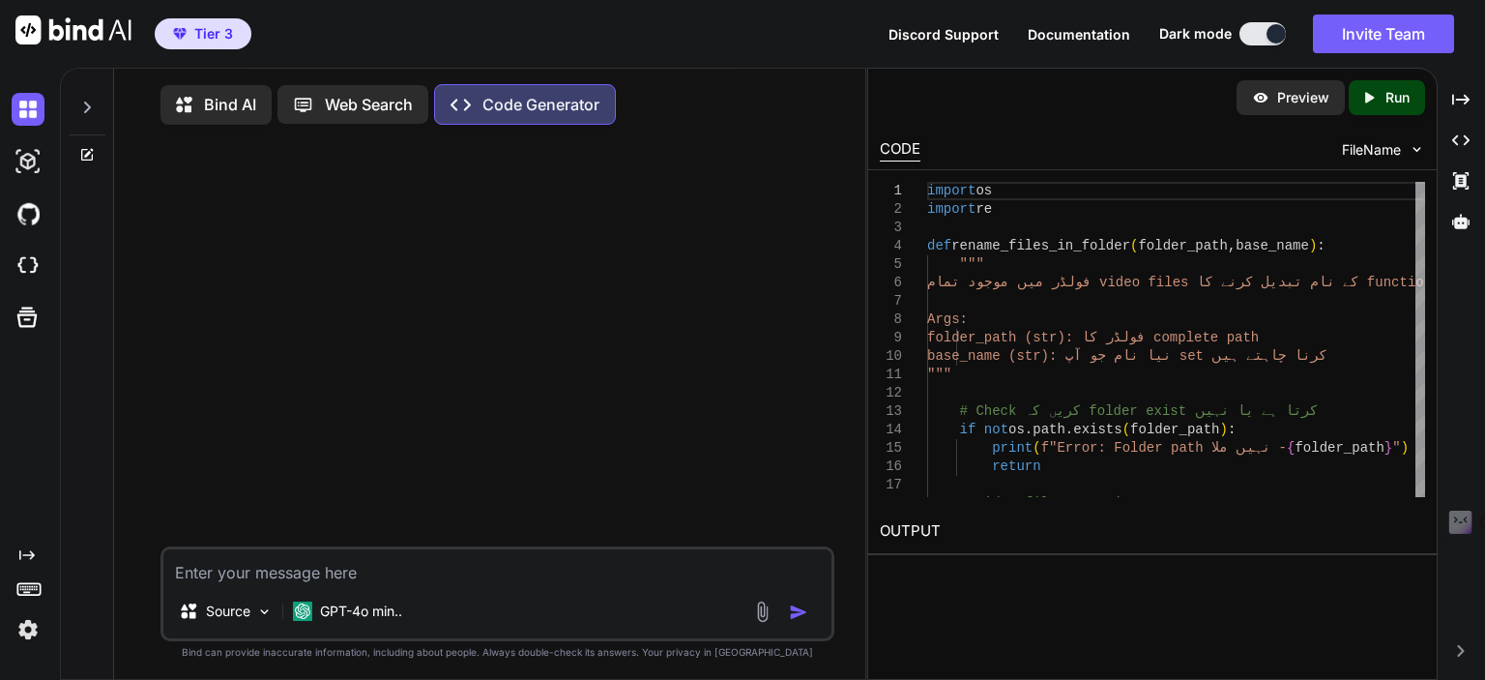
click at [230, 105] on p "Bind AI" at bounding box center [230, 104] width 52 height 23
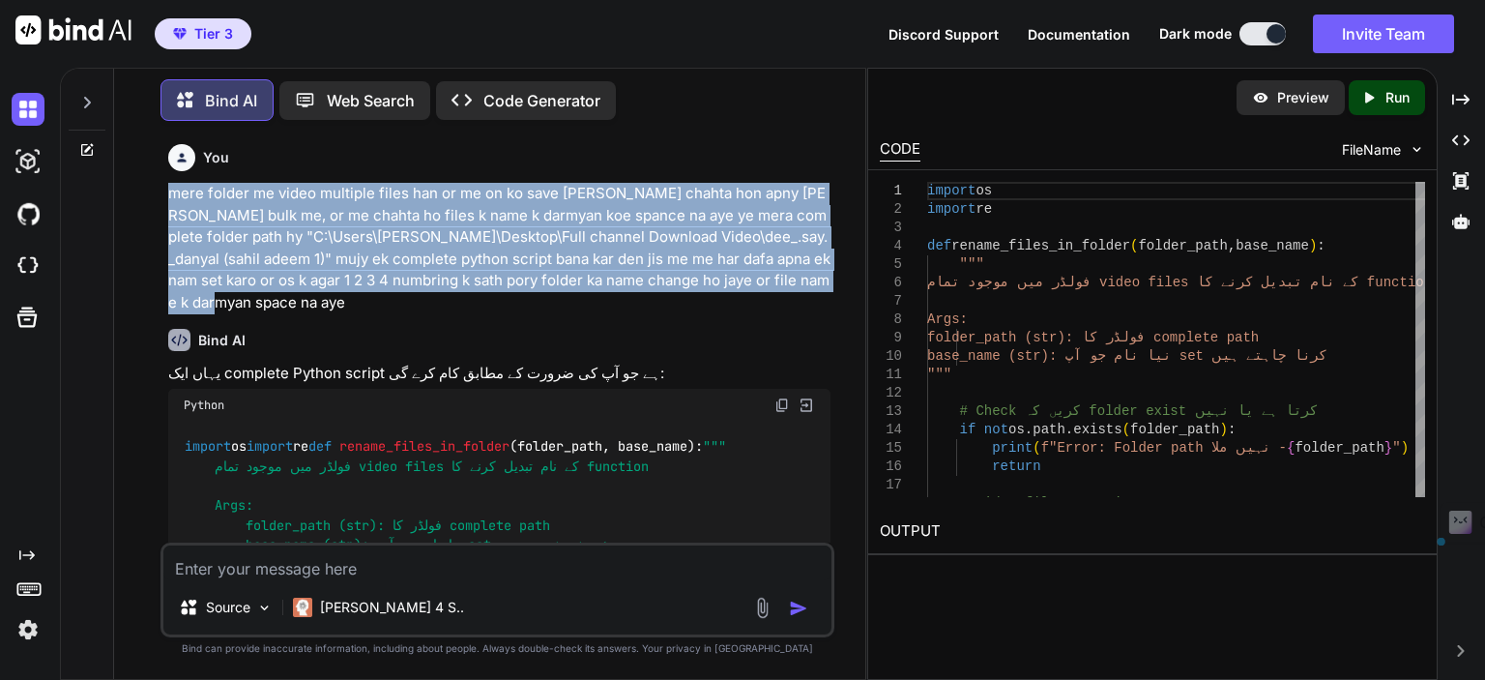
drag, startPoint x: 161, startPoint y: 194, endPoint x: 252, endPoint y: 299, distance: 138.5
click at [252, 299] on div "You mere folder me video multiple files han or me on ko save karna chahta hon a…" at bounding box center [498, 407] width 674 height 542
copy p "mere folder me video multiple files han or me on ko save karna chahta hon apny …"
click at [14, 275] on img at bounding box center [28, 265] width 33 height 33
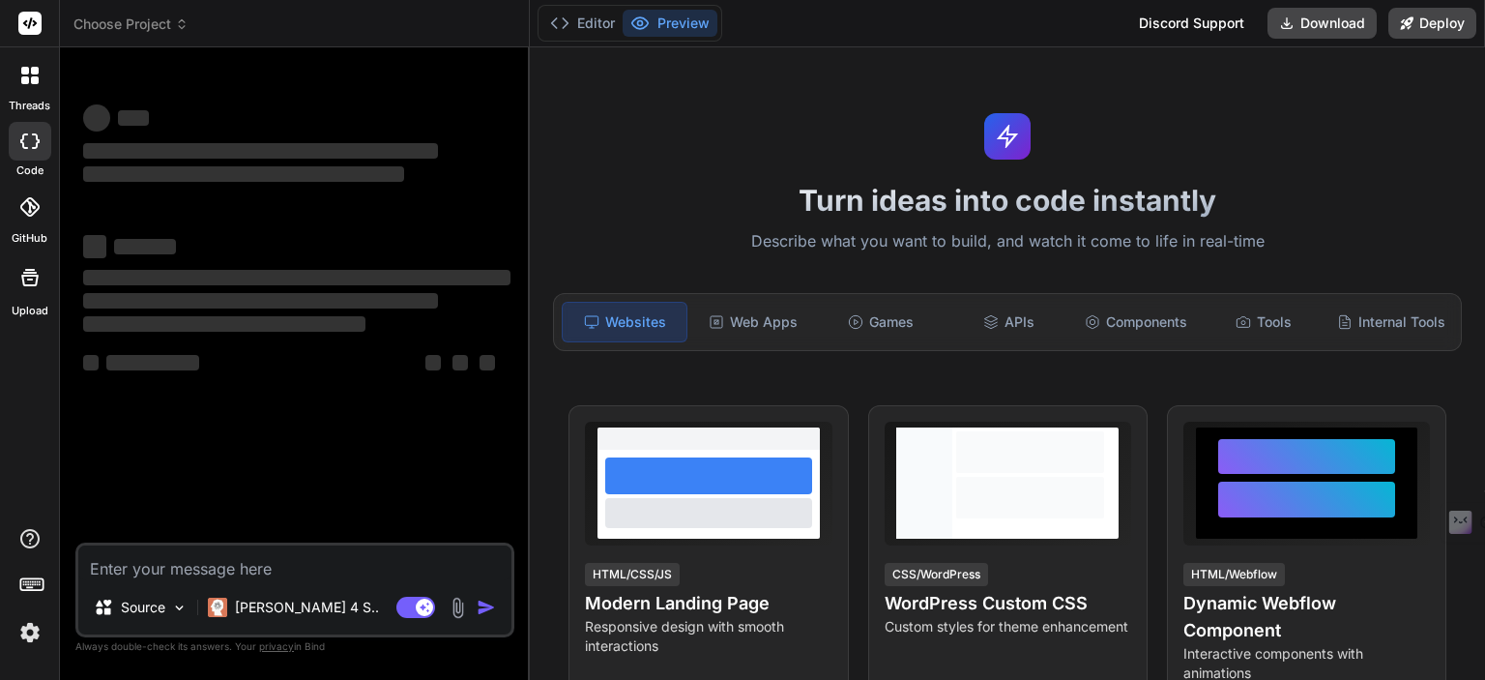
click at [122, 555] on textarea at bounding box center [294, 562] width 433 height 35
type textarea "x"
type textarea "mere folder me video multiple files han or me on ko save karna chahta hon apny …"
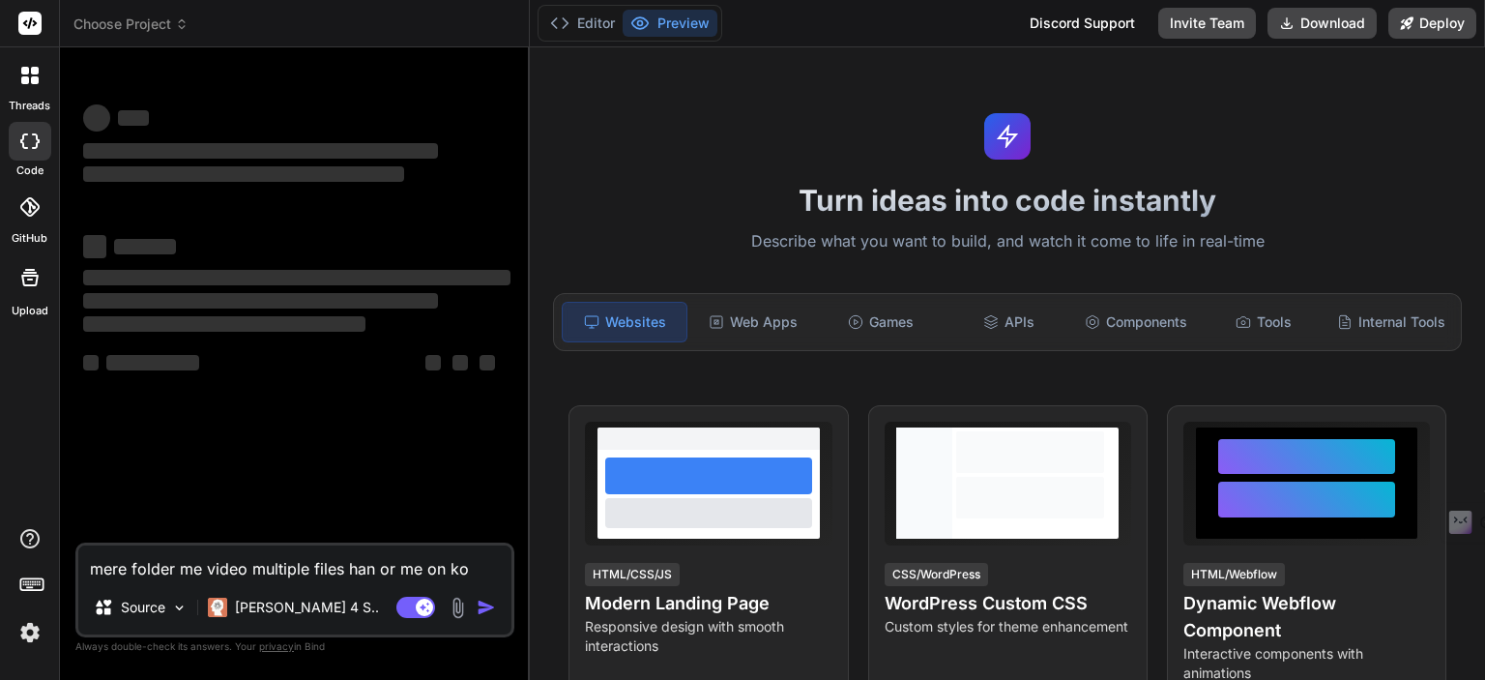
scroll to position [1, 0]
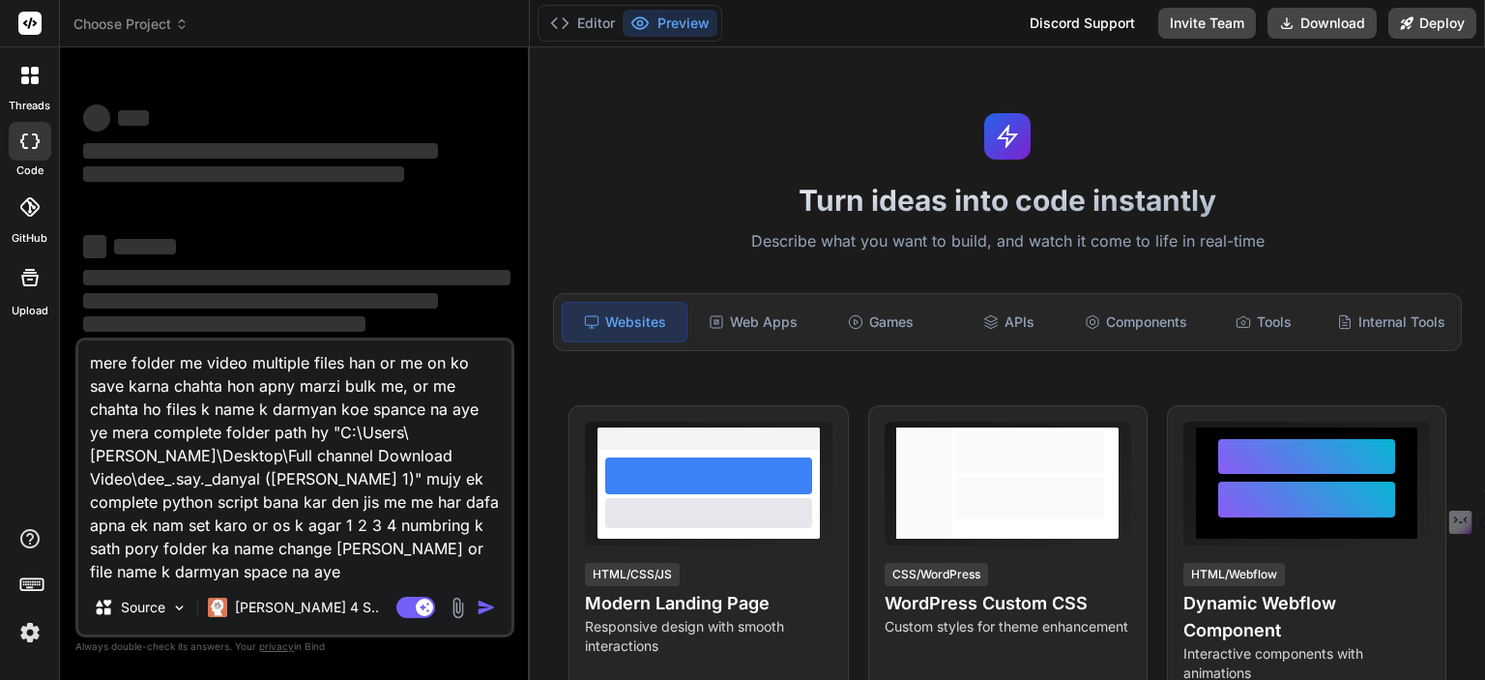
type textarea "x"
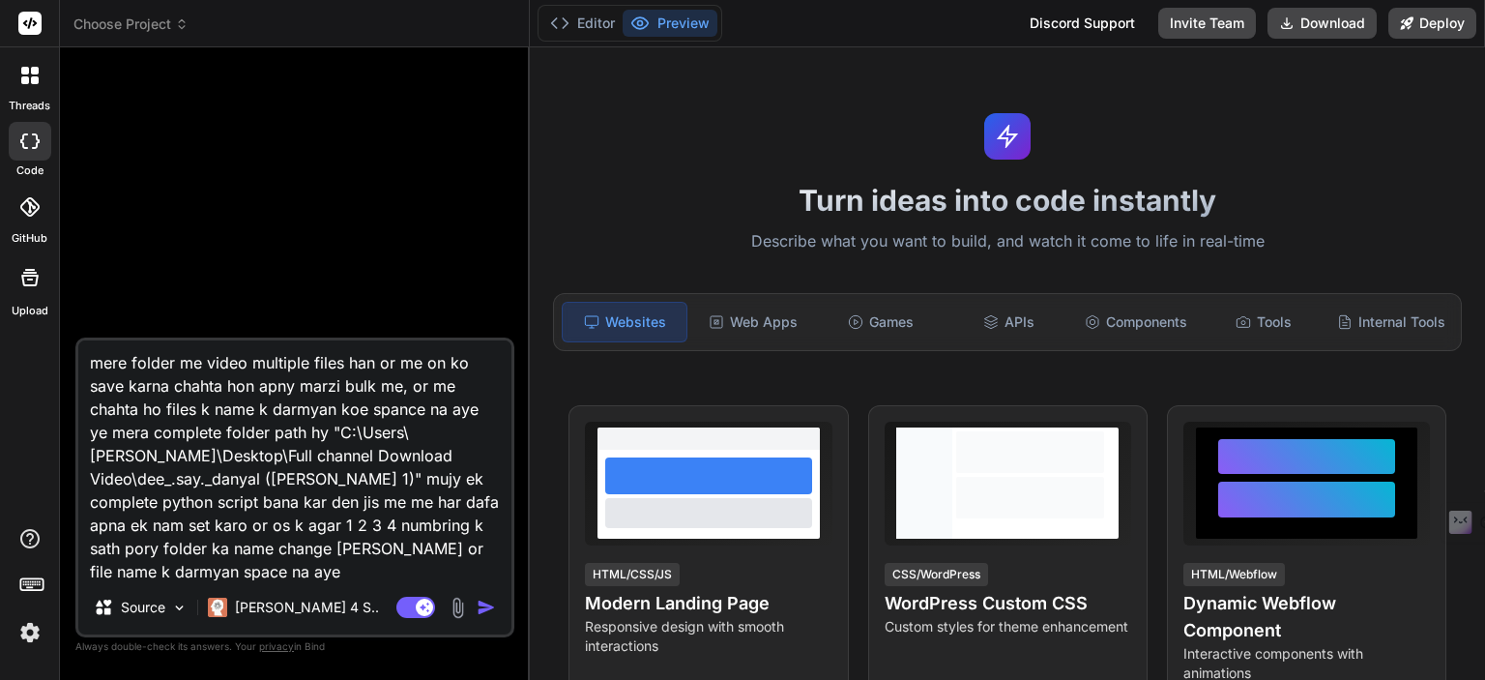
type textarea "mere folder me video multiple files han or me on ko save karna chahta hon apny …"
type textarea "x"
type textarea "mere folder me video multiple files han or me on ko save karna chahta hon apny …"
type textarea "x"
type textarea "mere folder me video multiple files han or me on ko save karna chahta hon apny …"
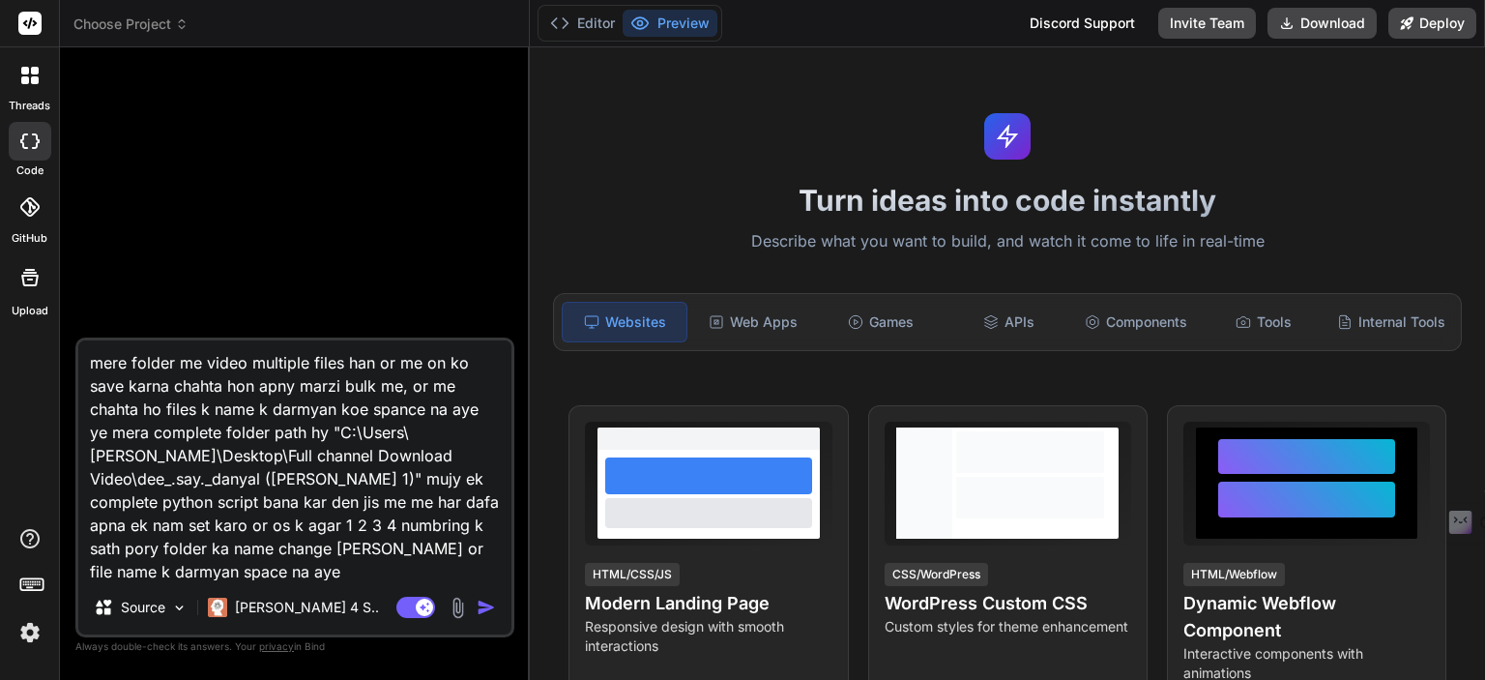
type textarea "x"
type textarea "mere folder me video multiple files han or me on ko save karna chahta hon apny …"
type textarea "x"
type textarea "mere folder me video multiple files han or me on ko save karna chahta hon apny …"
type textarea "x"
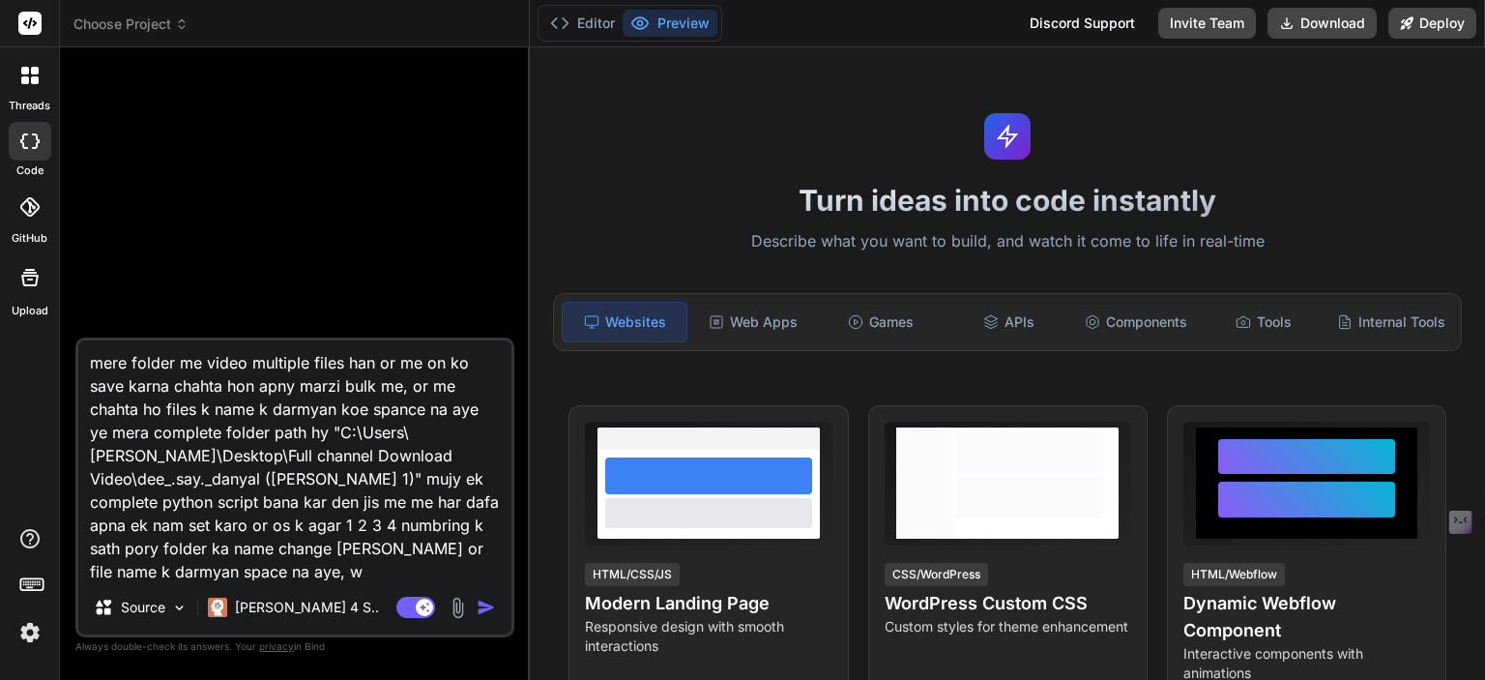
type textarea "mere folder me video multiple files han or me on ko save karna chahta hon apny …"
type textarea "x"
type textarea "mere folder me video multiple files han or me on ko save karna chahta hon apny …"
type textarea "x"
type textarea "mere folder me video multiple files han or me on ko save karna chahta hon apny …"
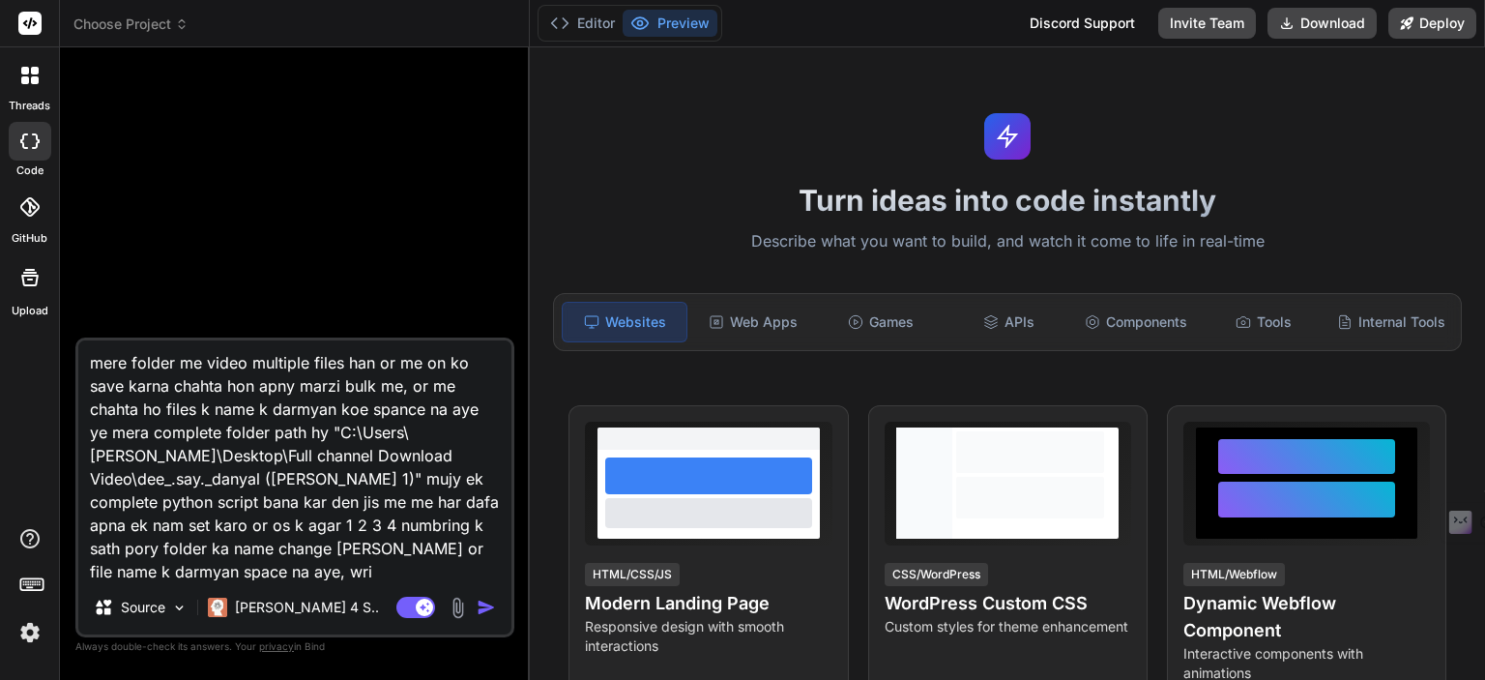
type textarea "x"
type textarea "mere folder me video multiple files han or me on ko save karna chahta hon apny …"
type textarea "x"
type textarea "mere folder me video multiple files han or me on ko save karna chahta hon apny …"
type textarea "x"
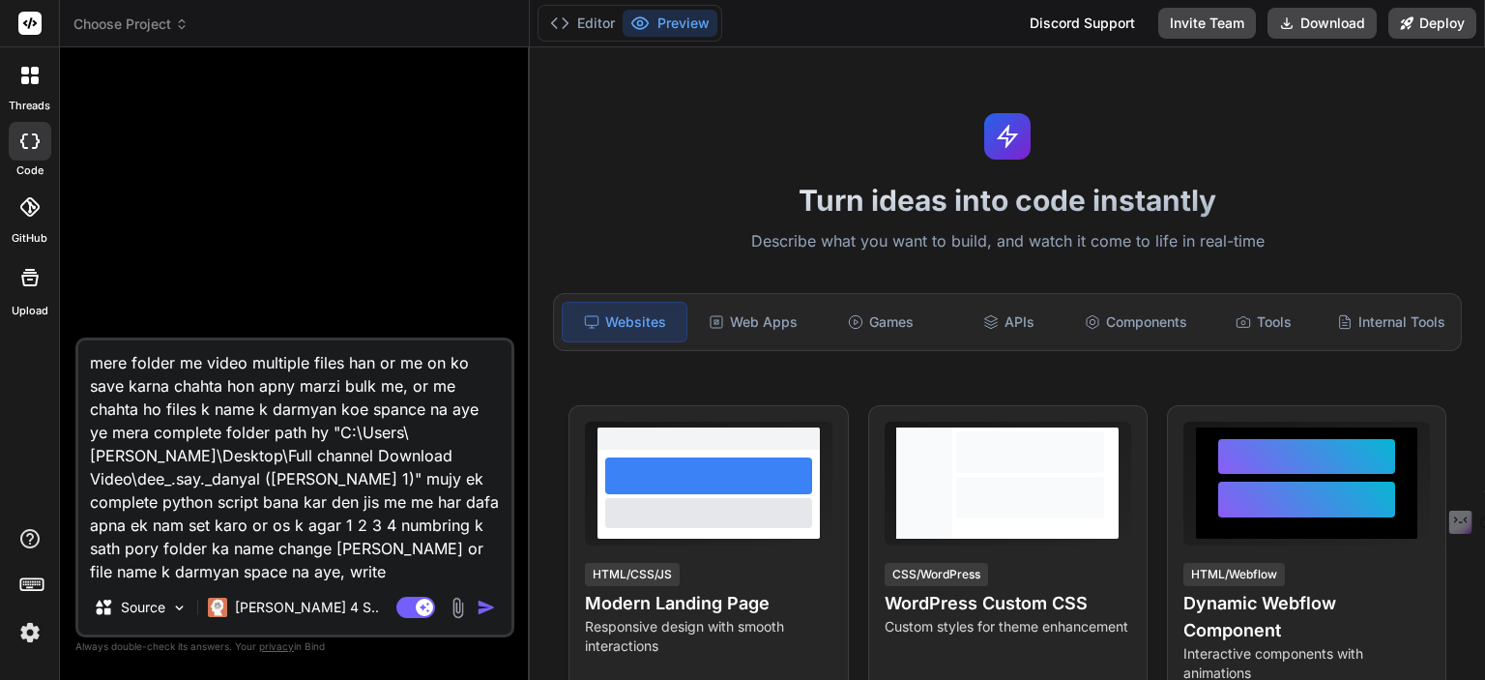
type textarea "mere folder me video multiple files han or me on ko save karna chahta hon apny …"
type textarea "x"
type textarea "mere folder me video multiple files han or me on ko save karna chahta hon apny …"
type textarea "x"
type textarea "mere folder me video multiple files han or me on ko save karna chahta hon apny …"
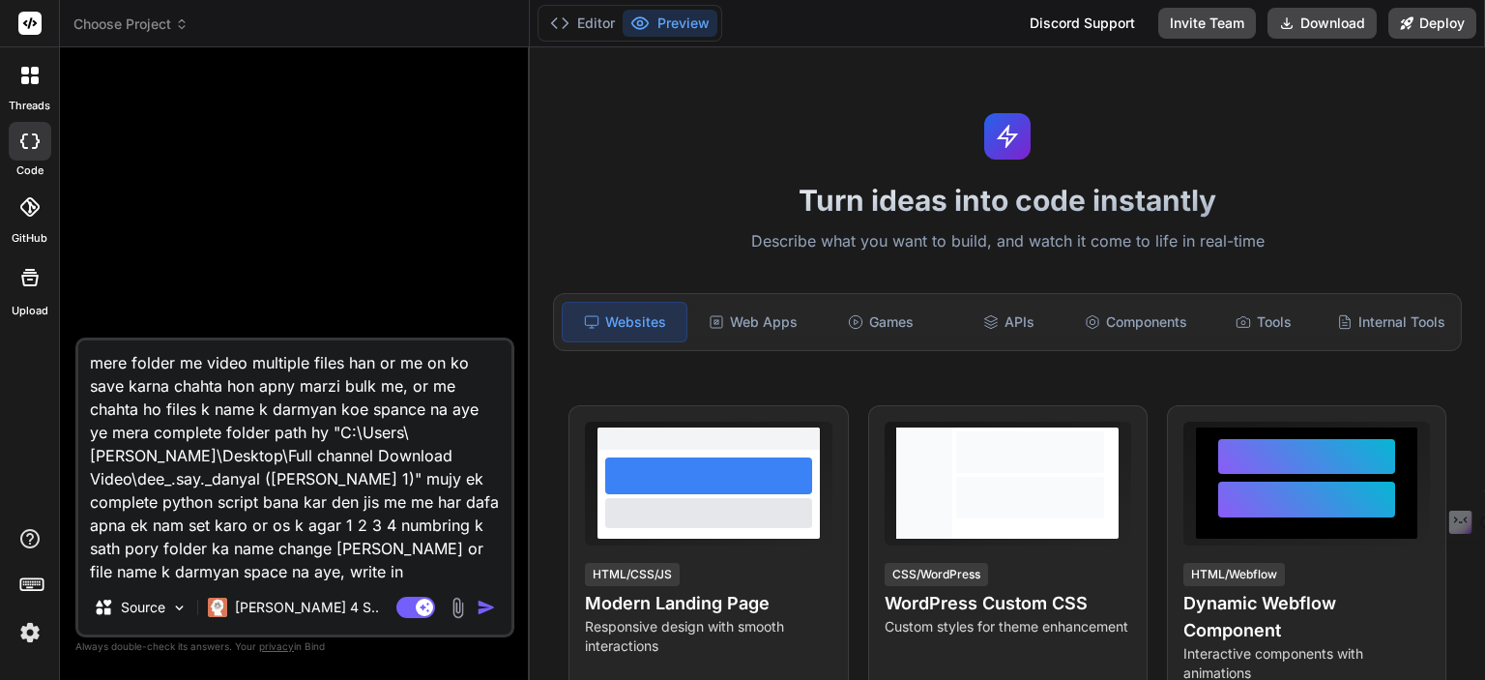
type textarea "x"
type textarea "mere folder me video multiple files han or me on ko save karna chahta hon apny …"
type textarea "x"
type textarea "mere folder me video multiple files han or me on ko save karna chahta hon apny …"
type textarea "x"
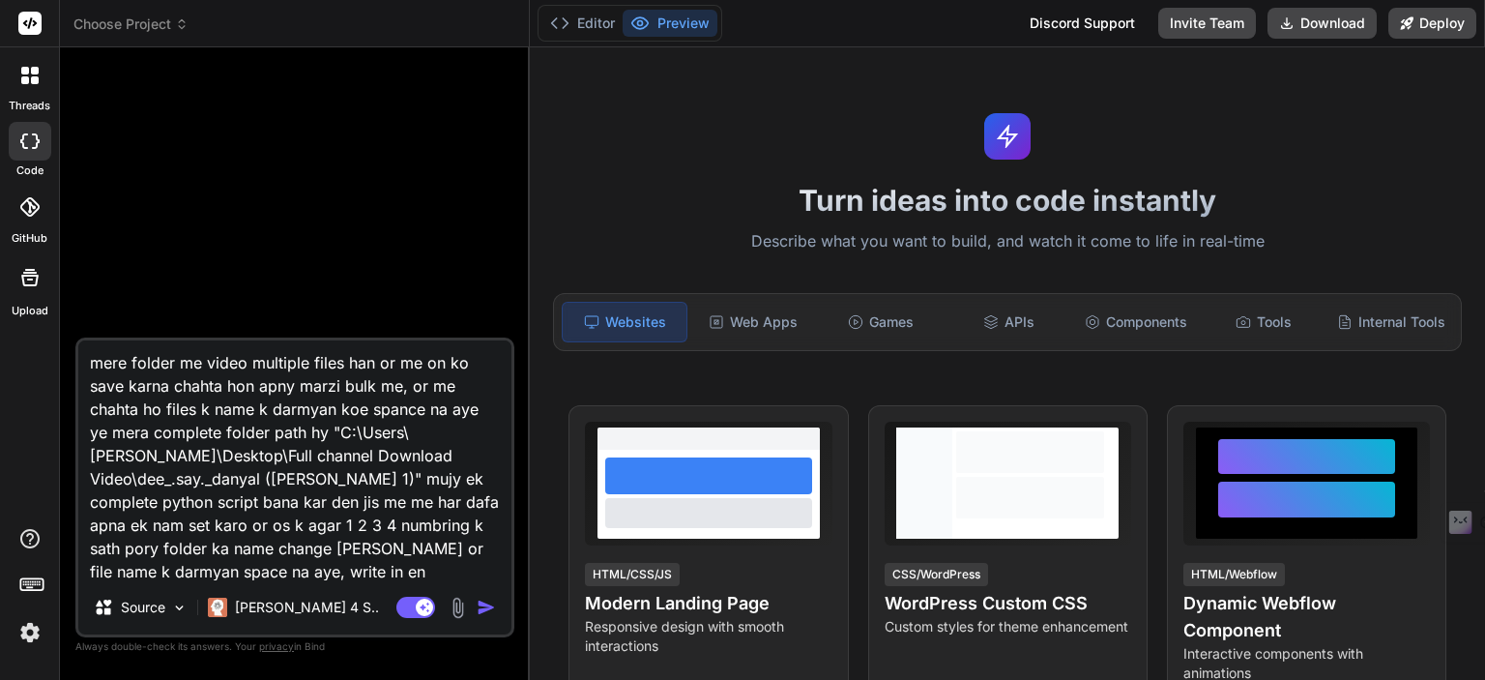
type textarea "mere folder me video multiple files han or me on ko save karna chahta hon apny …"
type textarea "x"
type textarea "mere folder me video multiple files han or me on ko save karna chahta hon apny …"
type textarea "x"
type textarea "mere folder me video multiple files han or me on ko save karna chahta hon apny …"
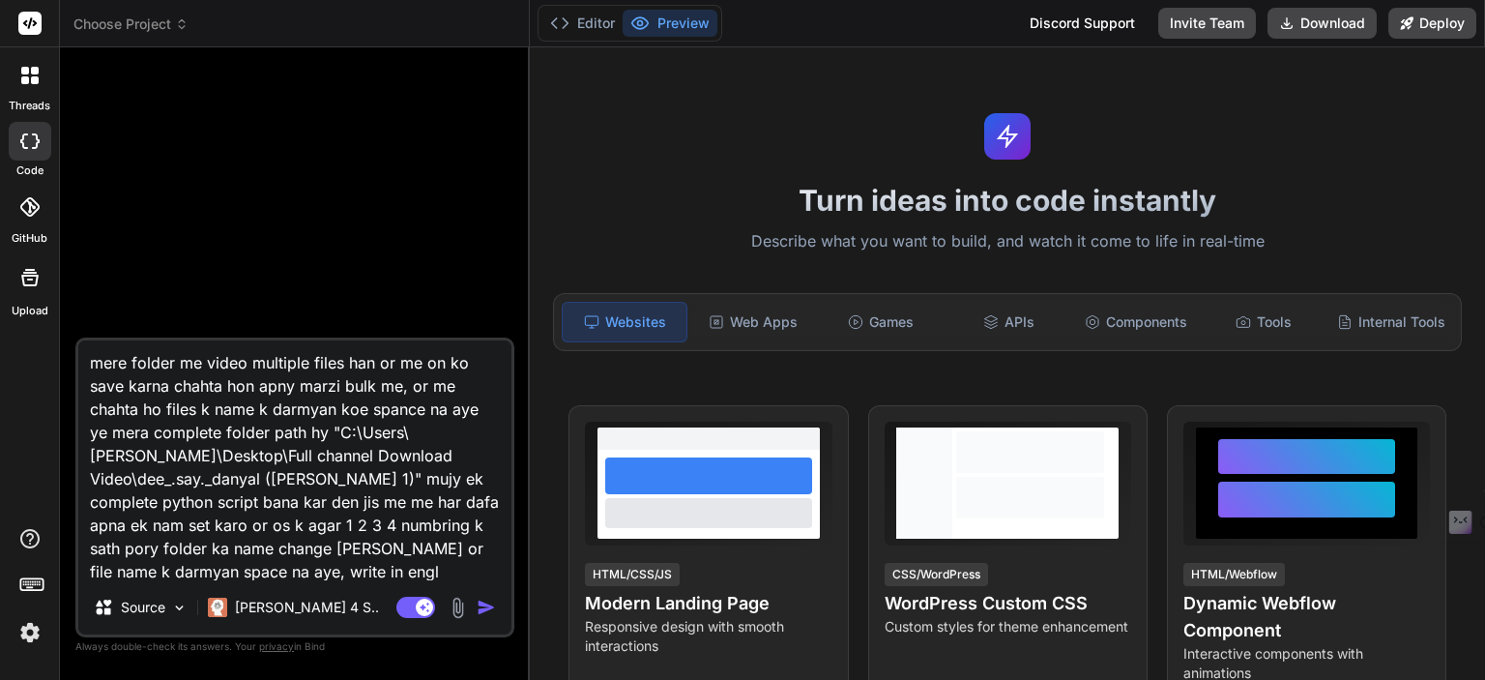
type textarea "x"
type textarea "mere folder me video multiple files han or me on ko save karna chahta hon apny …"
type textarea "x"
type textarea "mere folder me video multiple files han or me on ko save karna chahta hon apny …"
type textarea "x"
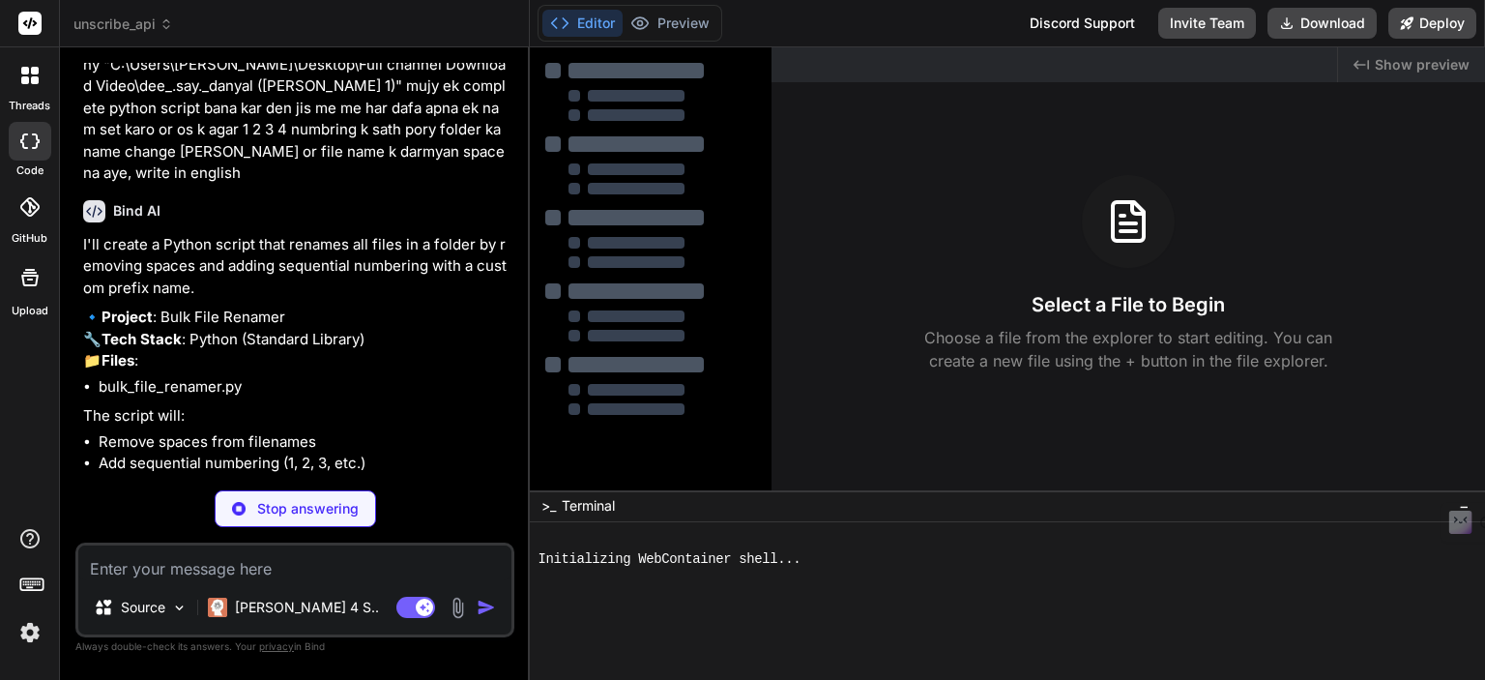
scroll to position [159, 0]
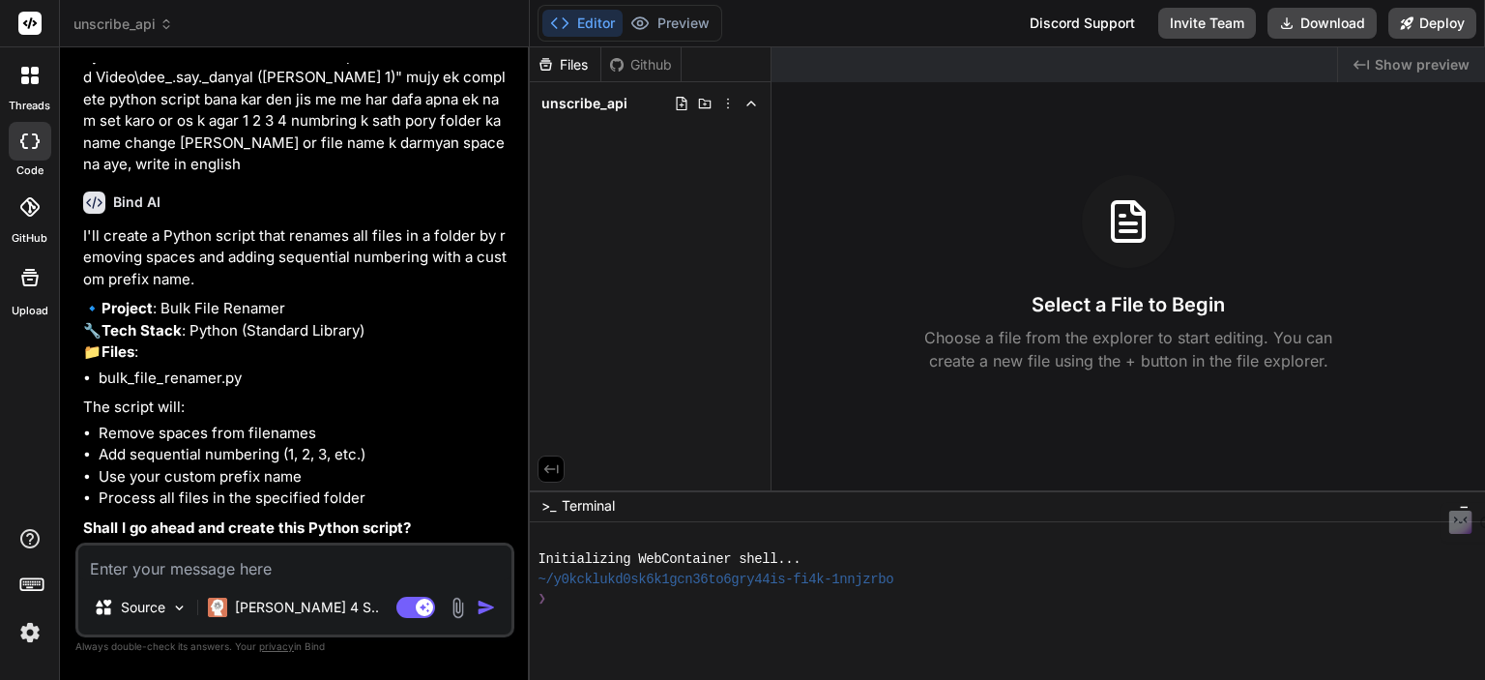
type textarea "x"
type textarea "y"
type textarea "x"
type textarea "ye"
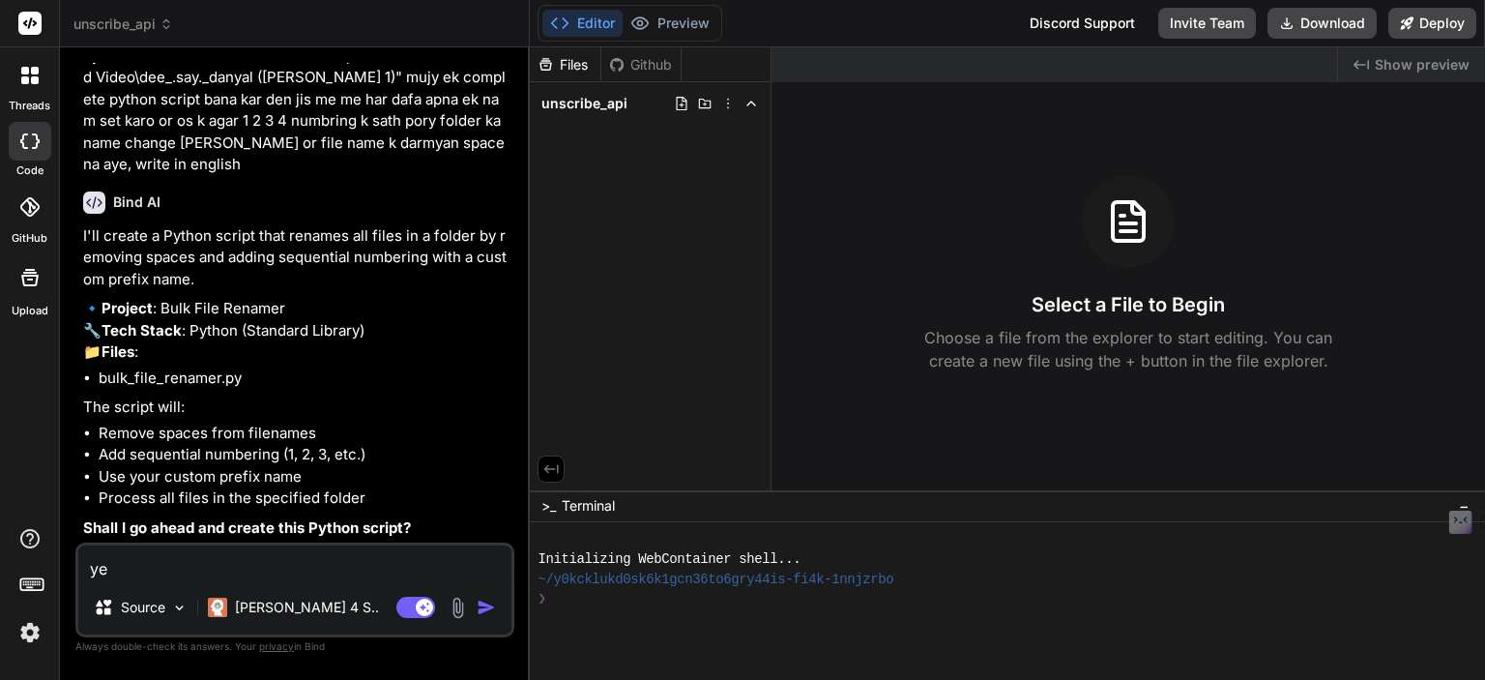
type textarea "x"
type textarea "yes"
type textarea "x"
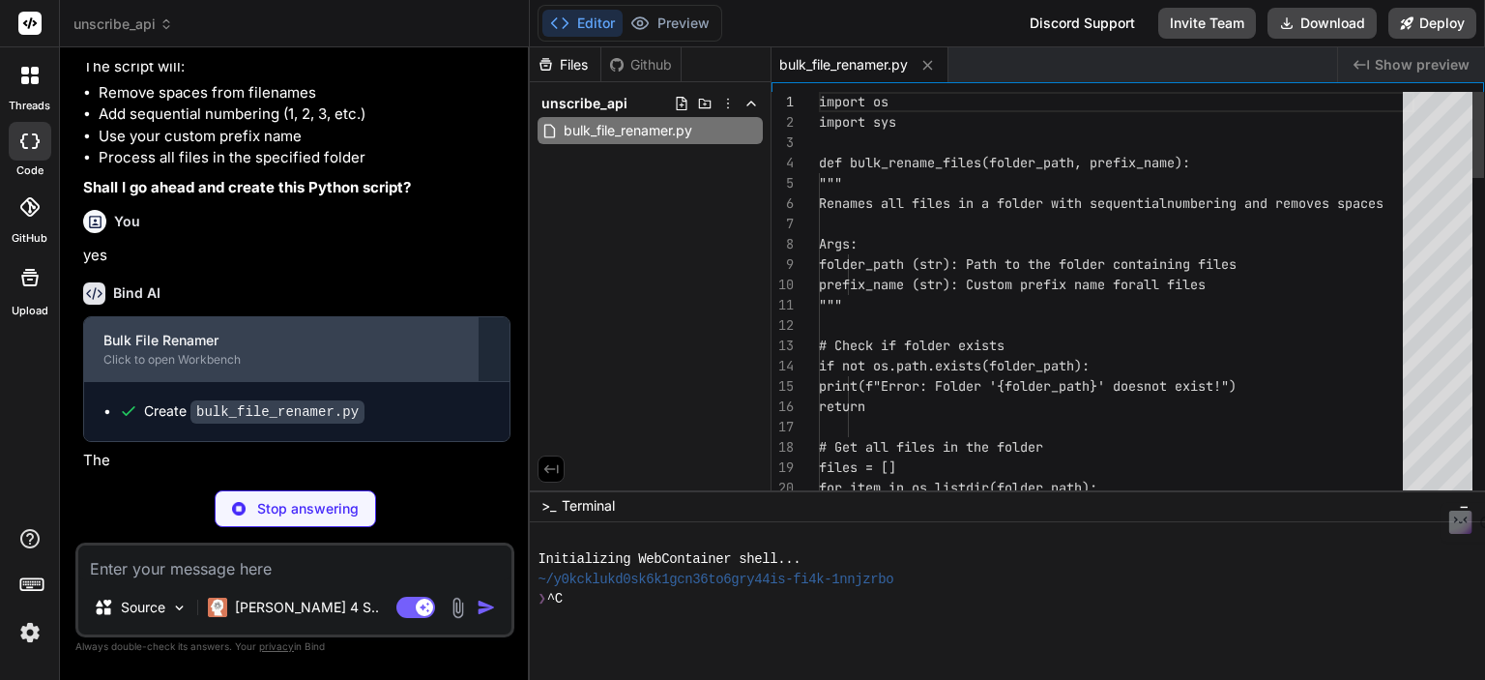
scroll to position [39, 0]
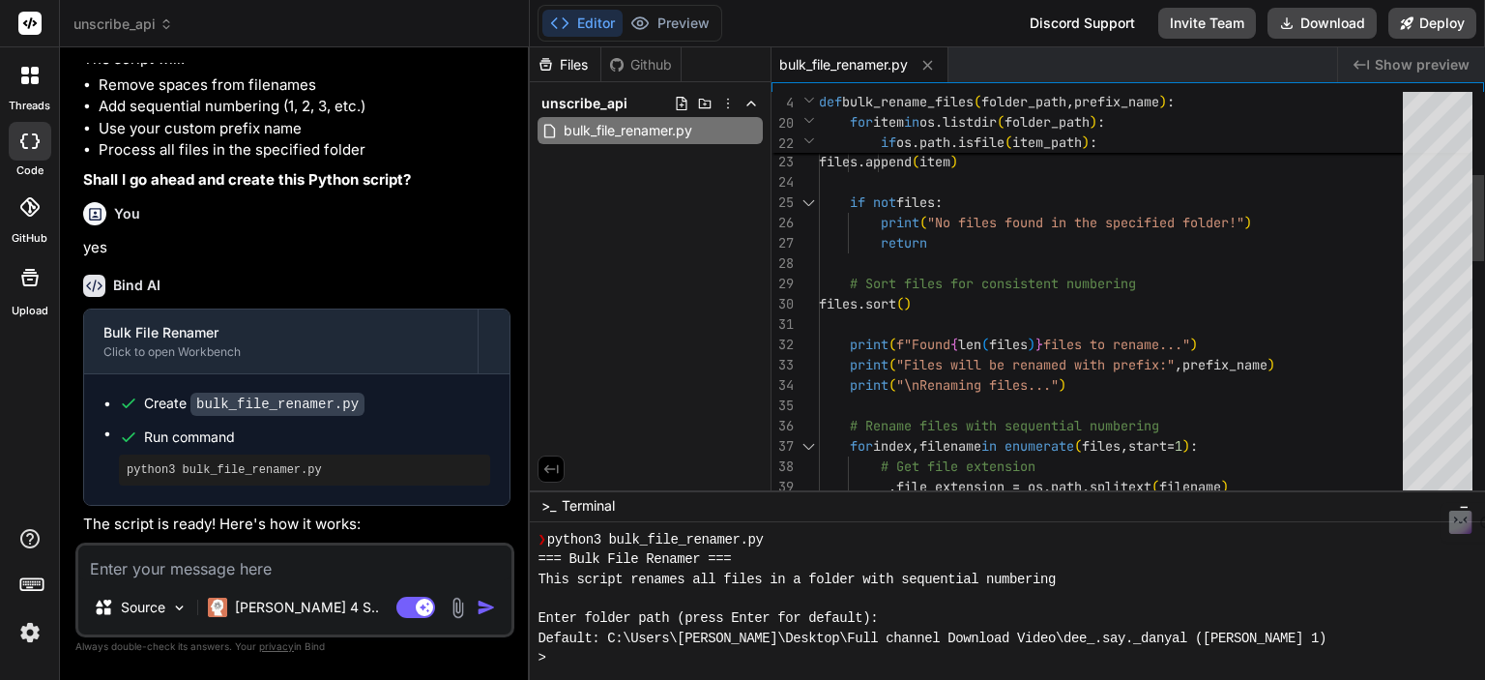
type textarea "x"
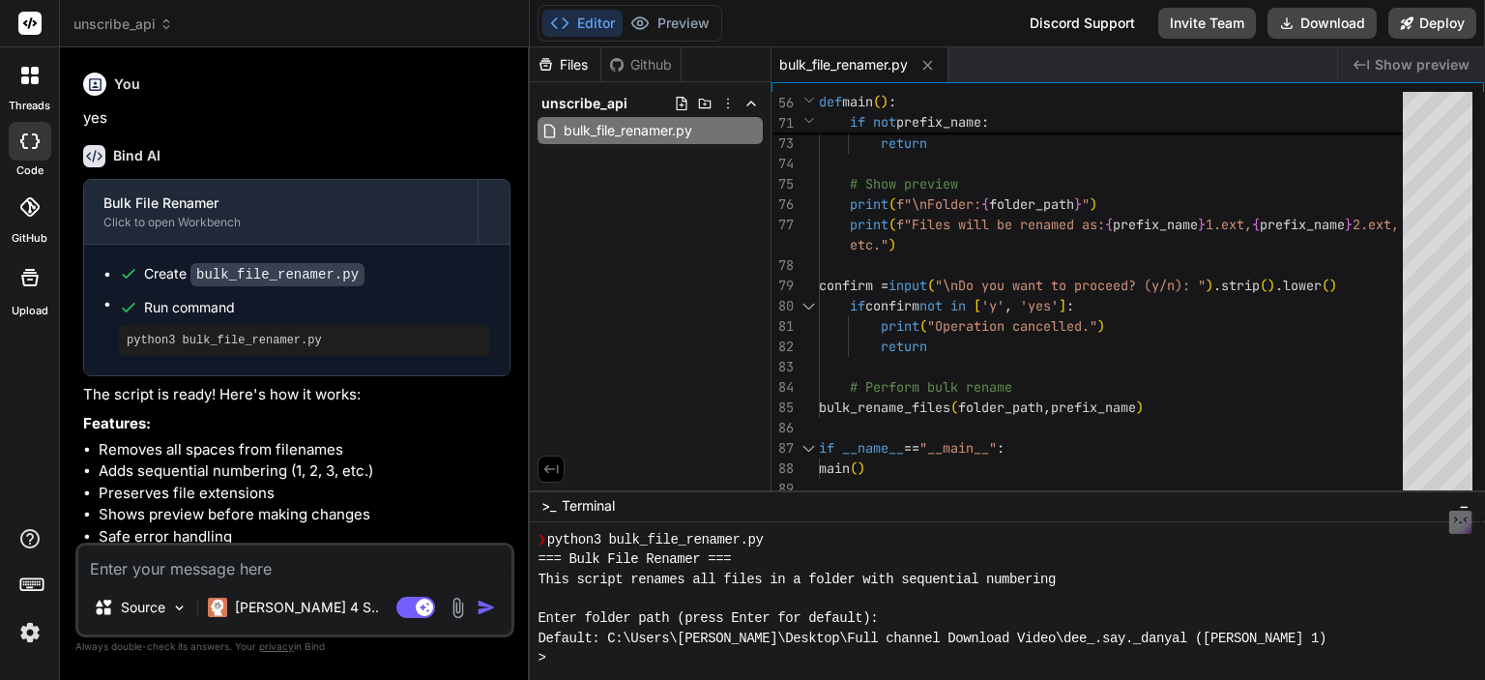
scroll to position [732, 0]
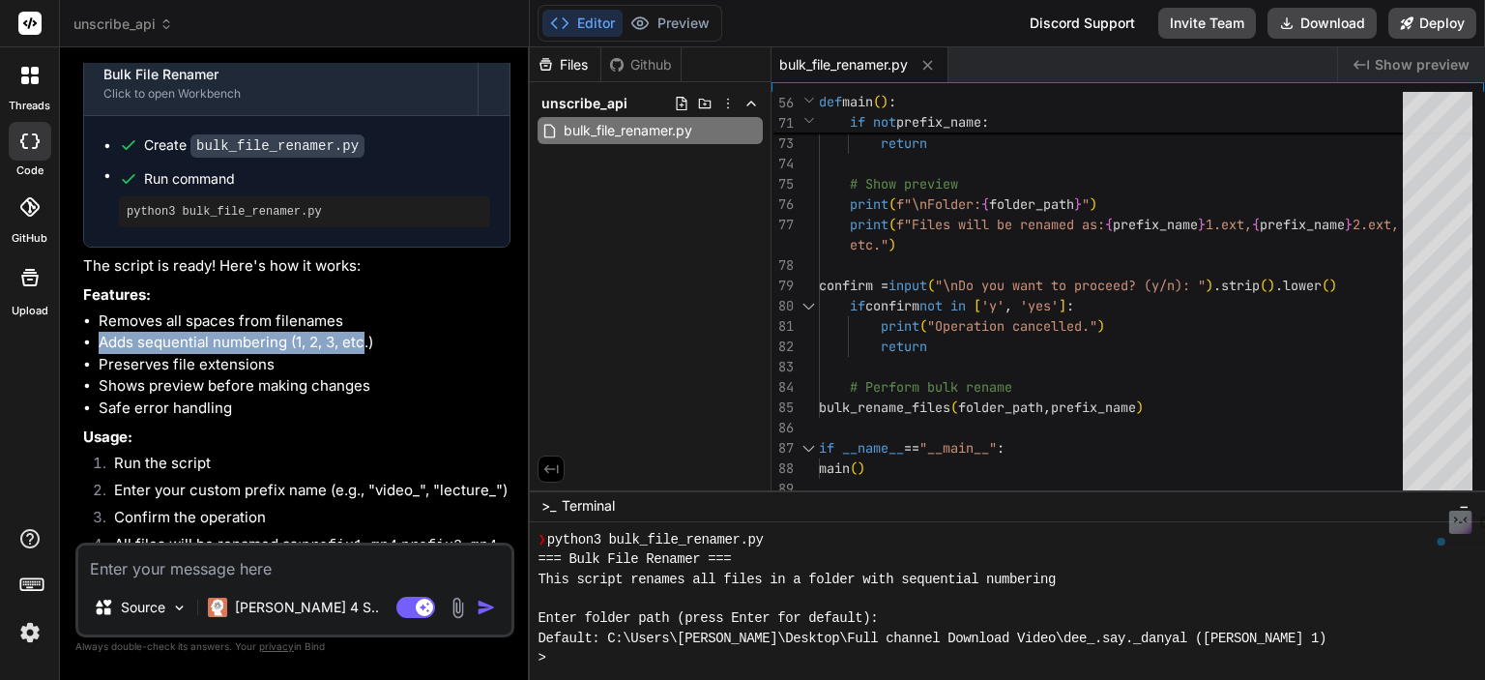
drag, startPoint x: 100, startPoint y: 386, endPoint x: 313, endPoint y: 401, distance: 214.3
click at [366, 354] on li "Adds sequential numbering (1, 2, 3, etc.)" at bounding box center [305, 343] width 412 height 22
click at [118, 376] on li "Preserves file extensions" at bounding box center [305, 365] width 412 height 22
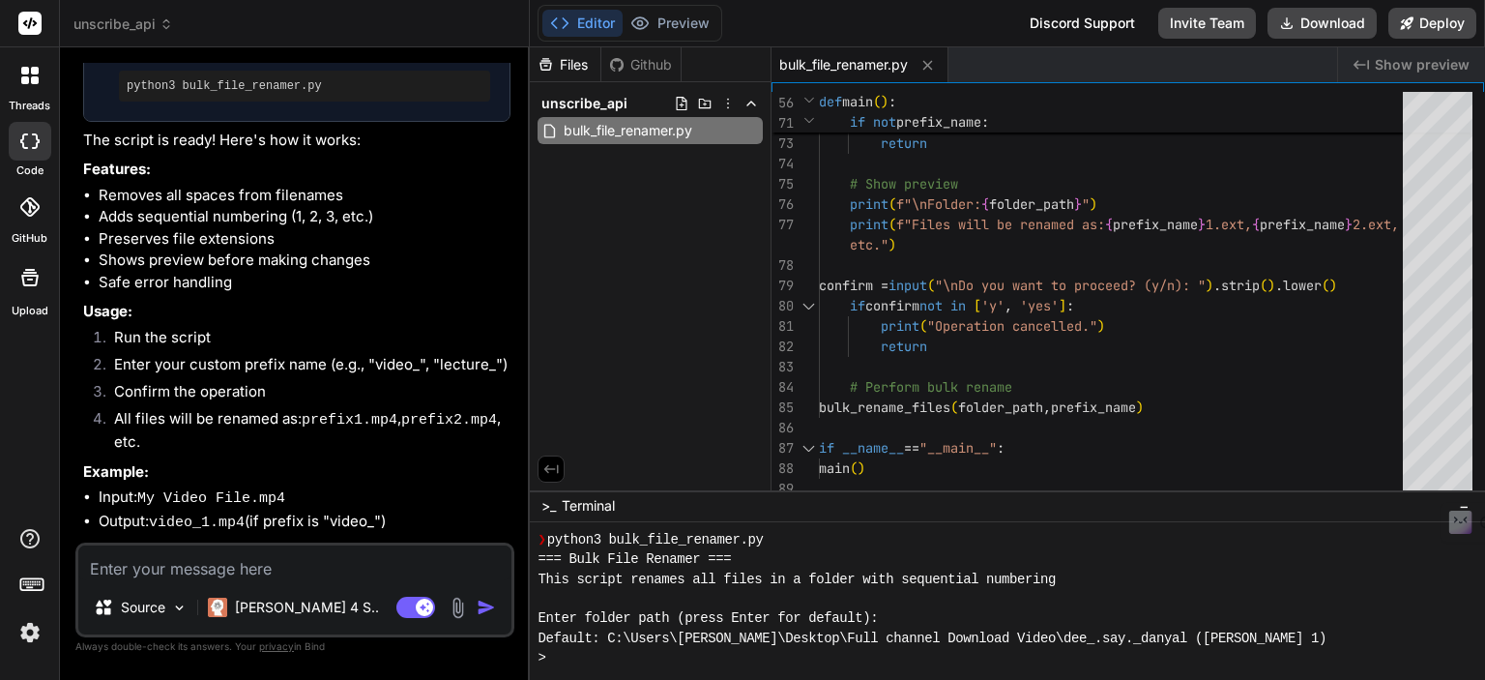
scroll to position [861, 0]
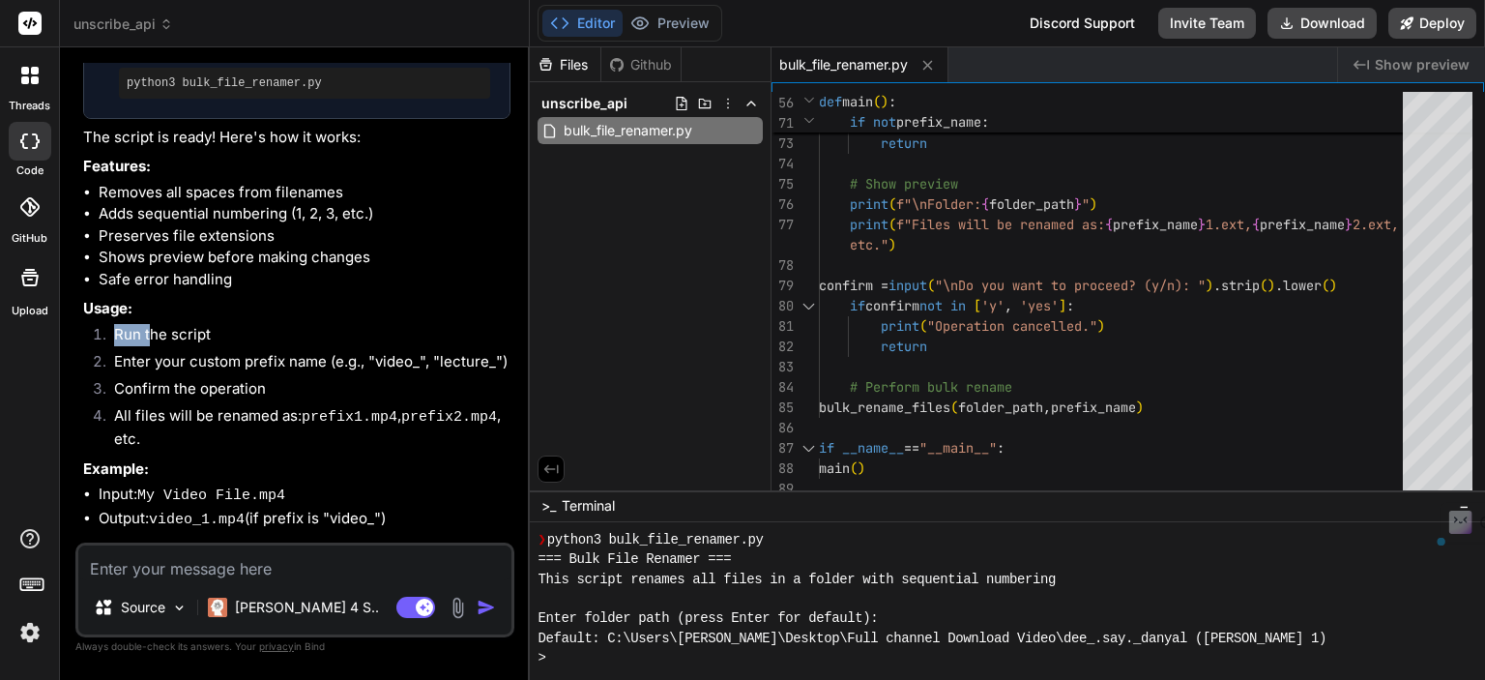
drag, startPoint x: 116, startPoint y: 380, endPoint x: 150, endPoint y: 378, distance: 33.9
click at [150, 351] on li "Run the script" at bounding box center [305, 337] width 412 height 27
click at [261, 378] on li "Enter your custom prefix name (e.g., "video_", "lecture_")" at bounding box center [305, 364] width 412 height 27
drag, startPoint x: 115, startPoint y: 401, endPoint x: 342, endPoint y: 404, distance: 227.3
click at [342, 378] on li "Enter your custom prefix name (e.g., "video_", "lecture_")" at bounding box center [305, 364] width 412 height 27
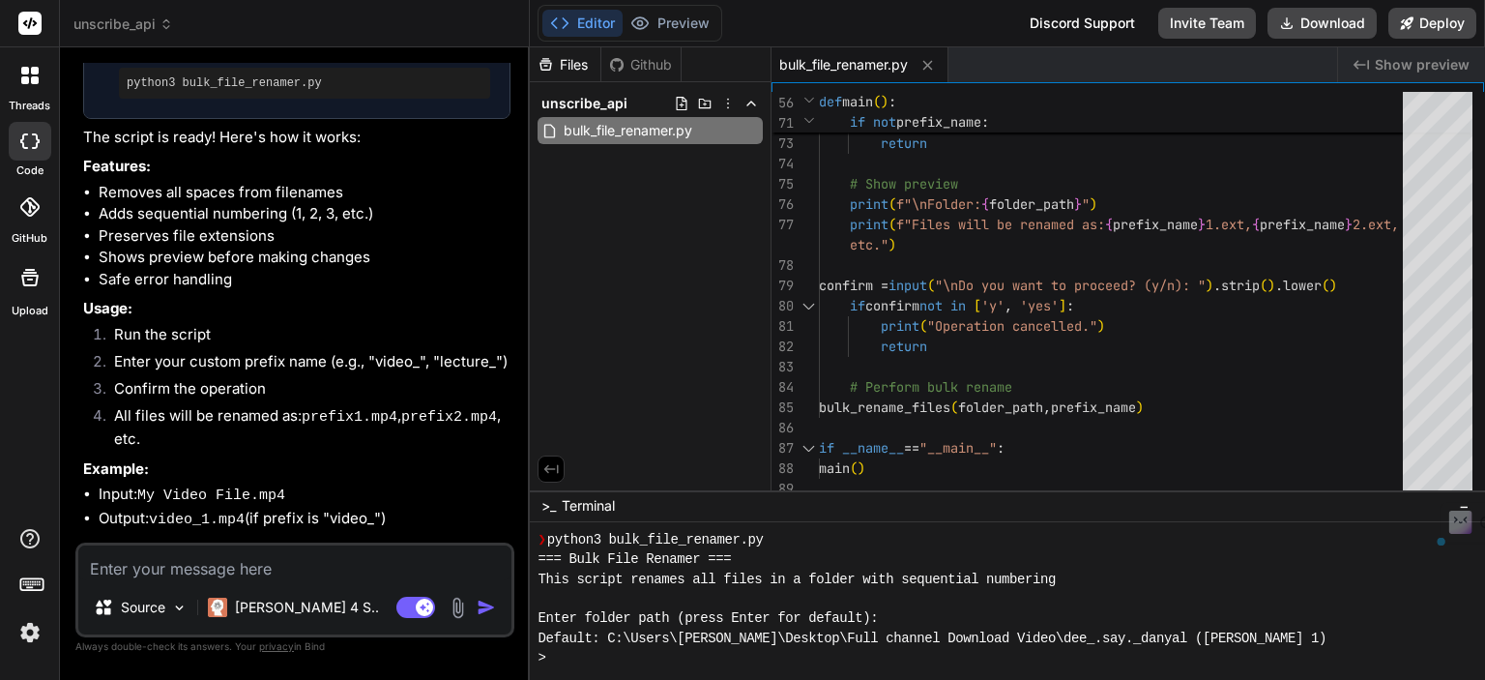
click at [376, 378] on li "Enter your custom prefix name (e.g., "video_", "lecture_")" at bounding box center [305, 364] width 412 height 27
drag, startPoint x: 116, startPoint y: 428, endPoint x: 269, endPoint y: 429, distance: 152.8
click at [269, 405] on li "Confirm the operation" at bounding box center [305, 391] width 412 height 27
drag, startPoint x: 114, startPoint y: 456, endPoint x: 419, endPoint y: 456, distance: 304.6
click at [419, 451] on li "All files will be renamed as: prefix1.mp4 , prefix2.mp4 , etc." at bounding box center [305, 427] width 412 height 45
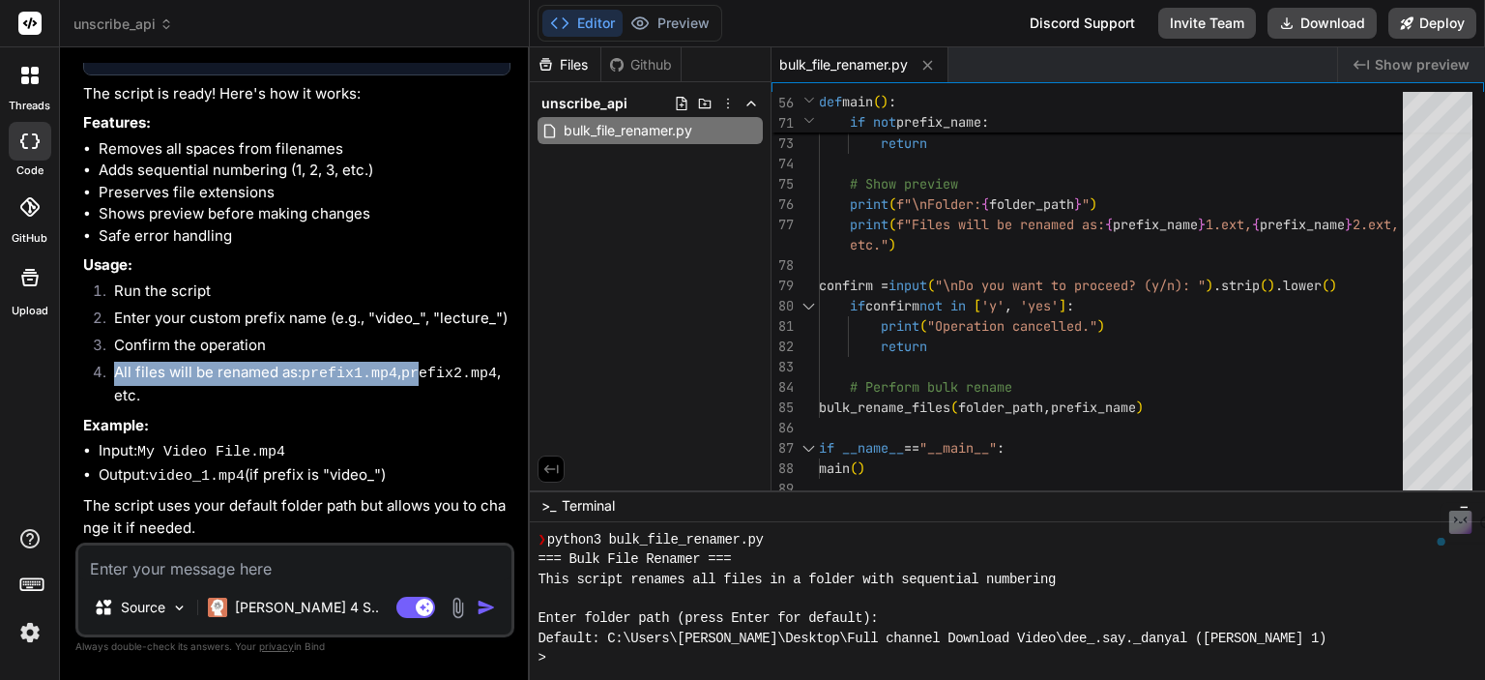
scroll to position [942, 0]
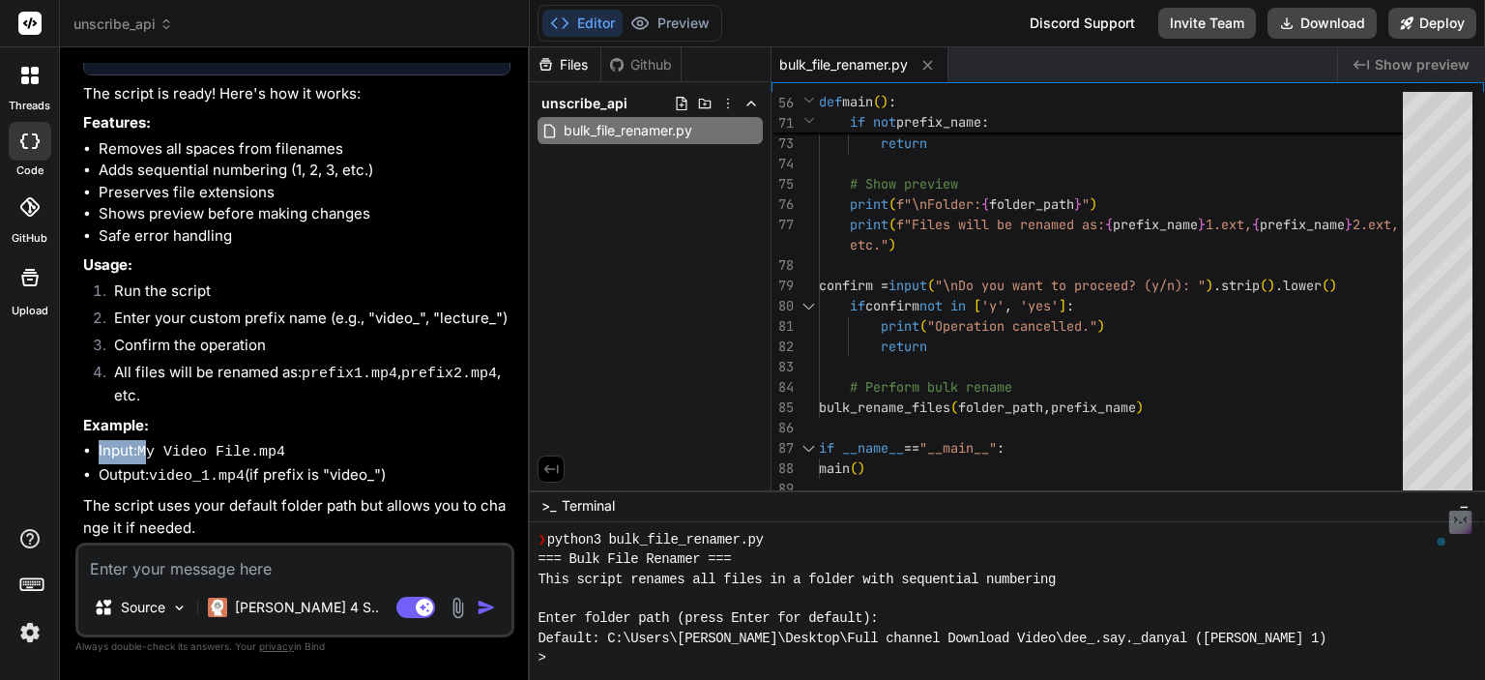
drag, startPoint x: 96, startPoint y: 459, endPoint x: 151, endPoint y: 457, distance: 55.2
click at [151, 457] on ul "Input: My Video File.mp4 Output: video_1.mp4 (if prefix is "video_")" at bounding box center [296, 463] width 427 height 47
click at [227, 455] on code "My Video File.mp4" at bounding box center [211, 452] width 148 height 16
click at [173, 562] on textarea at bounding box center [294, 562] width 433 height 35
type textarea "h"
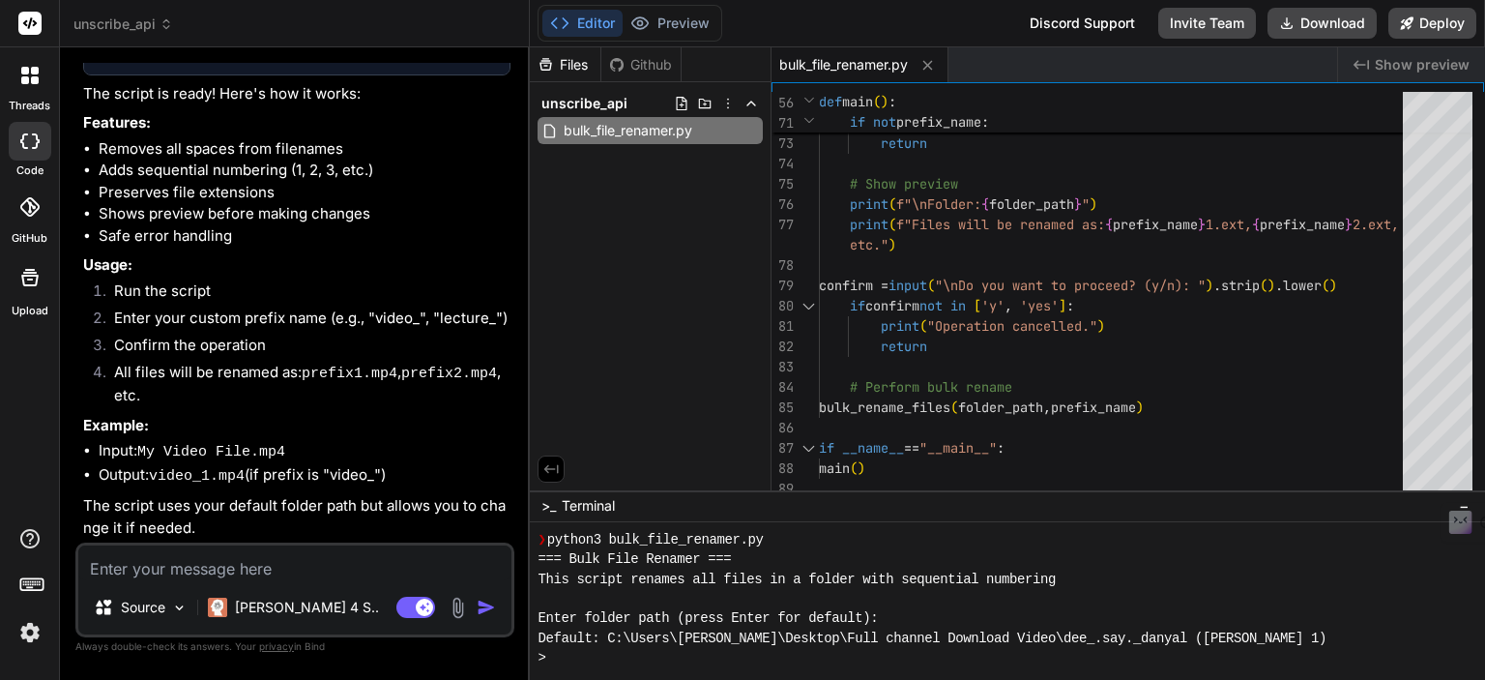
type textarea "x"
type textarea "ho"
type textarea "x"
type textarea "how"
type textarea "x"
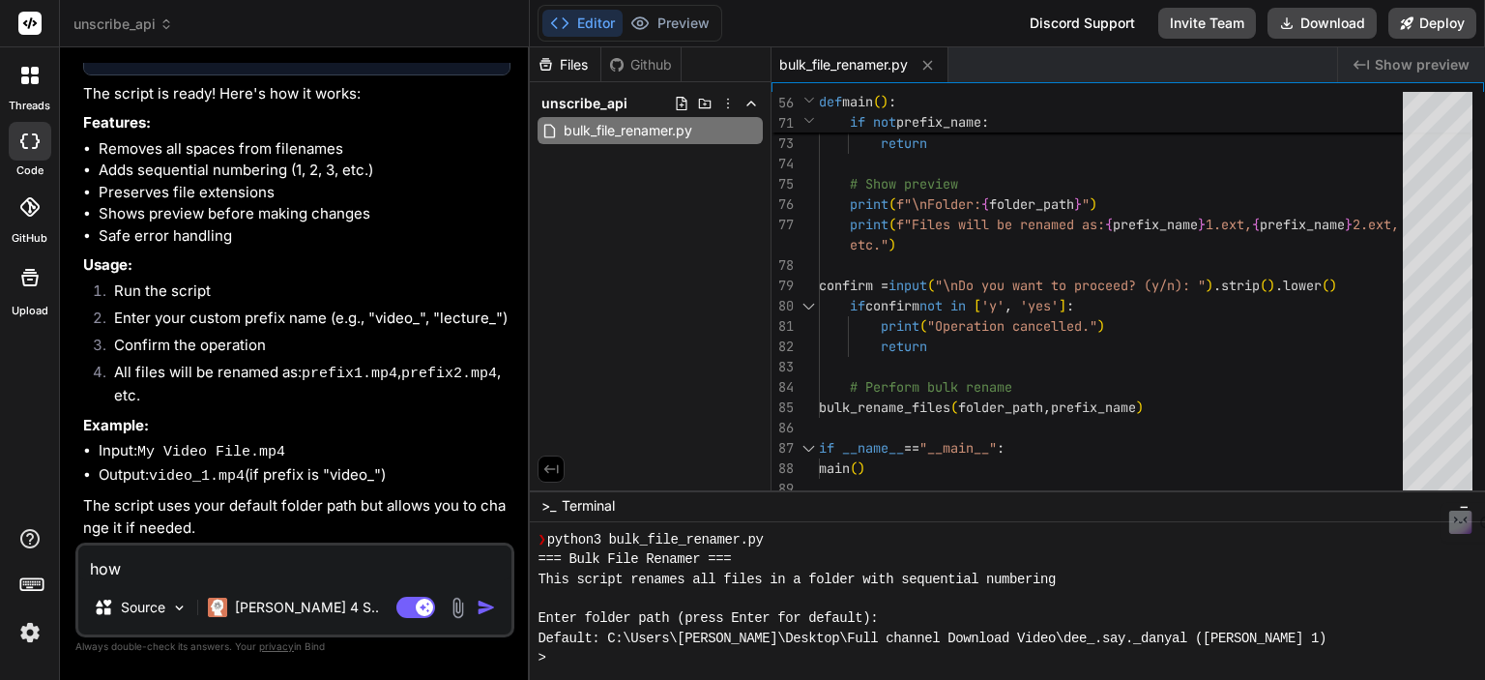
type textarea "how"
type textarea "x"
type textarea "how t"
type textarea "x"
type textarea "how to"
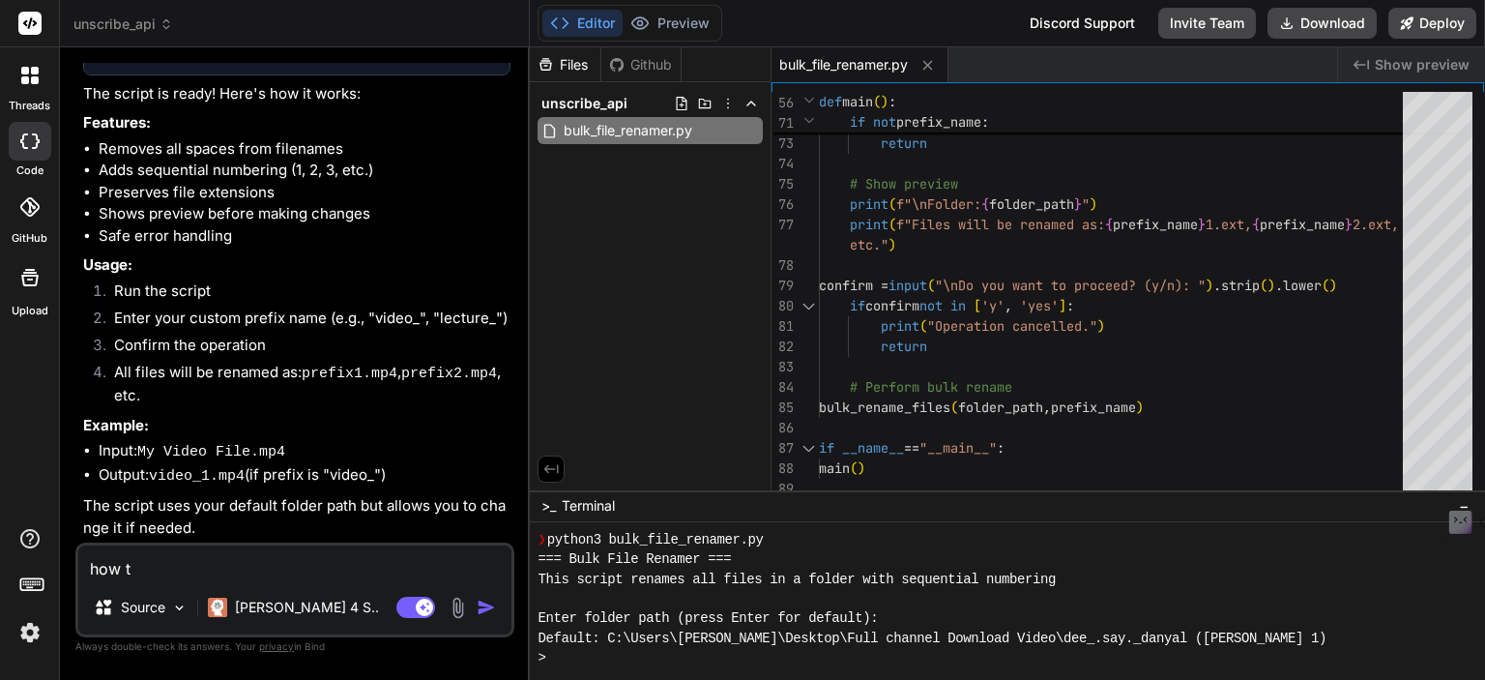
type textarea "x"
type textarea "how to"
type textarea "x"
type textarea "how to u"
type textarea "x"
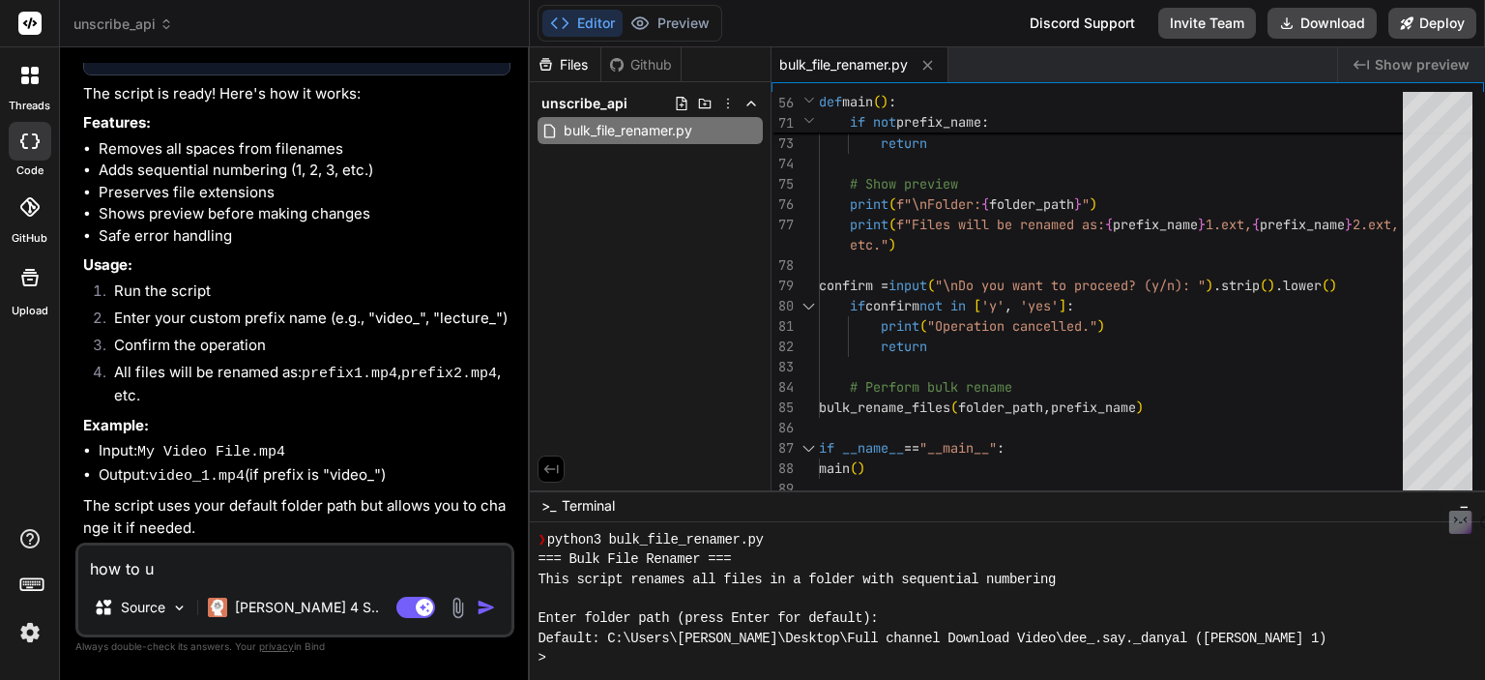
type textarea "how to us"
type textarea "x"
type textarea "how to use"
type textarea "x"
type textarea "how to use"
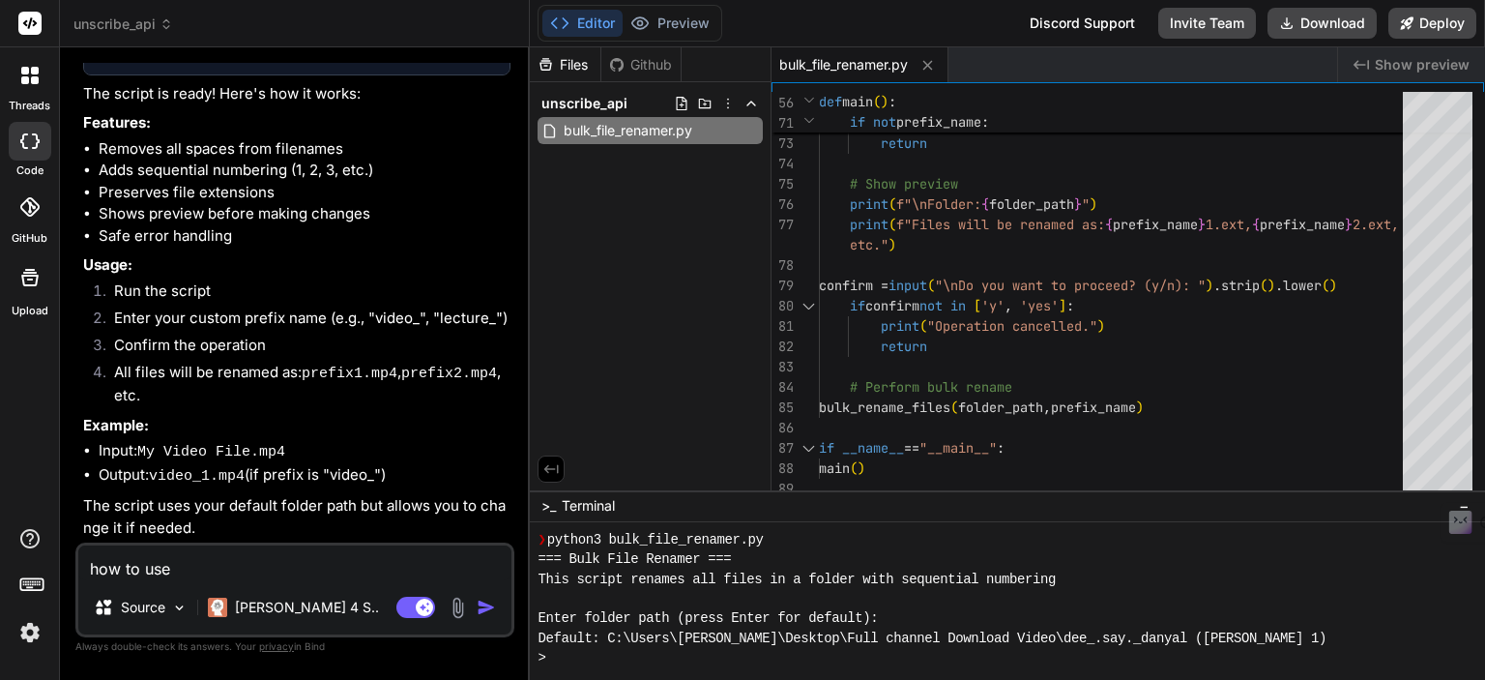
type textarea "x"
type textarea "how to use a"
type textarea "x"
type textarea "how to use an"
type textarea "x"
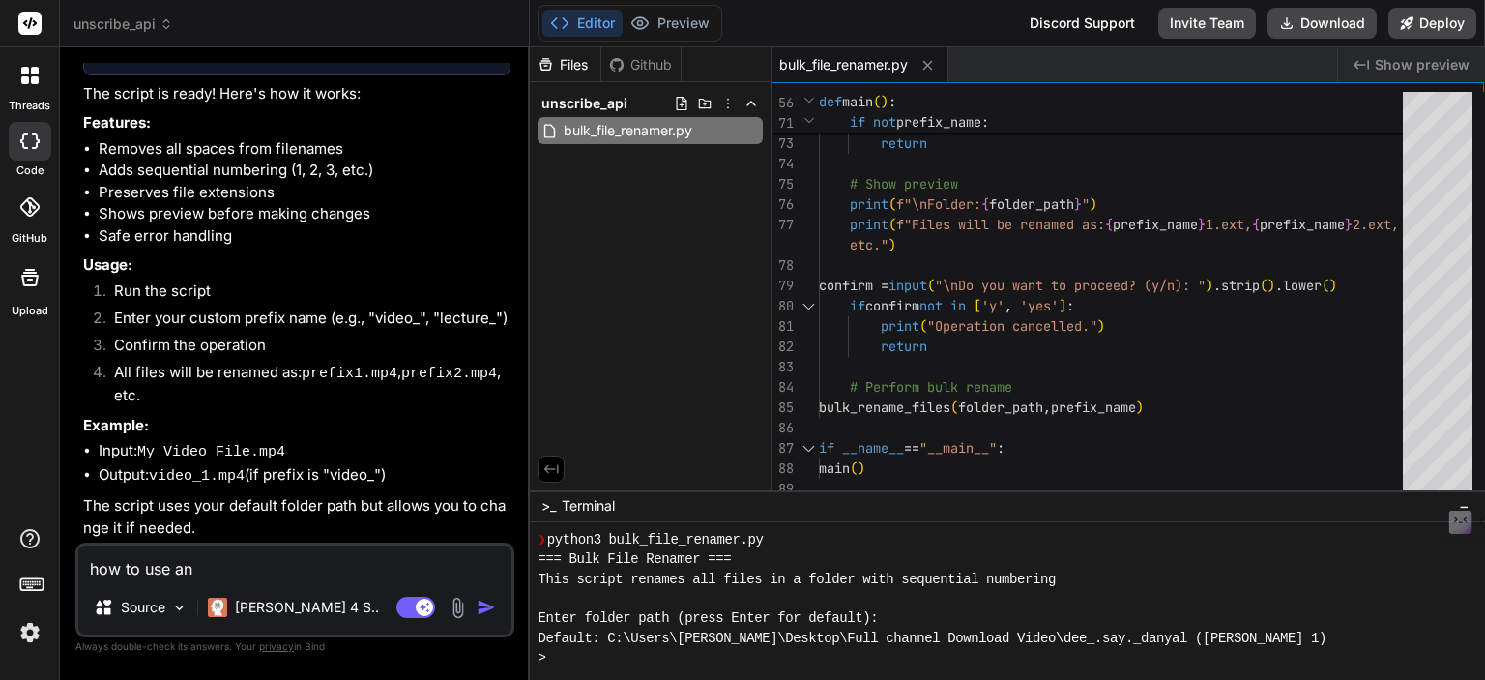
type textarea "how to use and"
type textarea "x"
type textarea "how to use and"
type textarea "x"
type textarea "how to use and r"
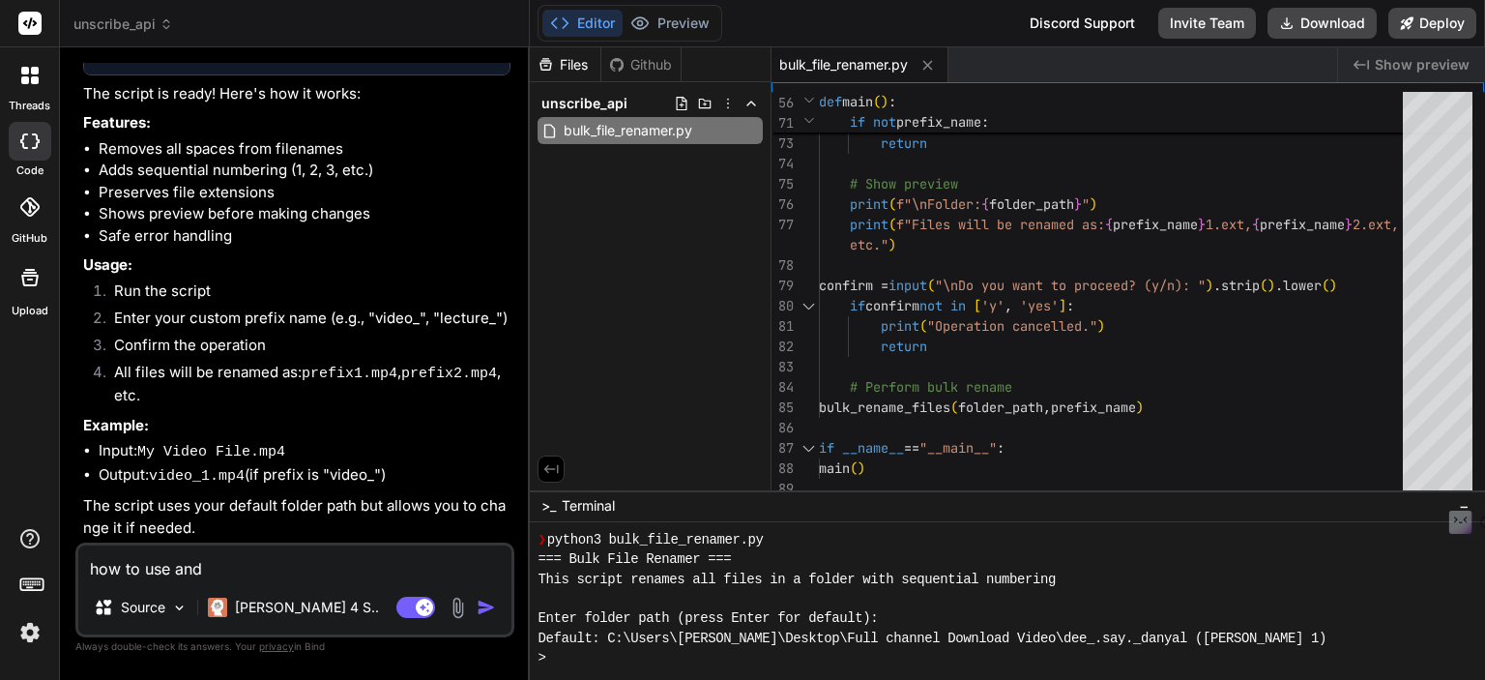
type textarea "x"
type textarea "how to use and ru"
type textarea "x"
type textarea "how to use and run"
type textarea "x"
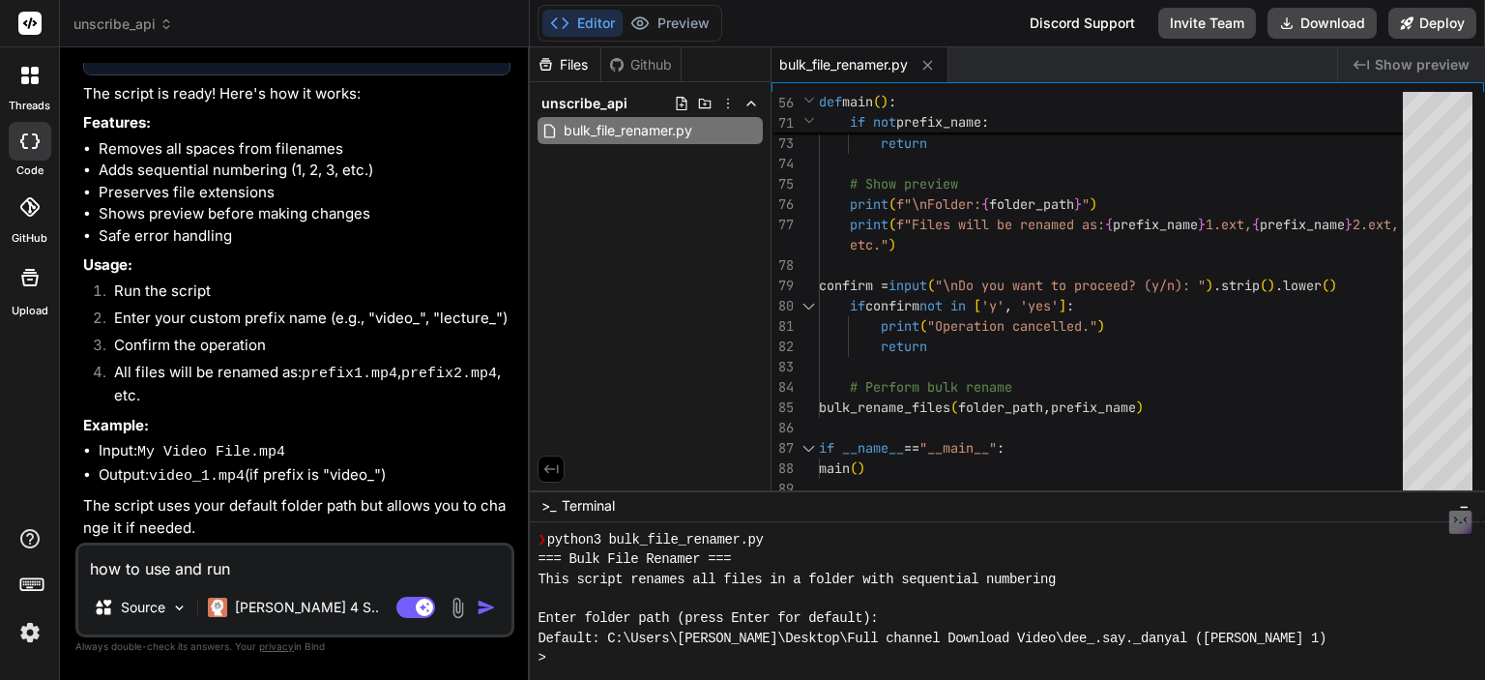
type textarea "how to use and run"
type textarea "x"
type textarea "how to use and run t"
type textarea "x"
type textarea "how to use and run th"
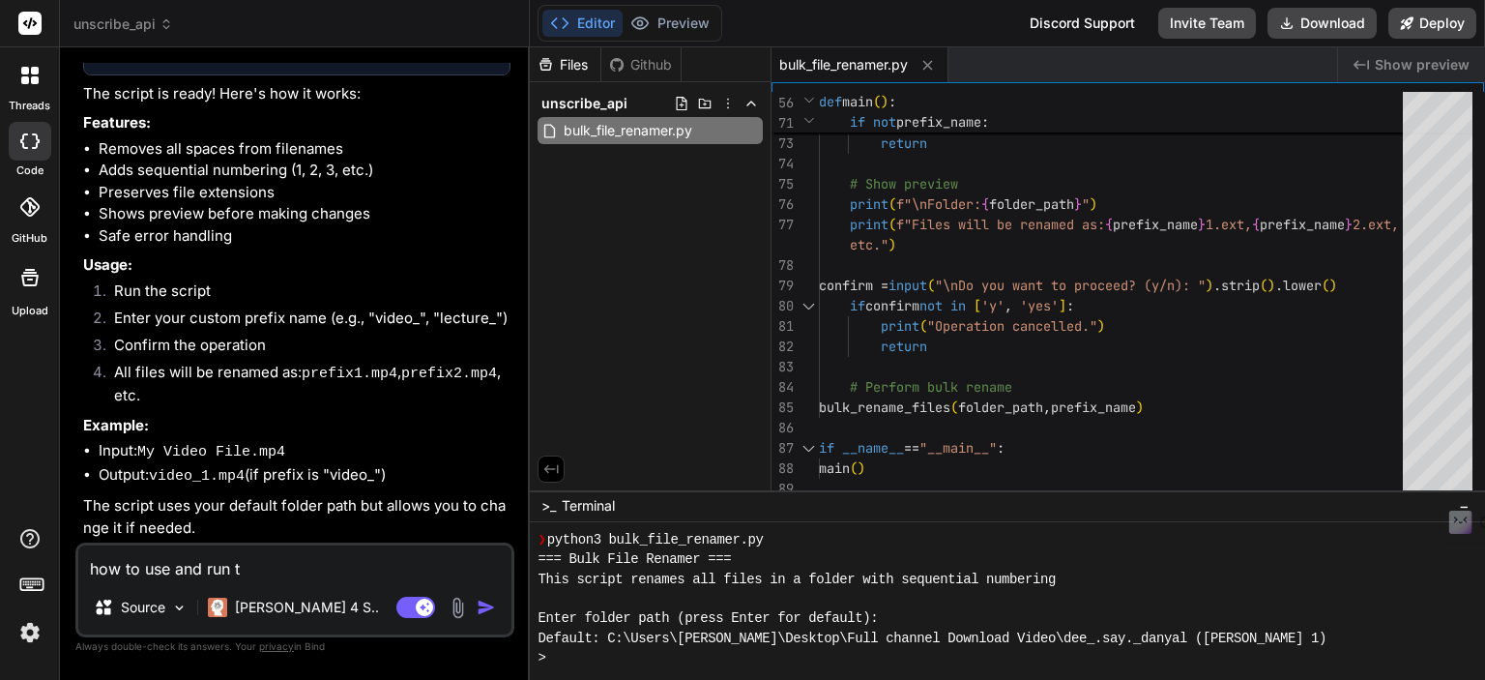
type textarea "x"
type textarea "how to use and run thi"
type textarea "x"
type textarea "how to use and run this"
type textarea "x"
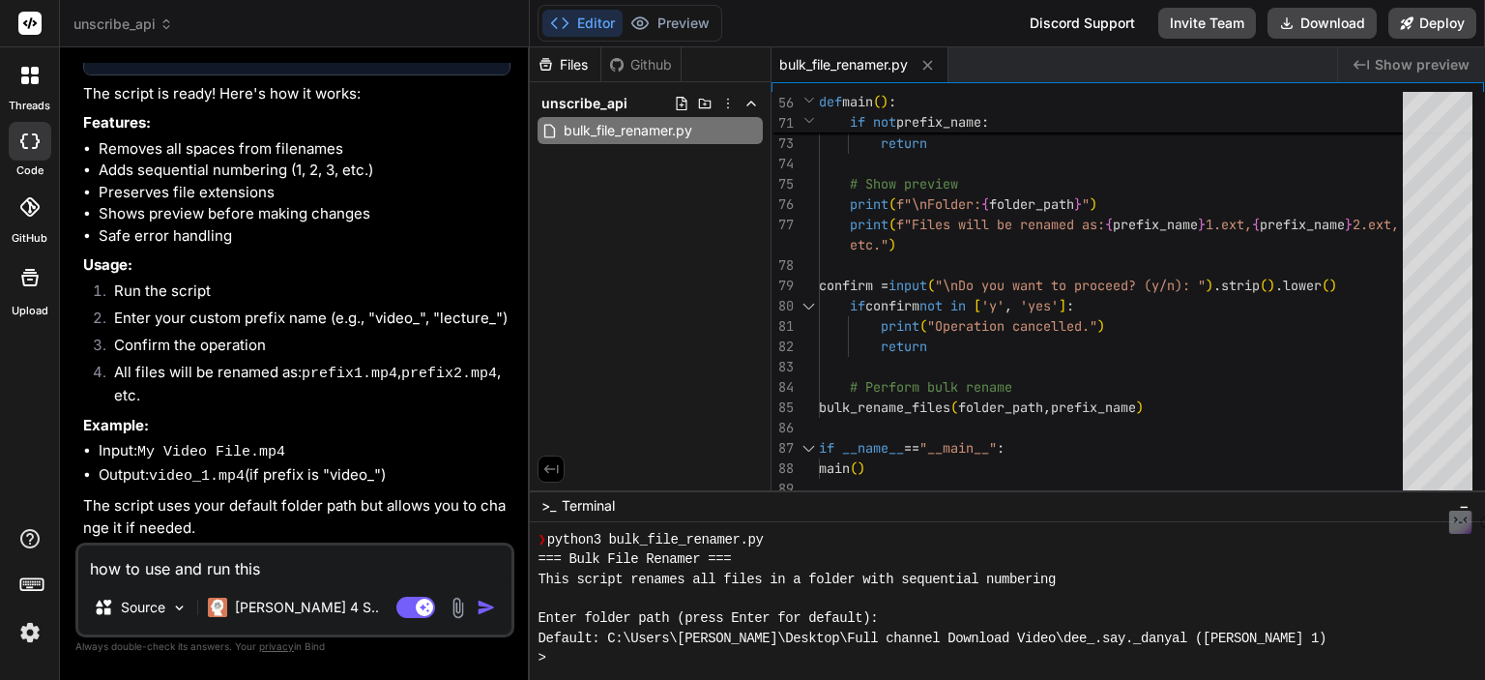
type textarea "how to use and run this"
type textarea "x"
type textarea "how to use and run this s"
type textarea "x"
type textarea "how to use and run this sc"
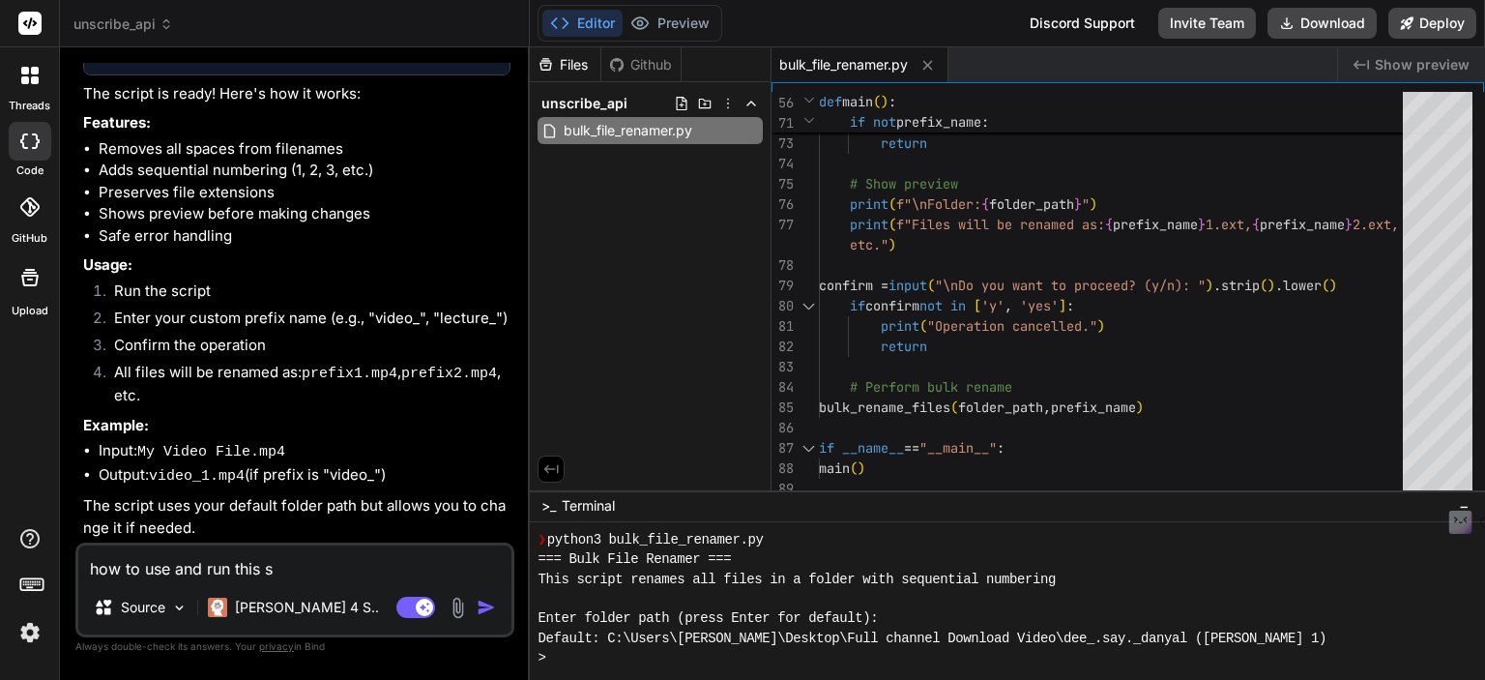
type textarea "x"
type textarea "how to use and run this scr"
type textarea "x"
type textarea "how to use and run this scru"
type textarea "x"
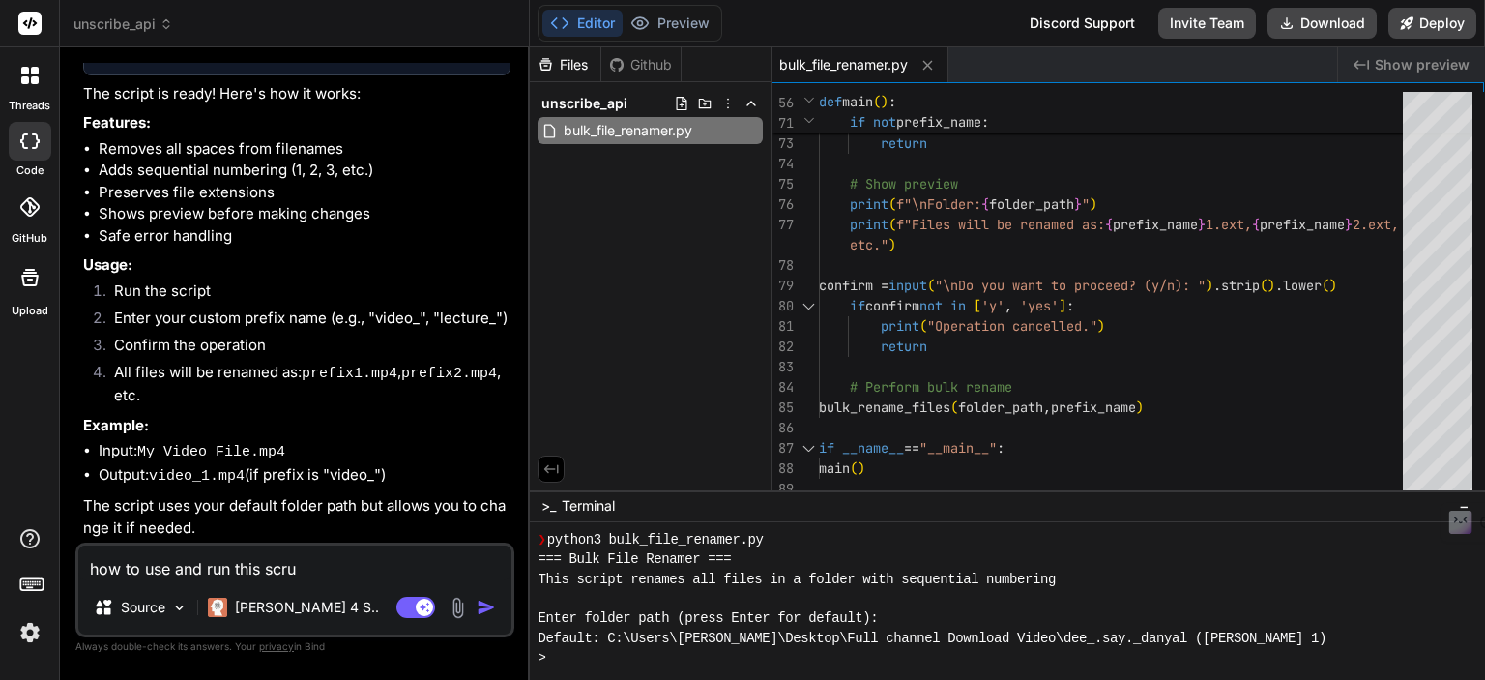
type textarea "how to use and run this scrup"
type textarea "x"
type textarea "how to use and run this scrupt"
type textarea "x"
type textarea "how to use and run this scrup"
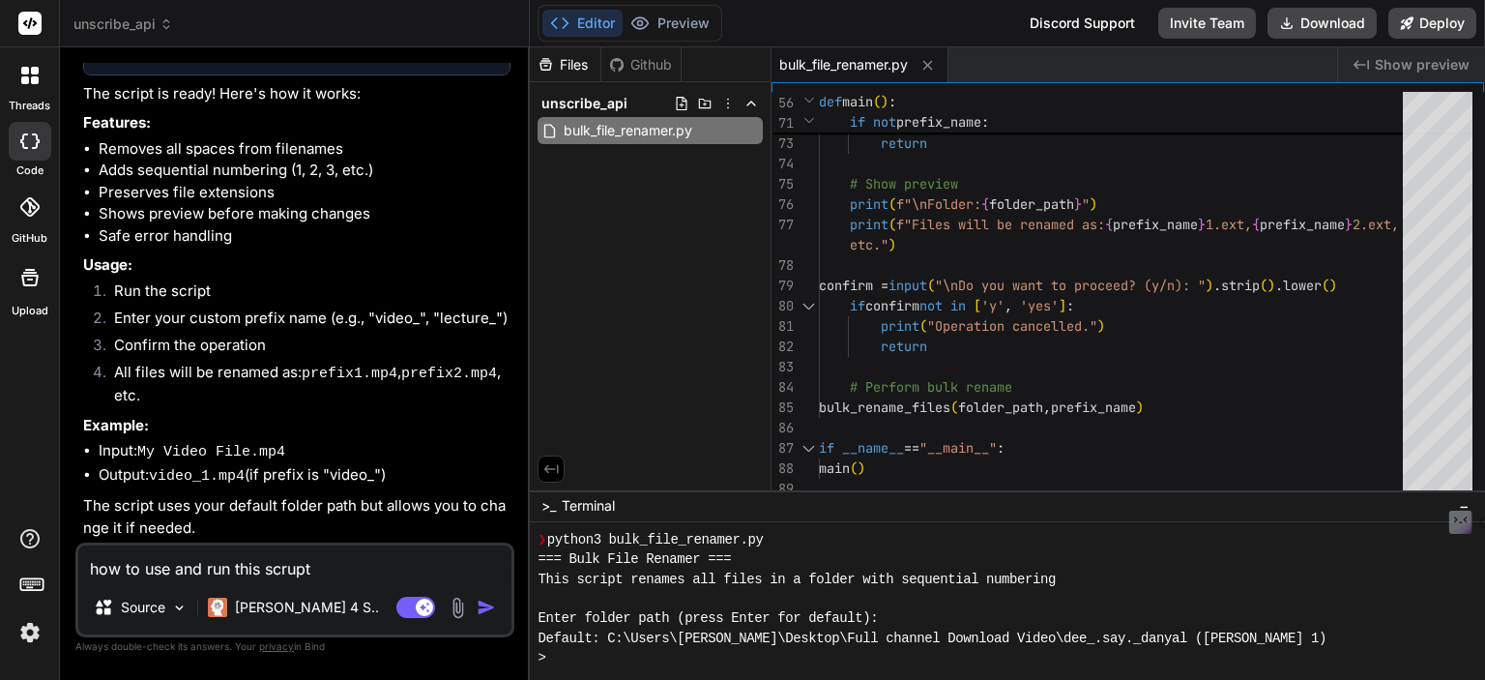
type textarea "x"
type textarea "how to use and run this scru"
type textarea "x"
type textarea "how to use and run this scr"
type textarea "x"
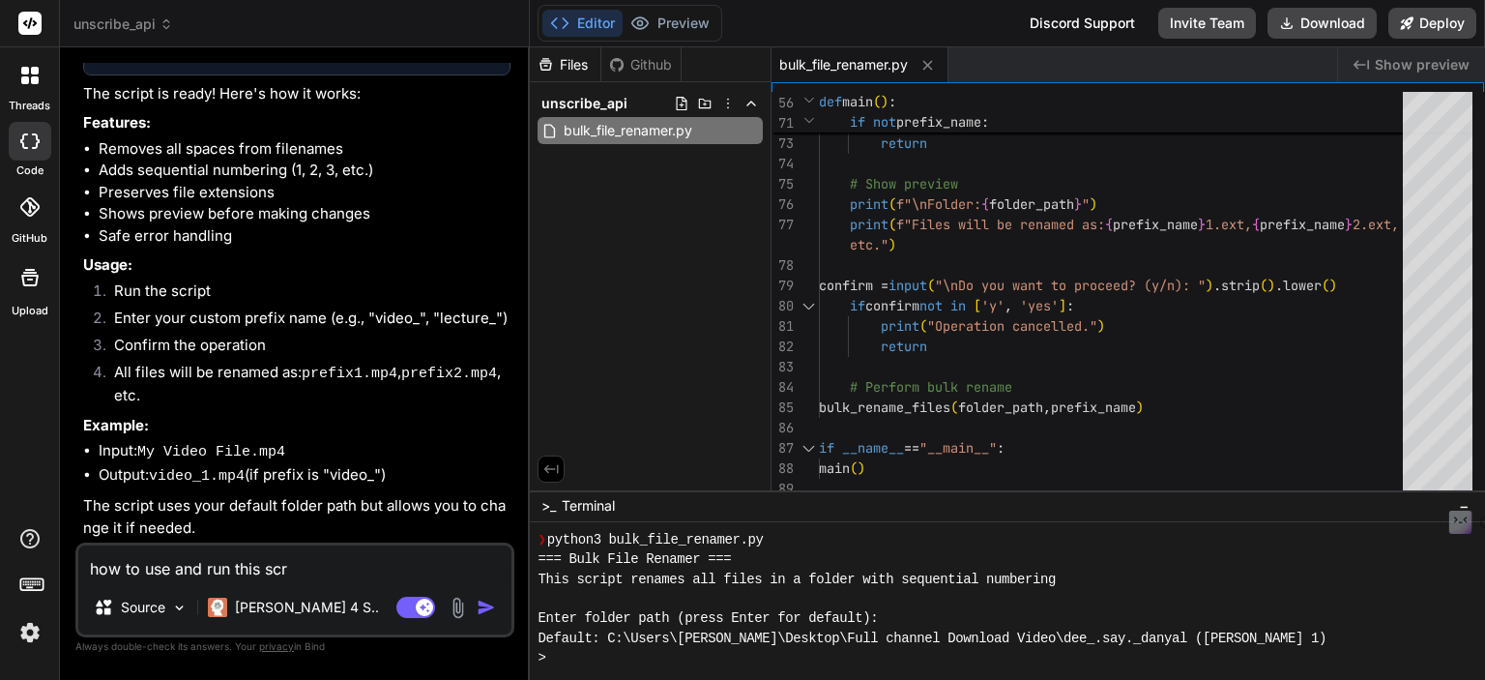
type textarea "how to use and run this scri"
type textarea "x"
type textarea "how to use and run this scrip"
type textarea "x"
type textarea "how to use and run this script"
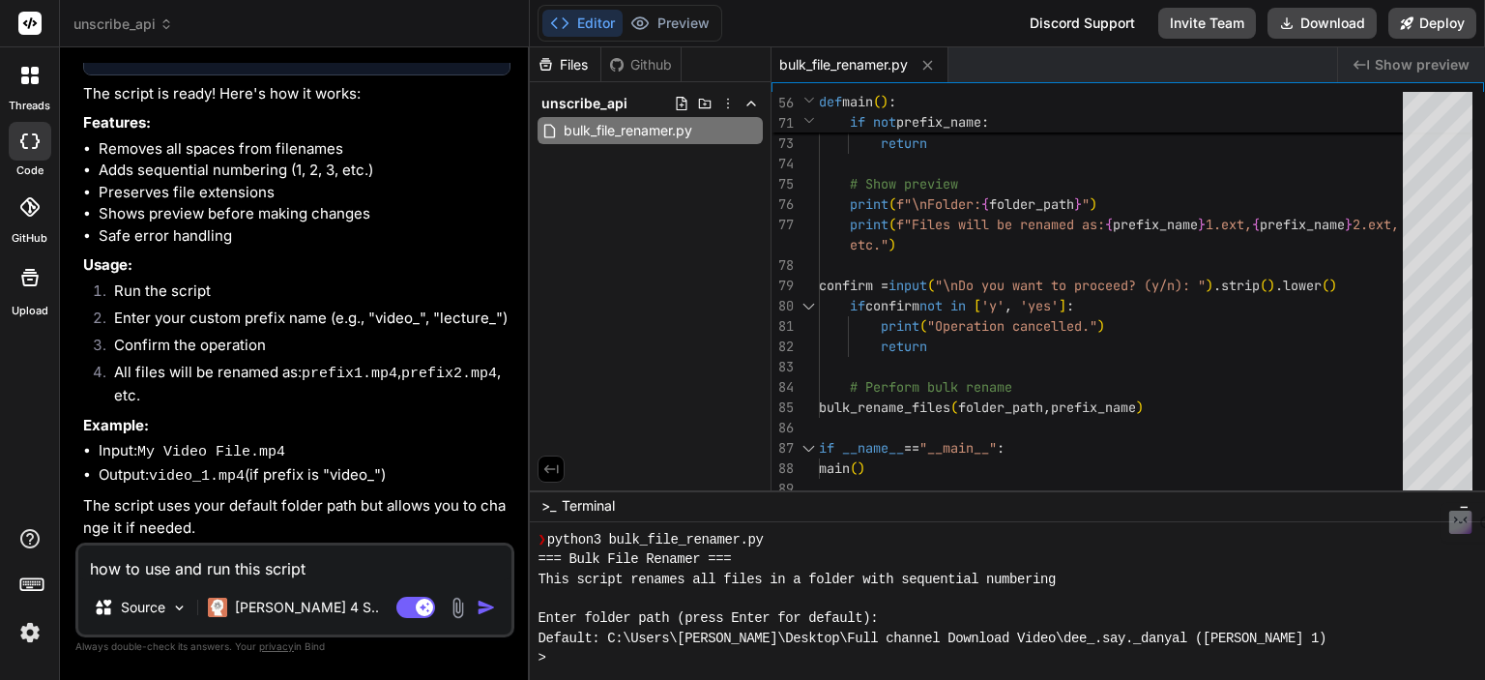
type textarea "x"
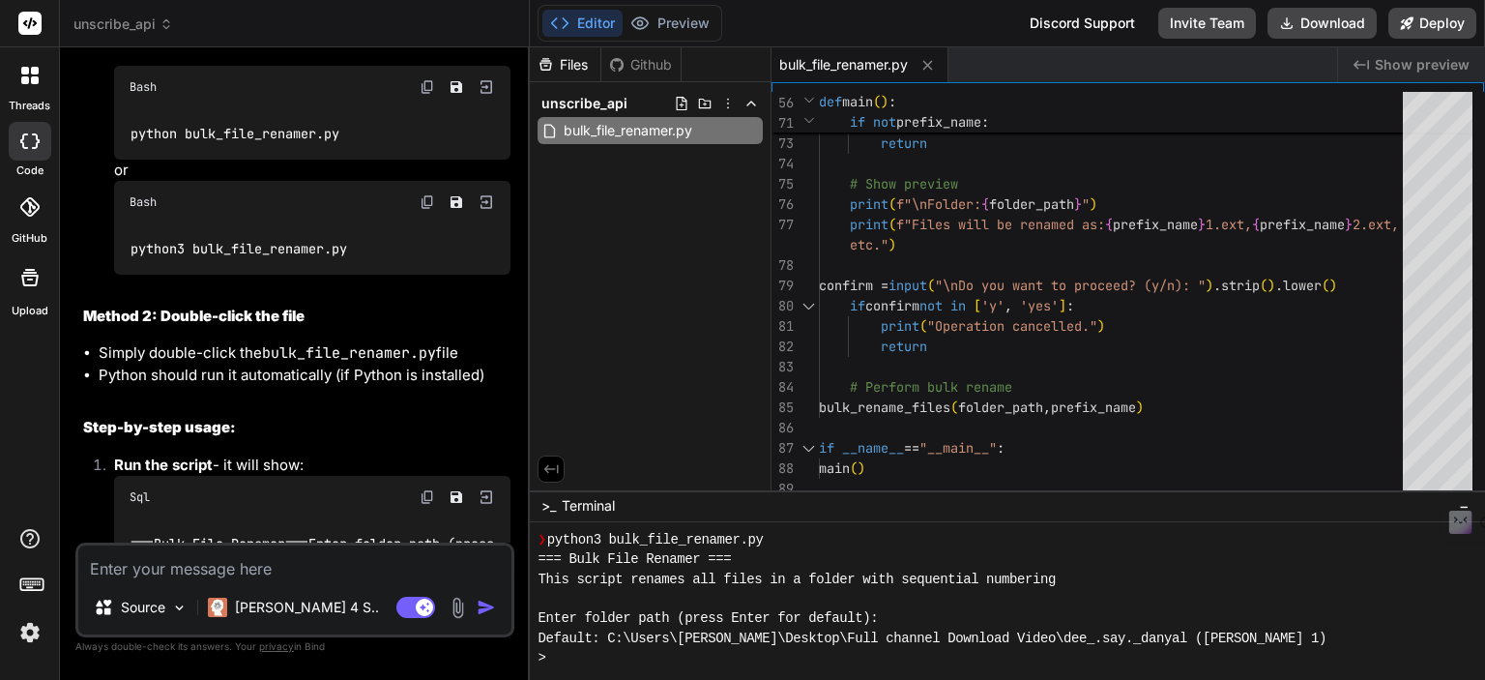
scroll to position [1786, 0]
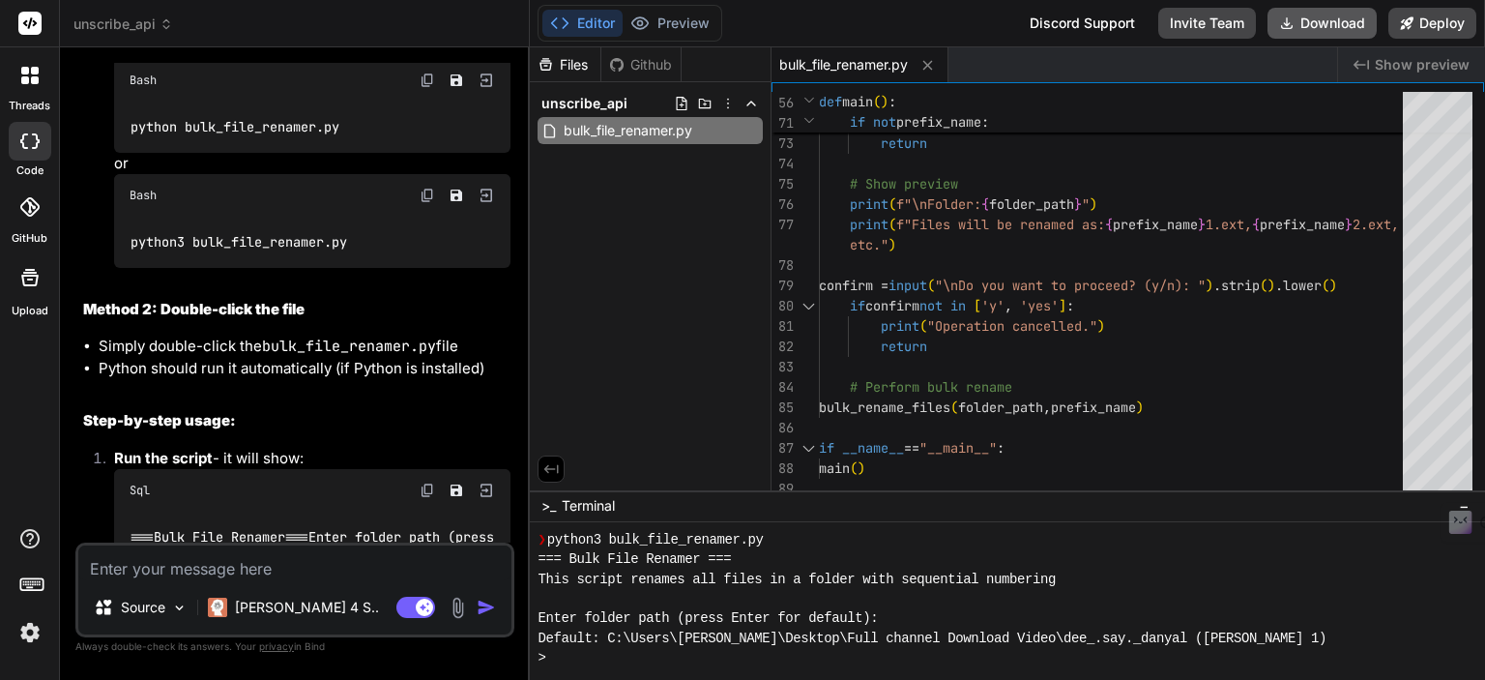
click at [1329, 28] on button "Download" at bounding box center [1322, 23] width 109 height 31
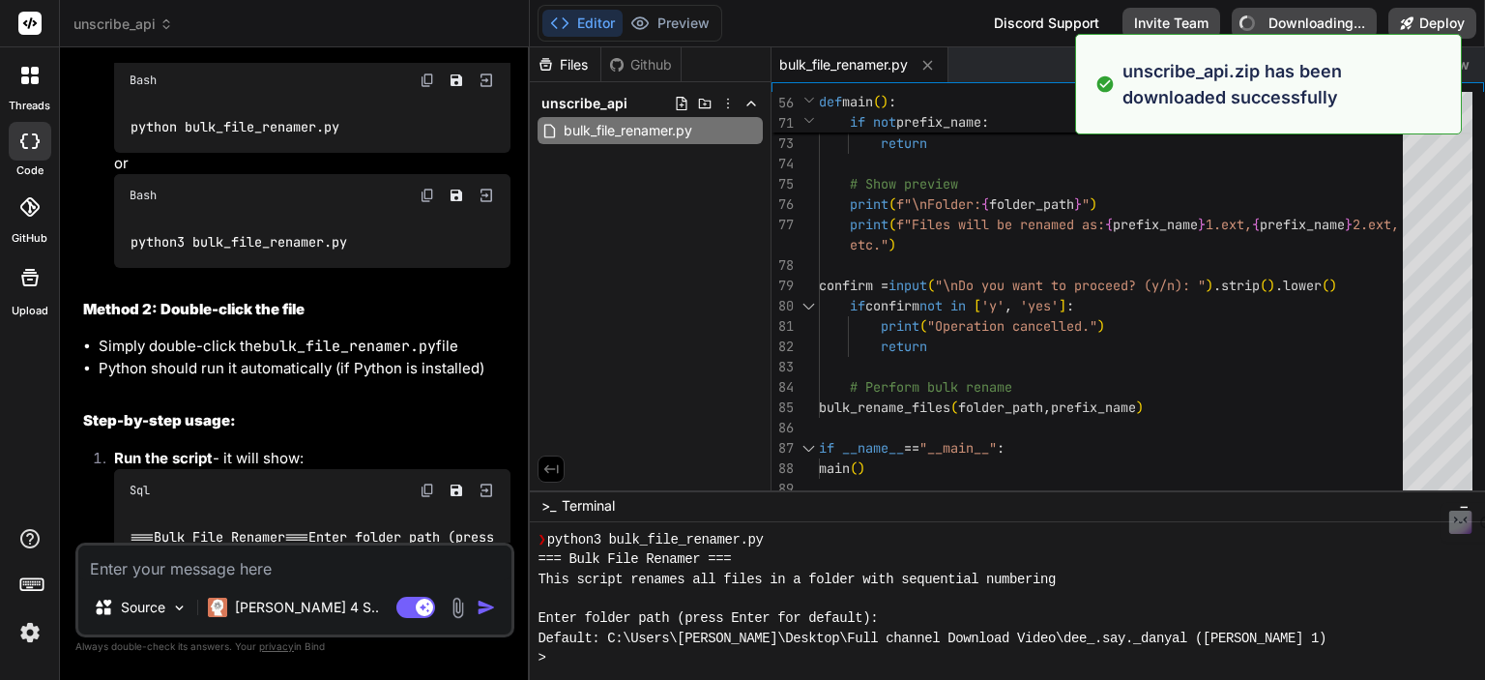
type textarea "x"
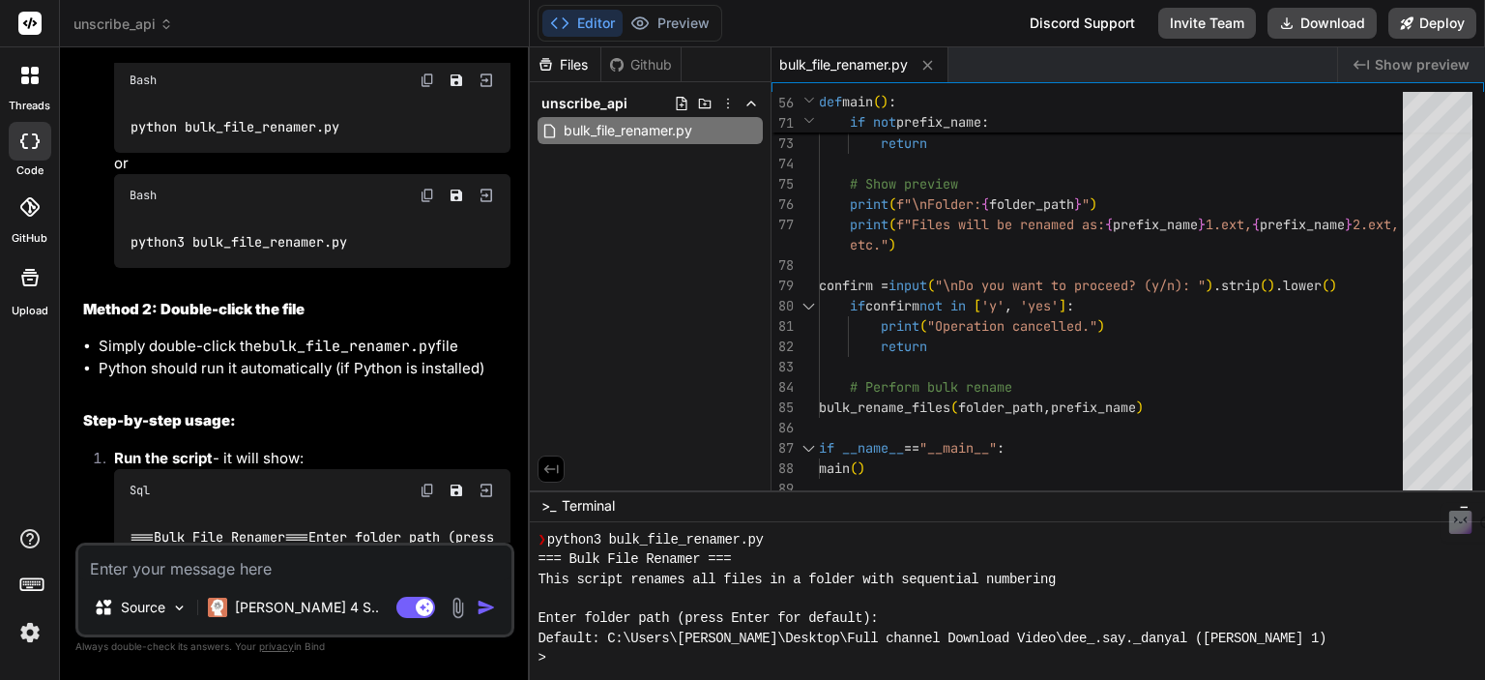
click at [149, 562] on textarea at bounding box center [294, 562] width 433 height 35
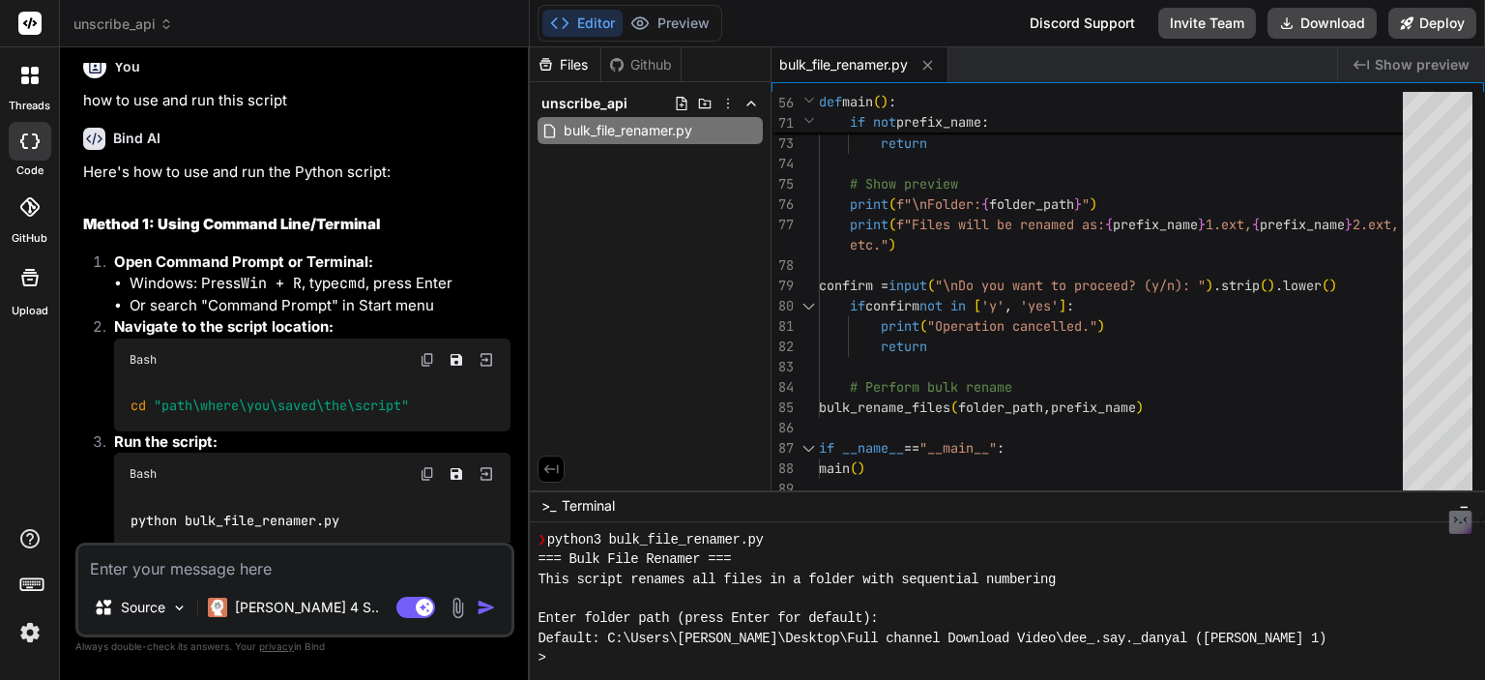
scroll to position [1399, 0]
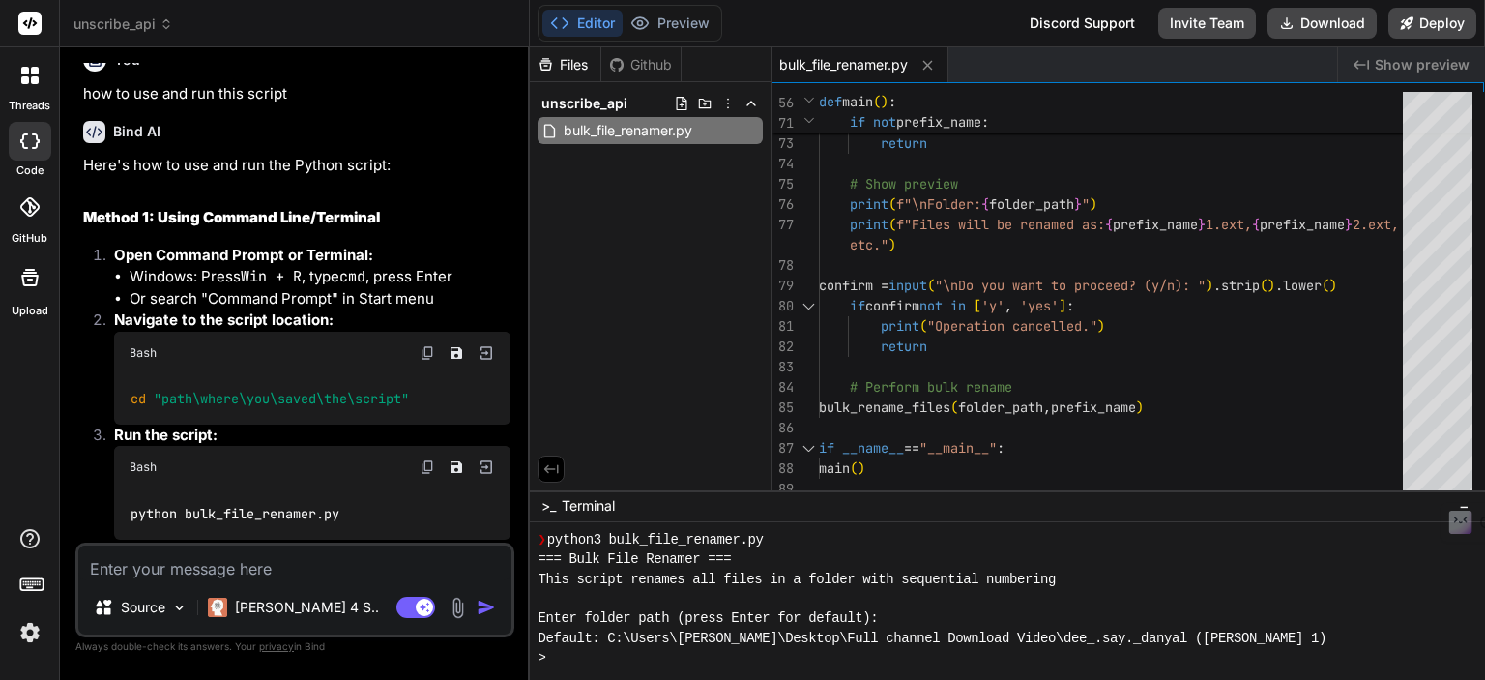
type textarea "o"
type textarea "x"
type textarea "p"
type textarea "x"
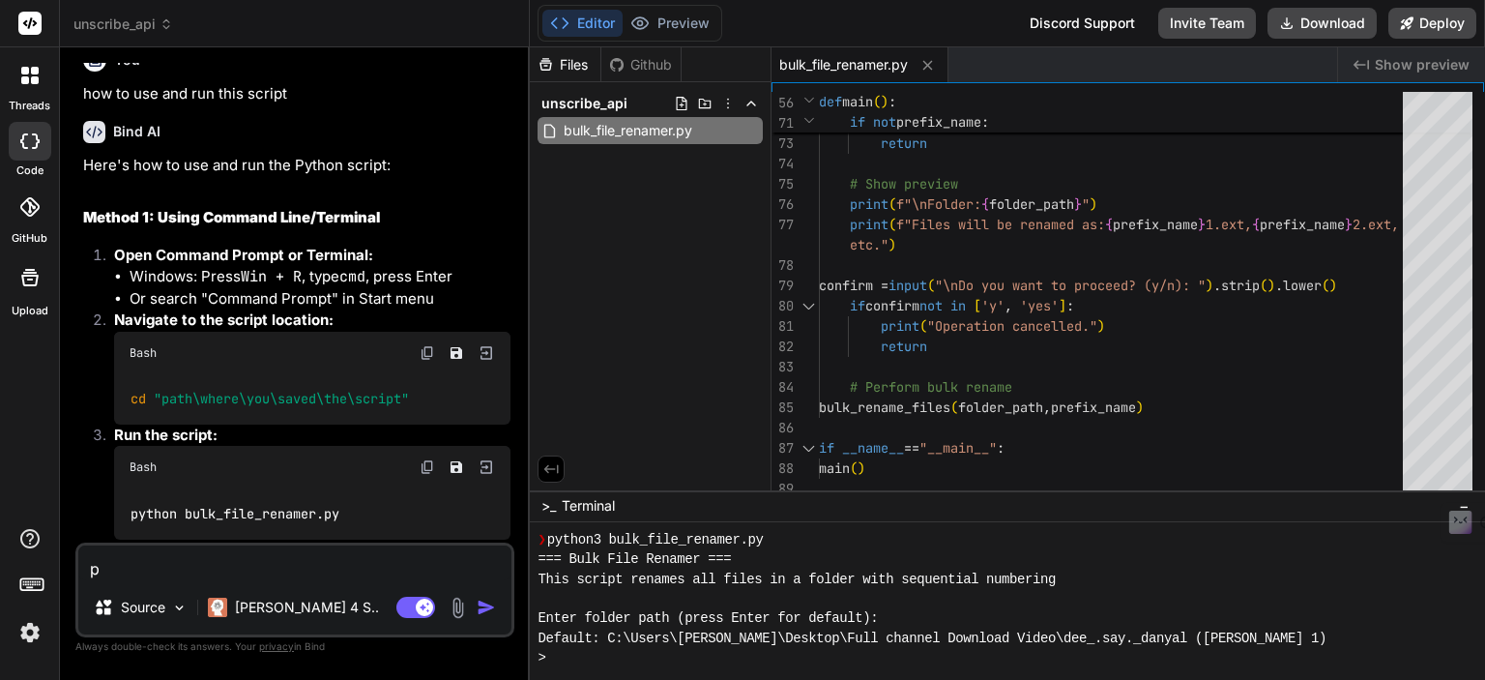
type textarea "pl"
type textarea "x"
type textarea "plz"
type textarea "x"
type textarea "plz"
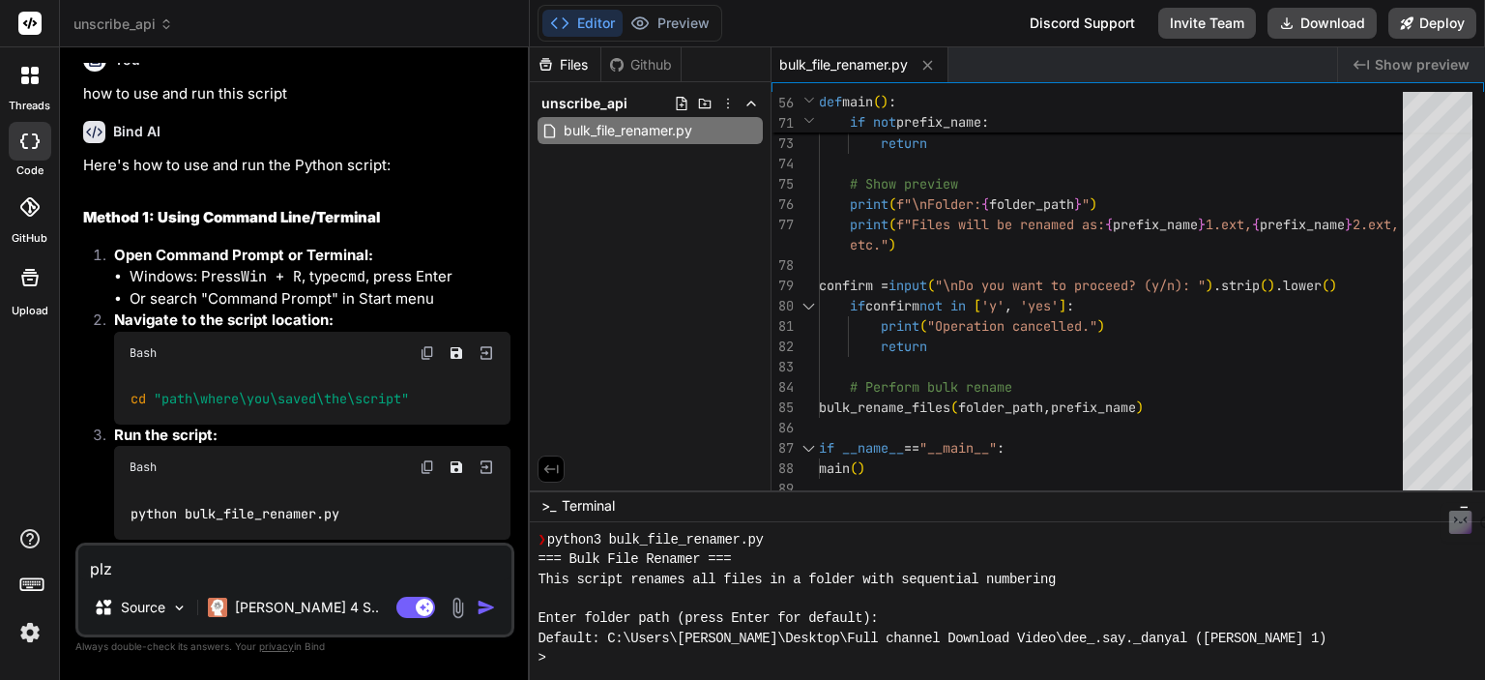
type textarea "x"
type textarea "plz l"
type textarea "x"
type textarea "plz le"
type textarea "x"
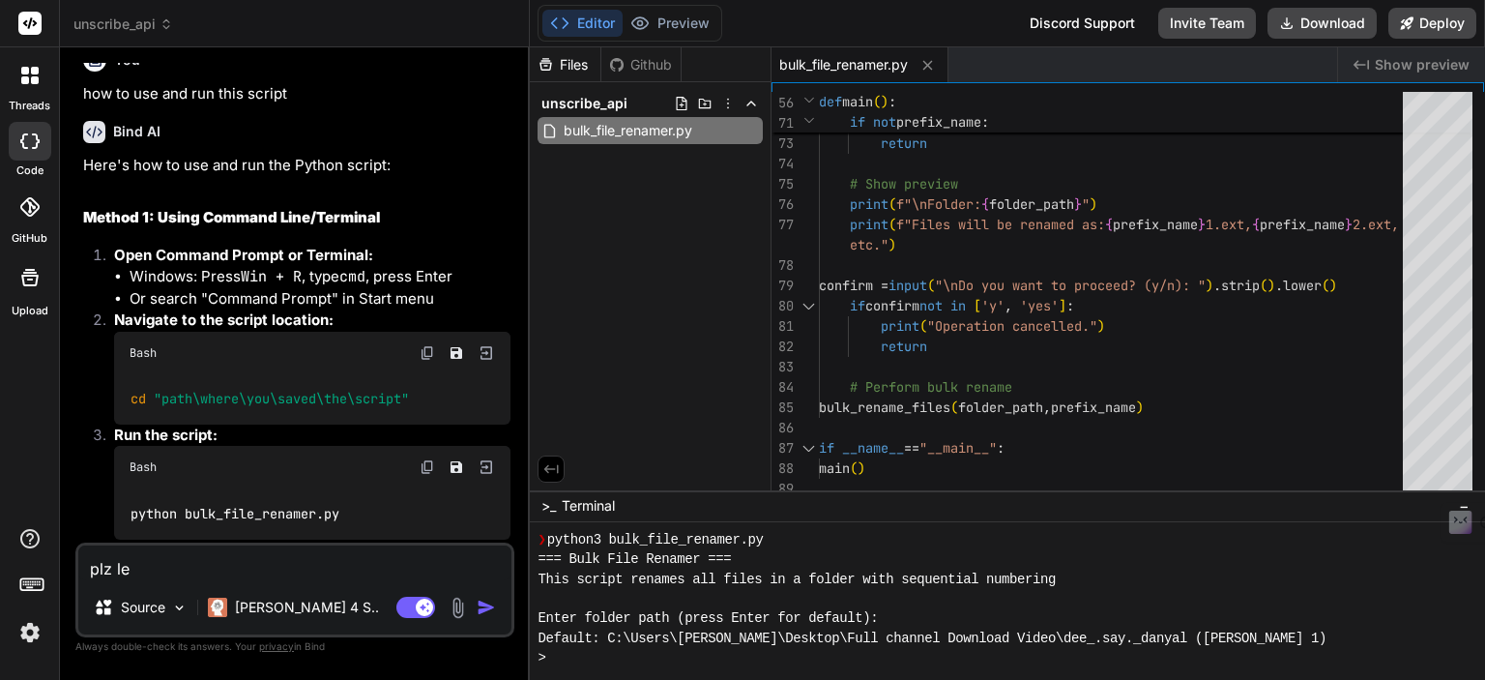
type textarea "plz l"
type textarea "x"
type textarea "plz"
type textarea "x"
type textarea "plz h"
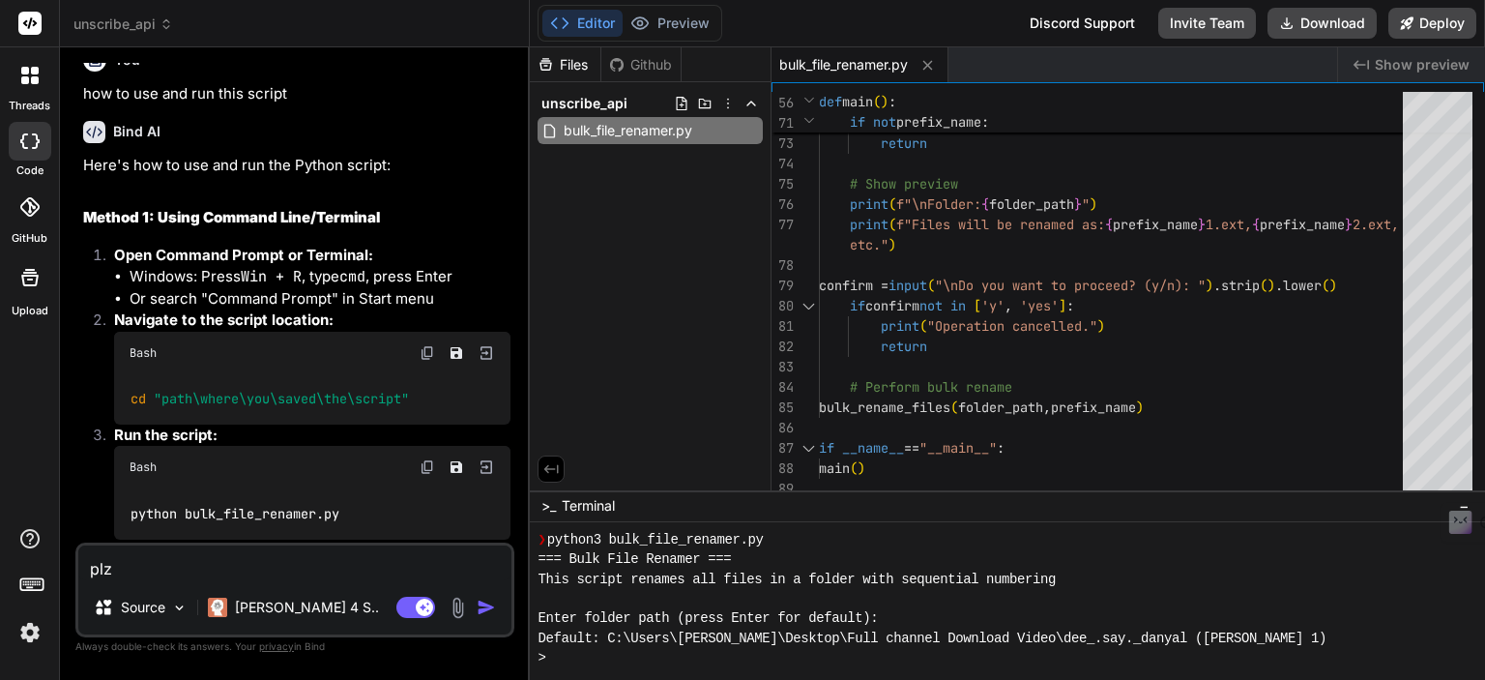
type textarea "x"
type textarea "plz he"
type textarea "x"
type textarea "plz hel"
type textarea "x"
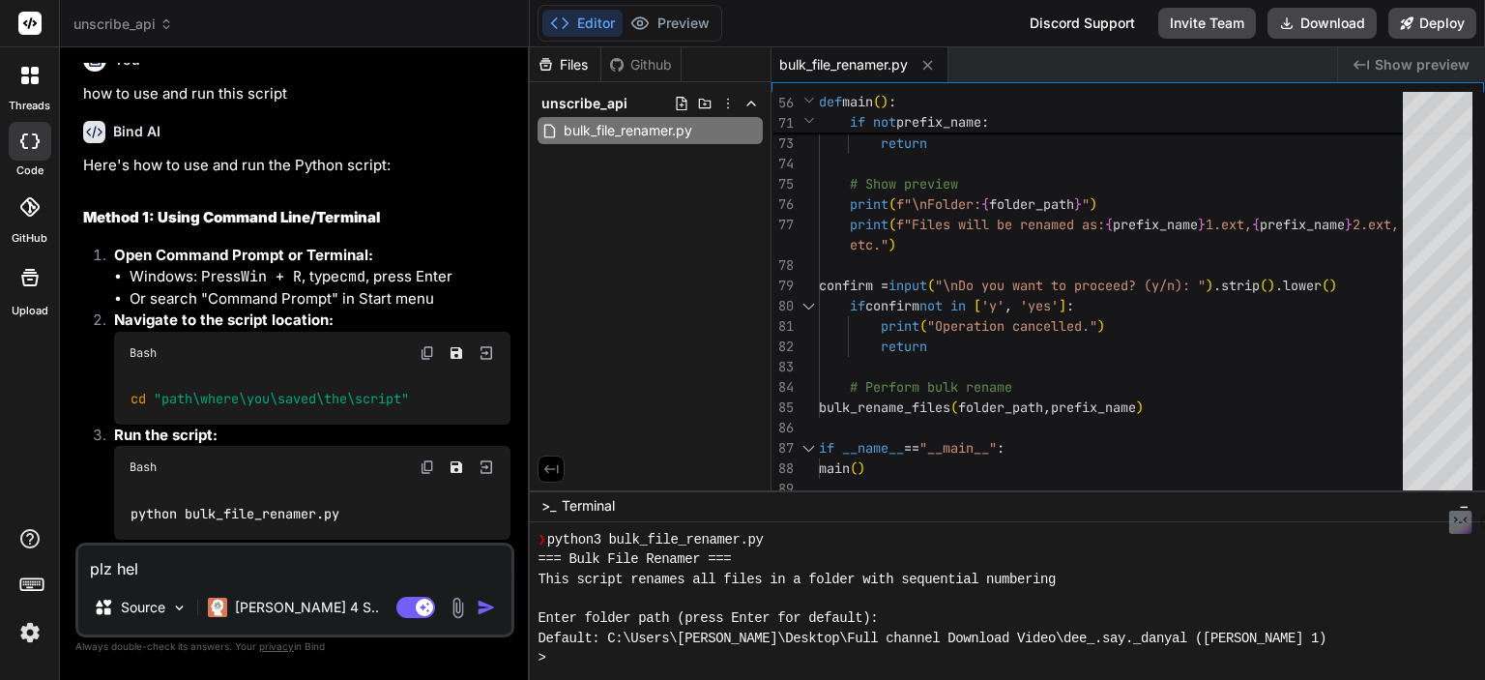
type textarea "plz help"
type textarea "x"
type textarea "plz help"
type textarea "x"
type textarea "plz help m"
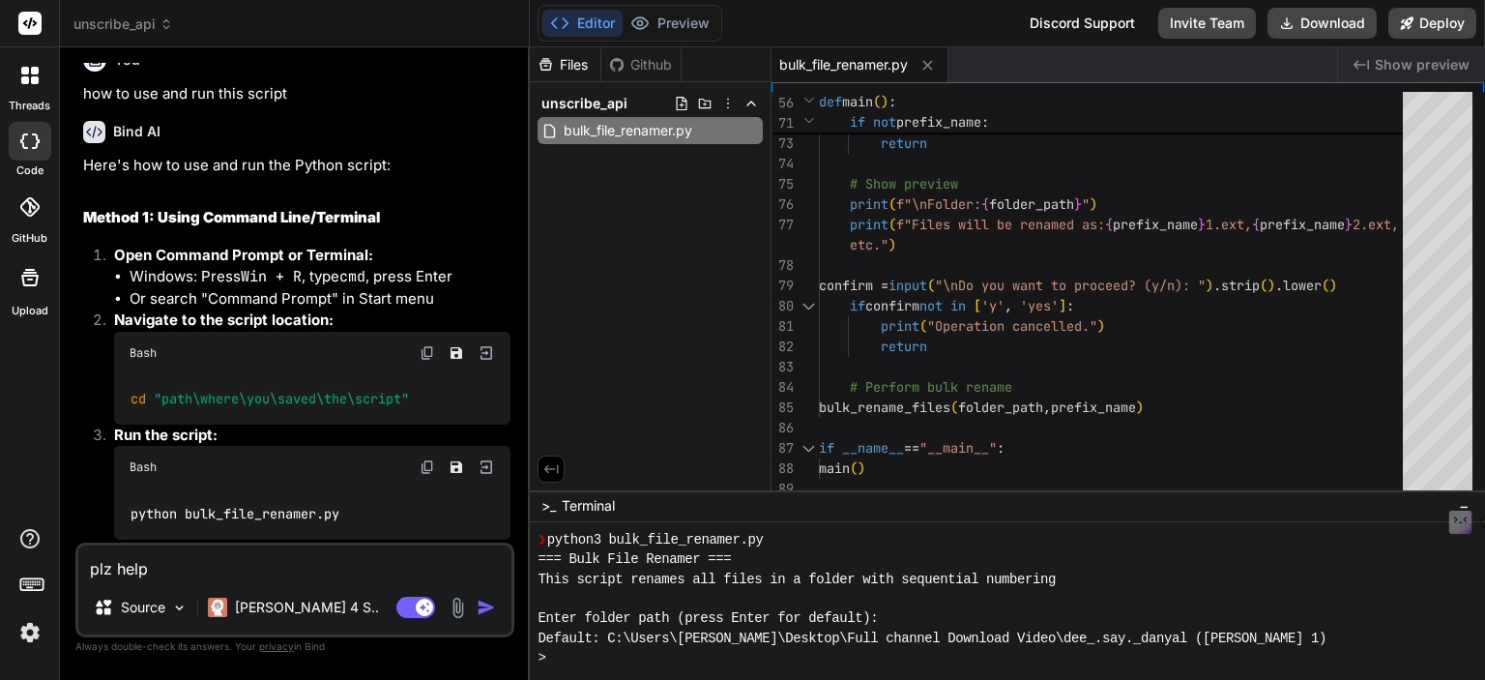
type textarea "x"
type textarea "plz help me"
type textarea "x"
type textarea "plz help me"
type textarea "x"
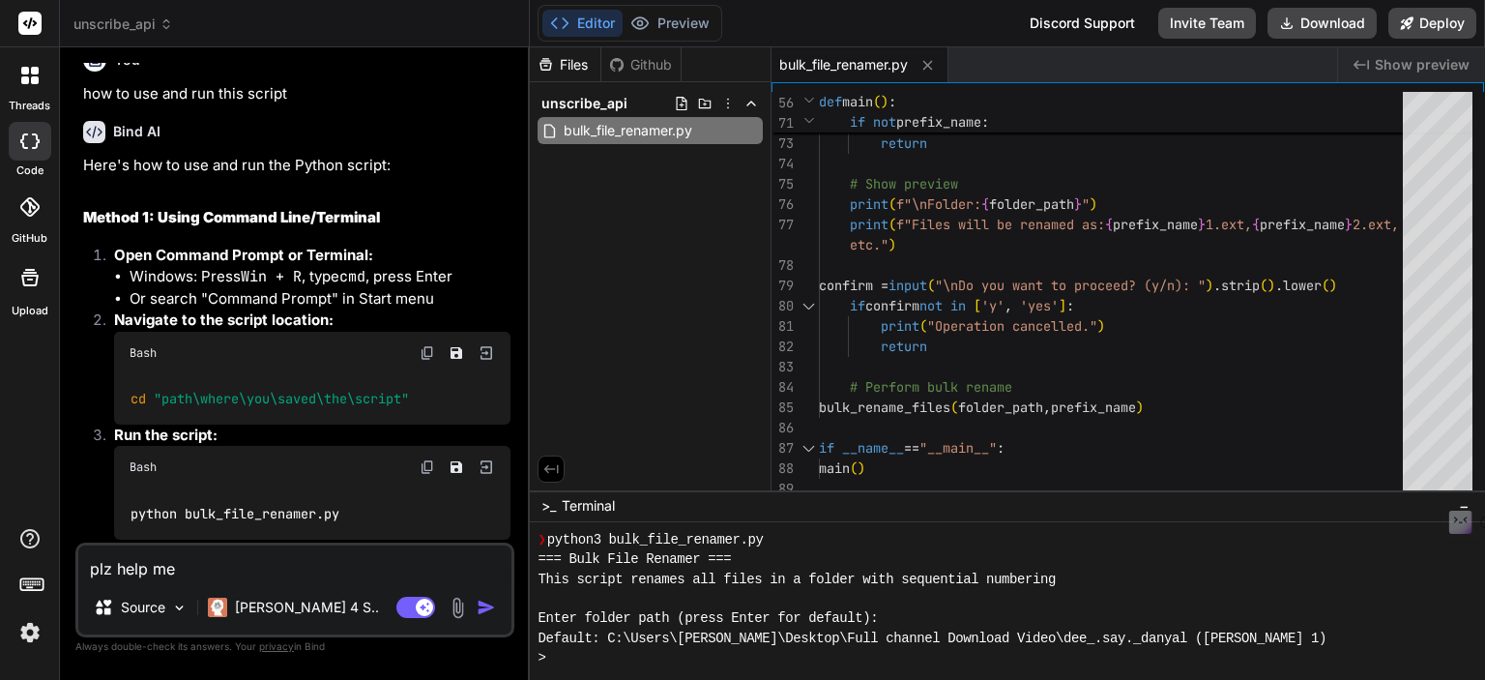
type textarea "plz help me t"
type textarea "x"
type textarea "plz help me to"
type textarea "x"
type textarea "plz help me to"
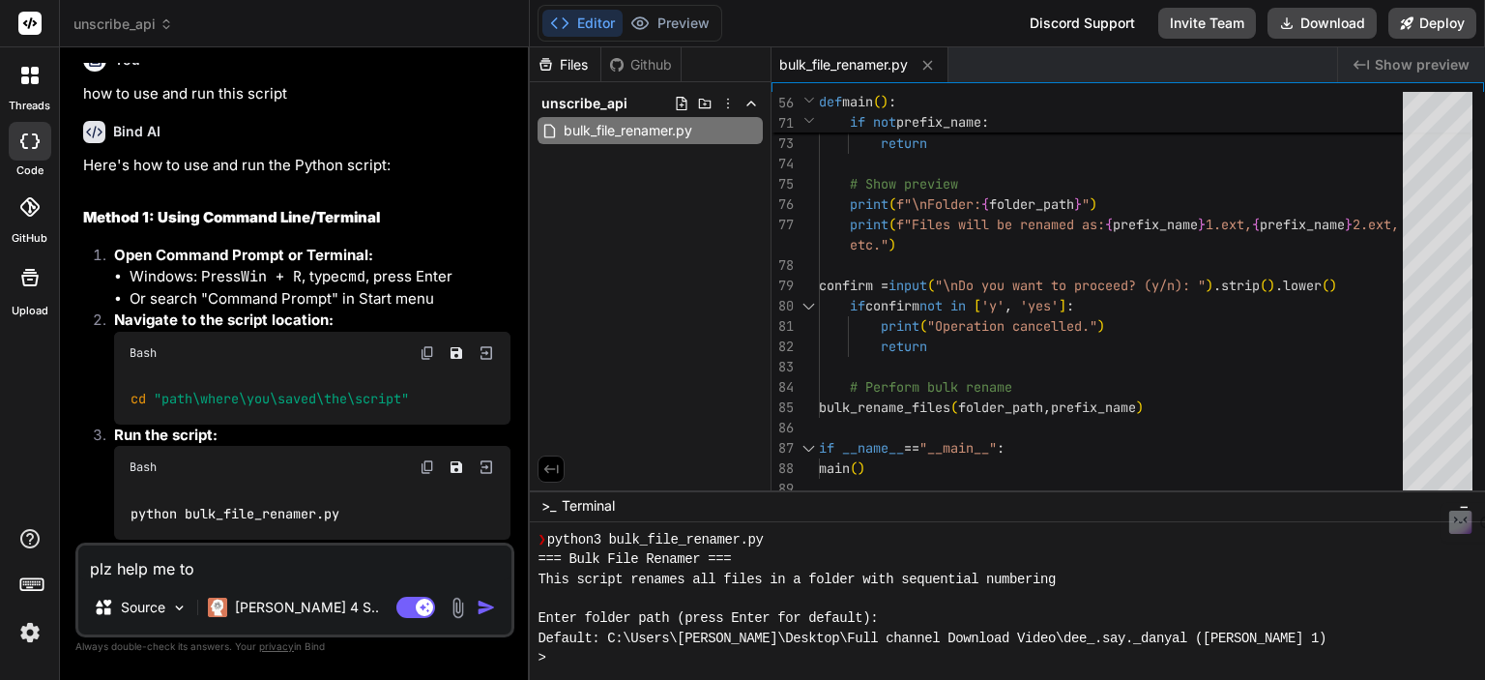
type textarea "x"
type textarea "plz help me to l"
type textarea "x"
type textarea "plz help me to lo"
type textarea "x"
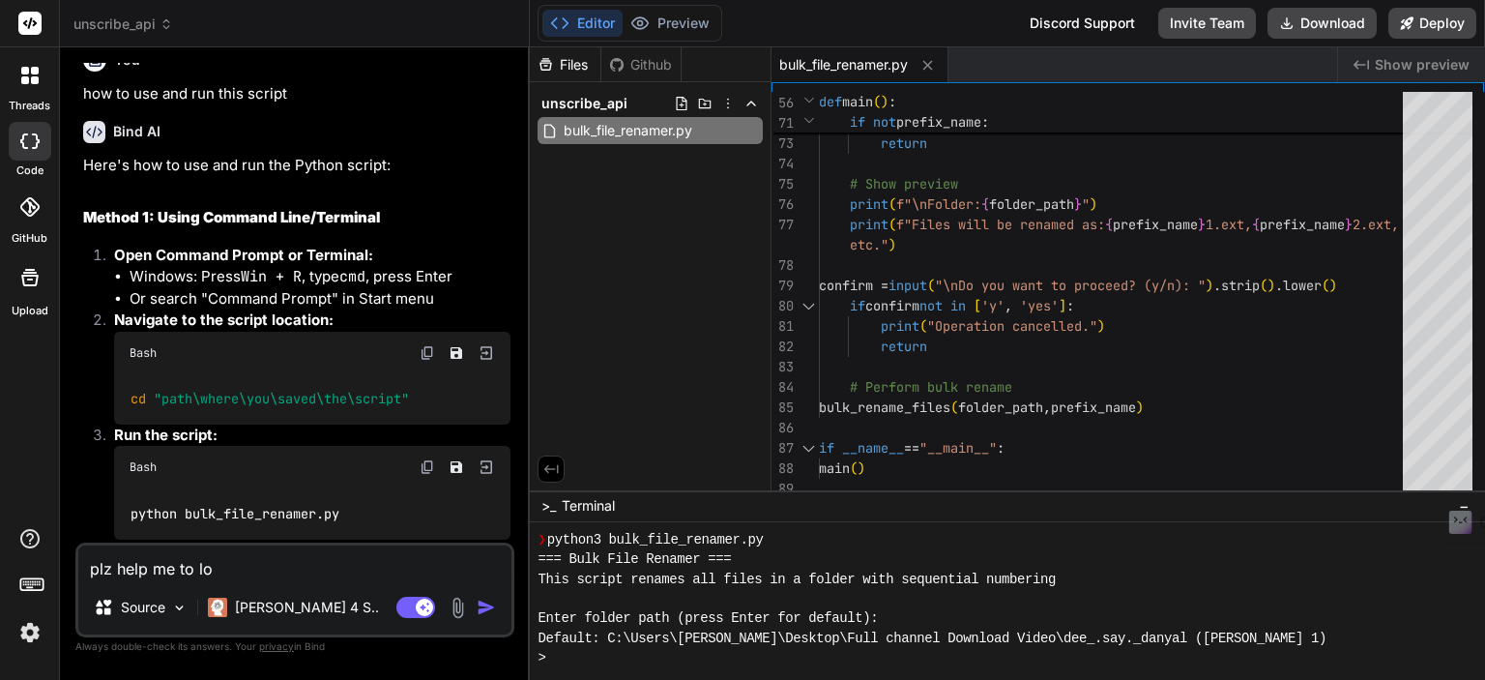
type textarea "plz help me to loc"
type textarea "x"
type textarea "plz help me to loca"
type textarea "x"
type textarea "plz help me to locat"
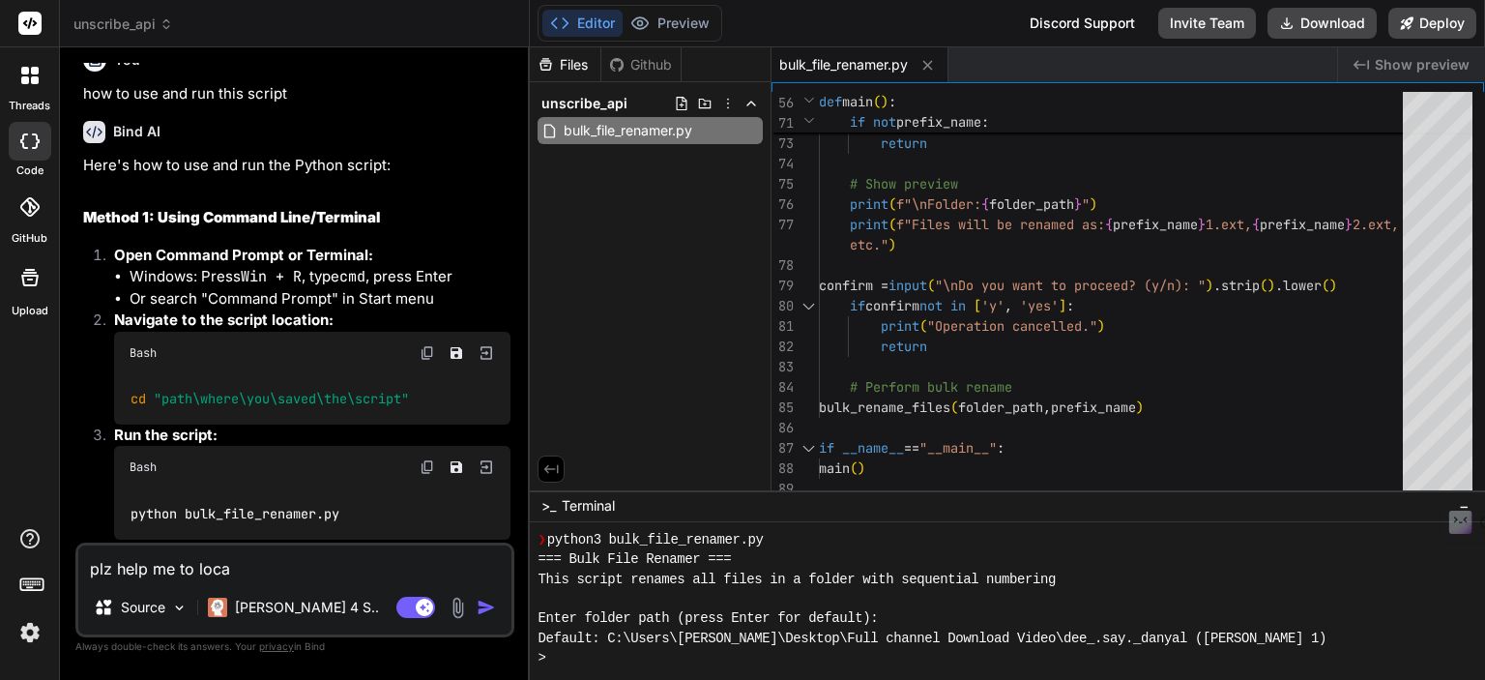
type textarea "x"
type textarea "plz help me to locate"
type textarea "x"
type textarea "plz help me to locate"
type textarea "x"
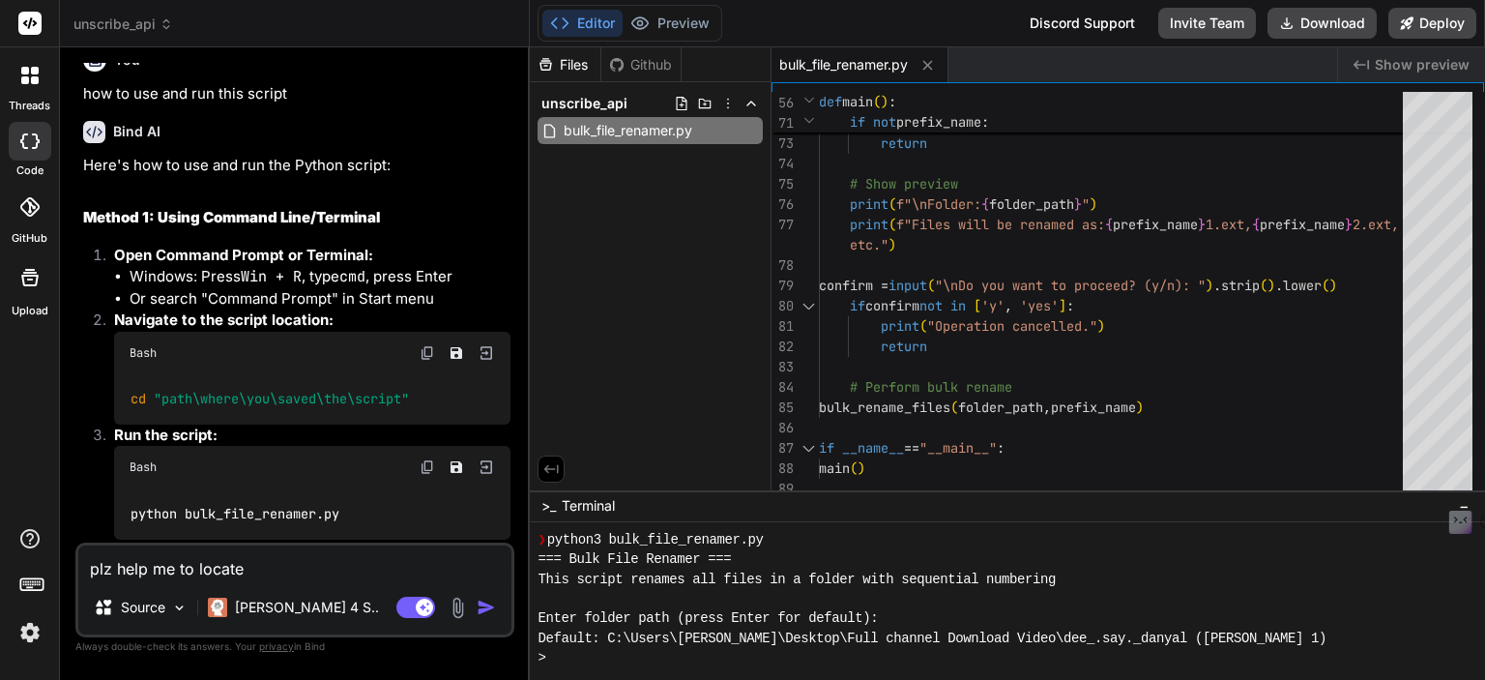
type textarea "plz help me to locate s"
type textarea "x"
type textarea "plz help me to locate sc"
type textarea "x"
type textarea "plz help me to locate scr"
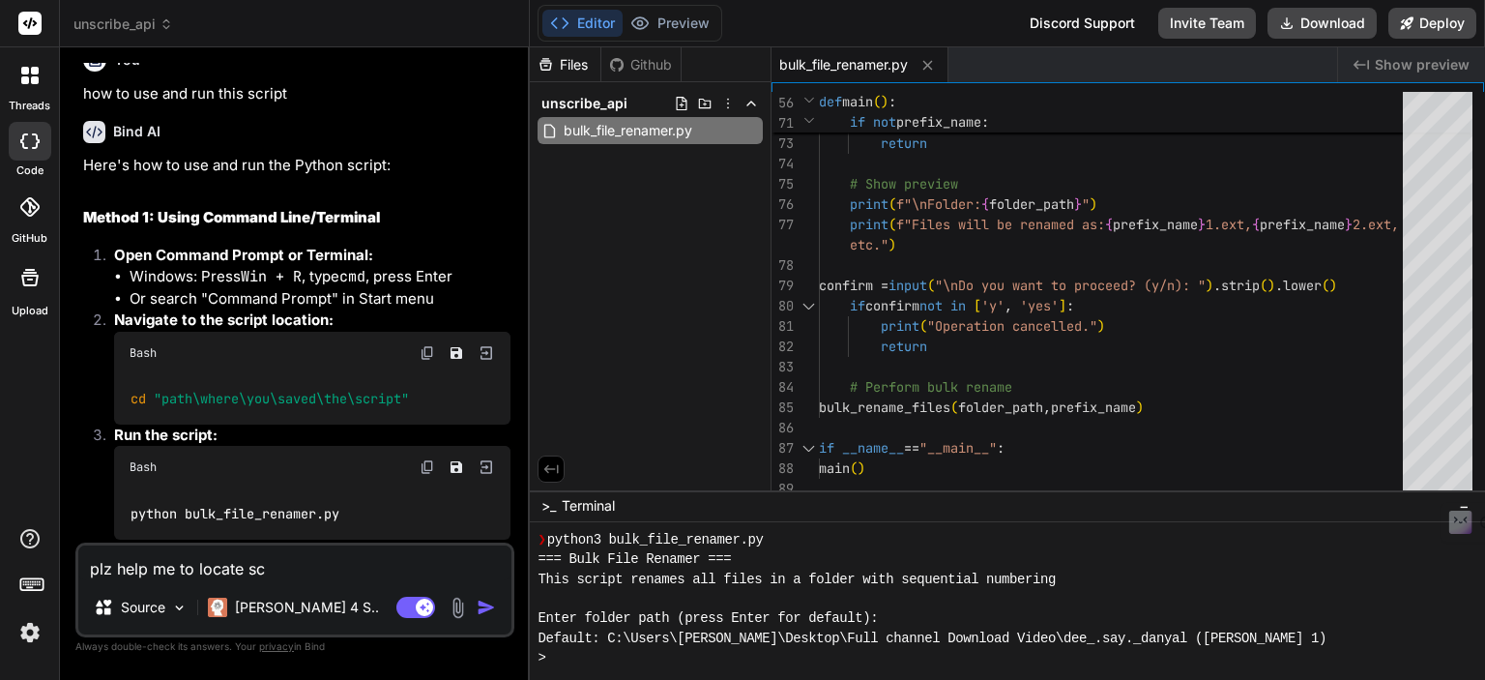
type textarea "x"
type textarea "plz help me to locate scri"
type textarea "x"
type textarea "plz help me to locate scrip"
type textarea "x"
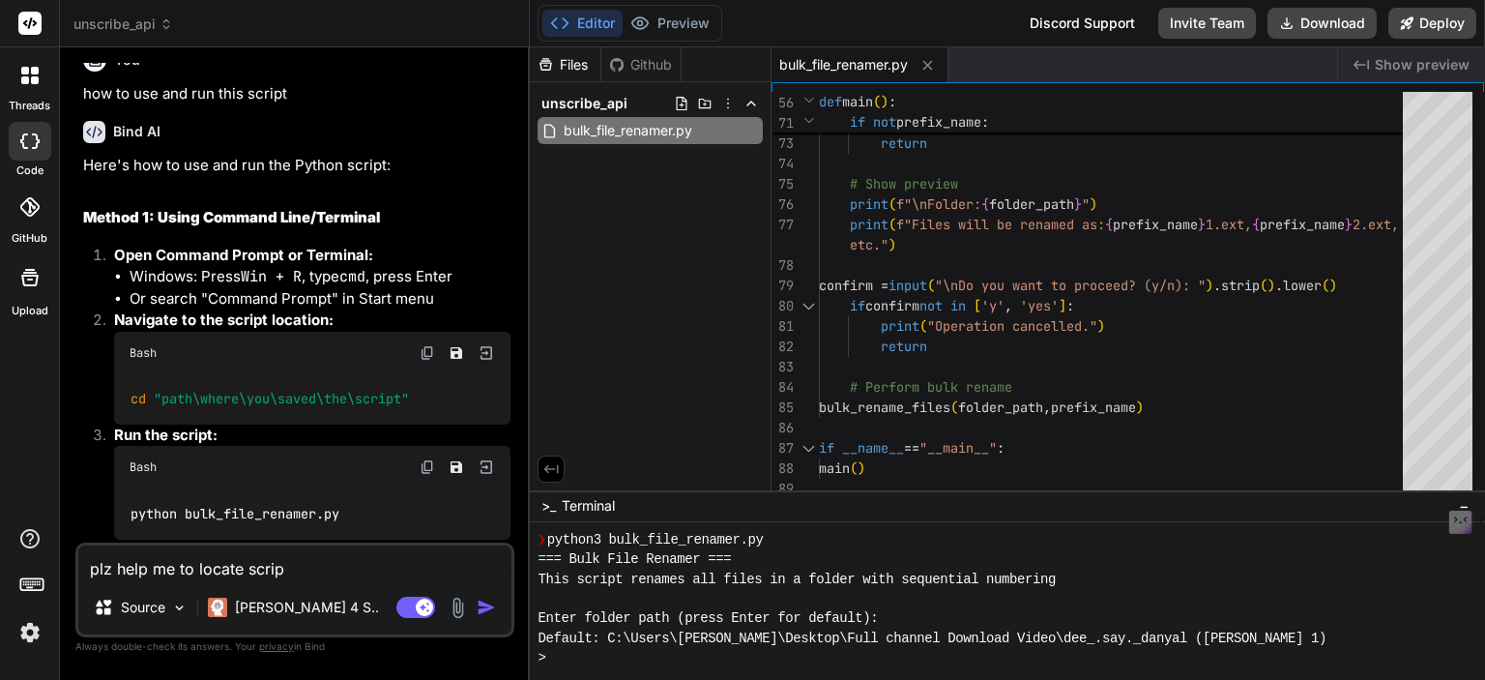
type textarea "plz help me to locate script"
type textarea "x"
type textarea "plz help me to locate script"
type textarea "x"
type textarea "plz help me to locate script l"
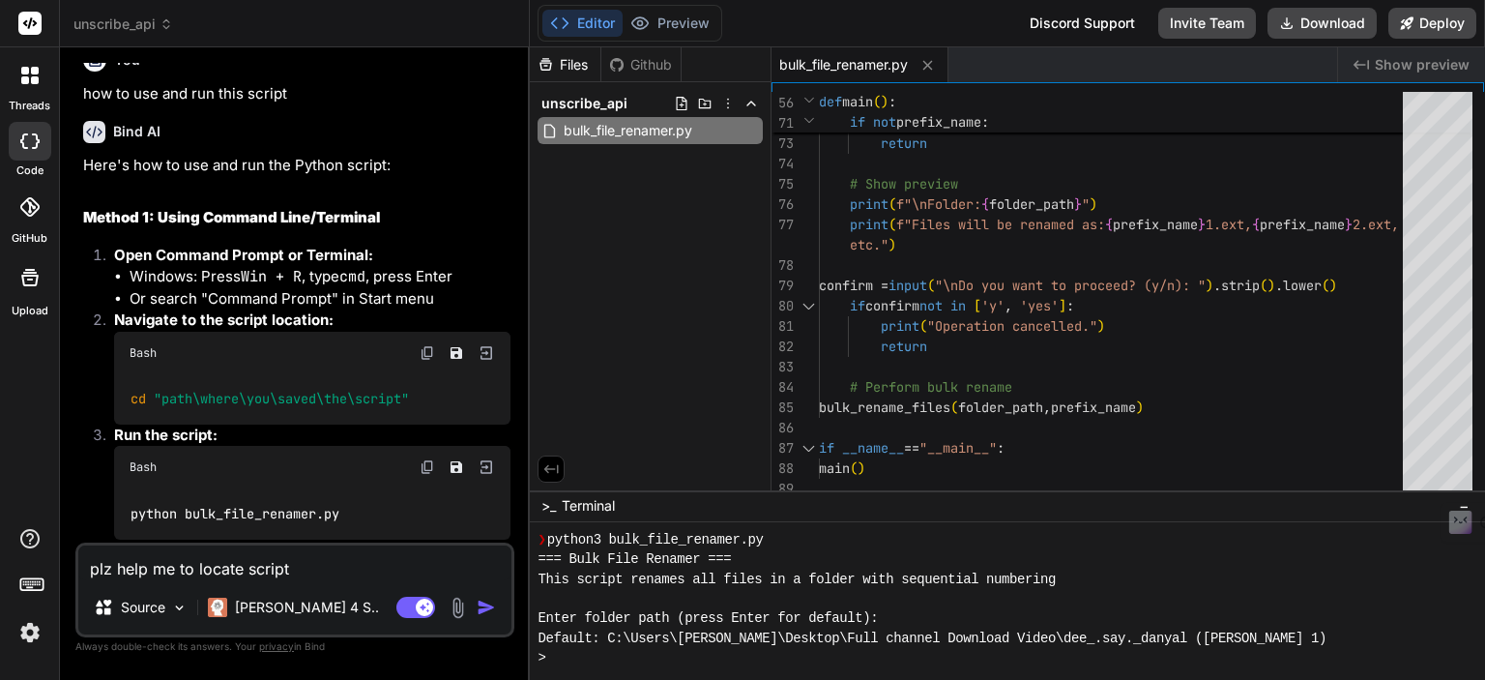
type textarea "x"
type textarea "plz help me to locate script lo"
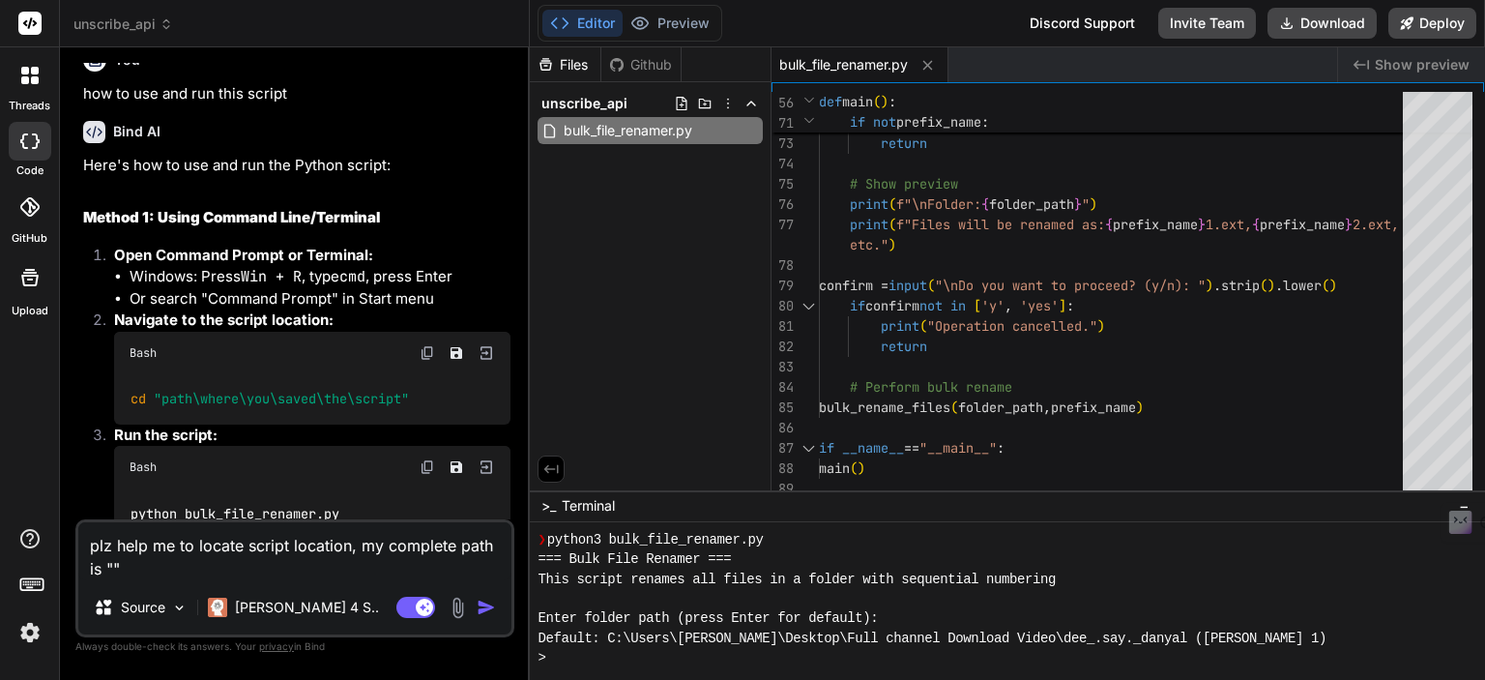
paste textarea "C:\Users\[PERSON_NAME]\Desktop\Full channel Download Video\RenameScript"
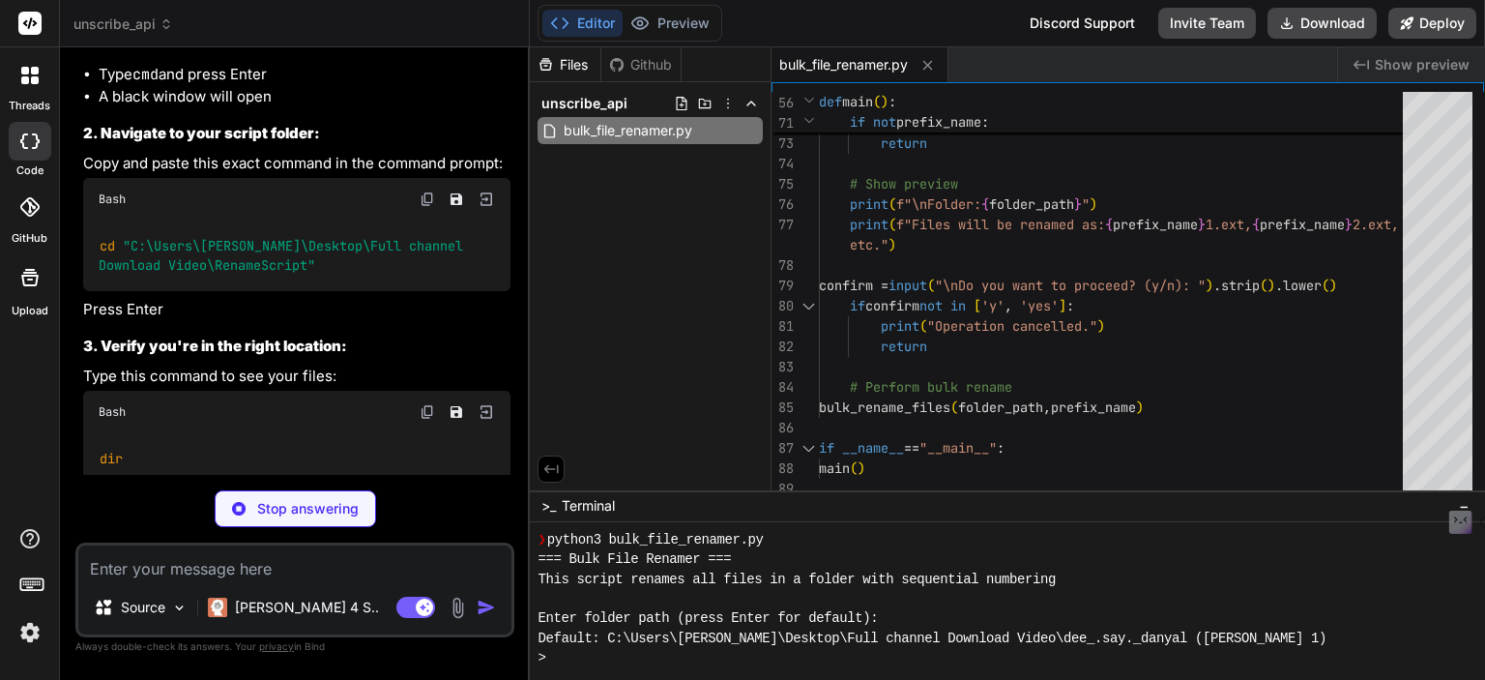
scroll to position [3507, 0]
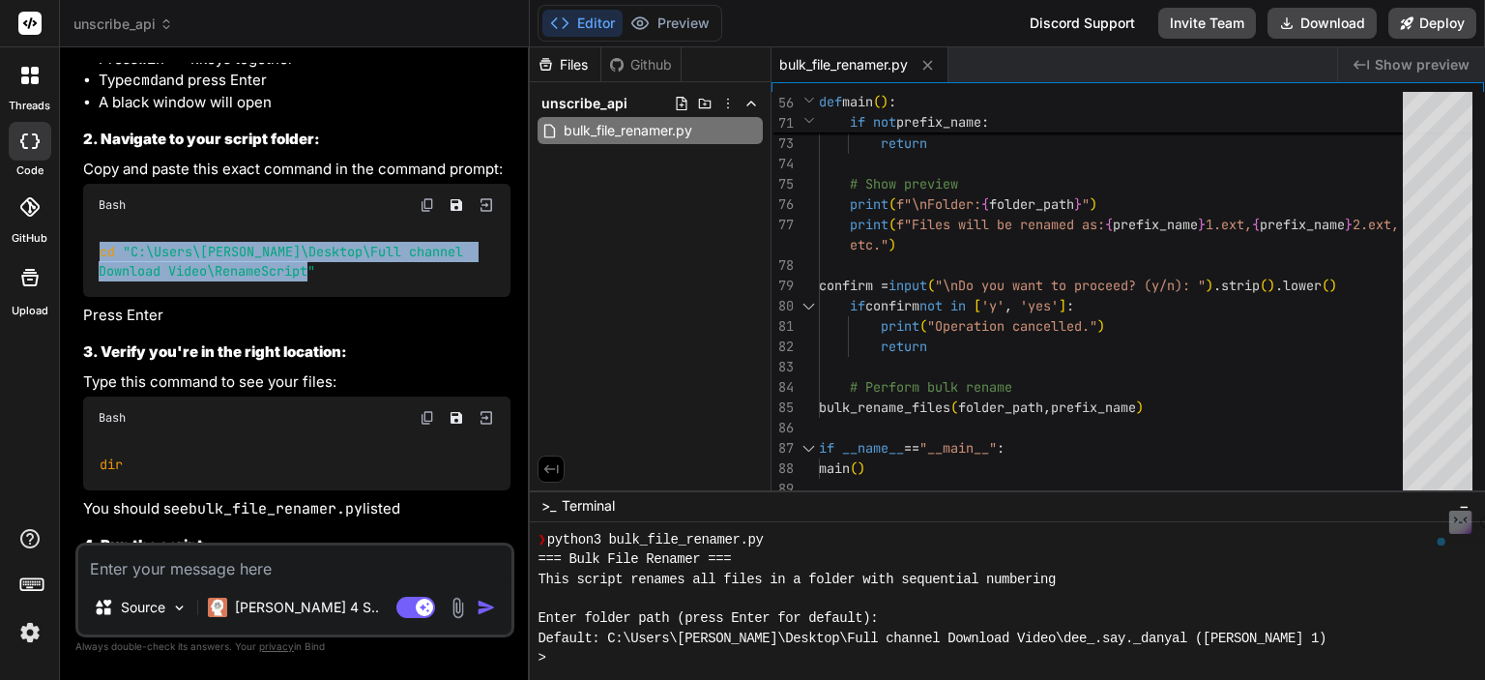
drag, startPoint x: 321, startPoint y: 375, endPoint x: 99, endPoint y: 361, distance: 222.9
click at [99, 297] on div "cd "C:\Users\[PERSON_NAME]\Desktop\Full channel Download Video\RenameScript"" at bounding box center [296, 261] width 427 height 71
copy code "cd "C:\Users\[PERSON_NAME]\Desktop\Full channel Download Video\RenameScript""
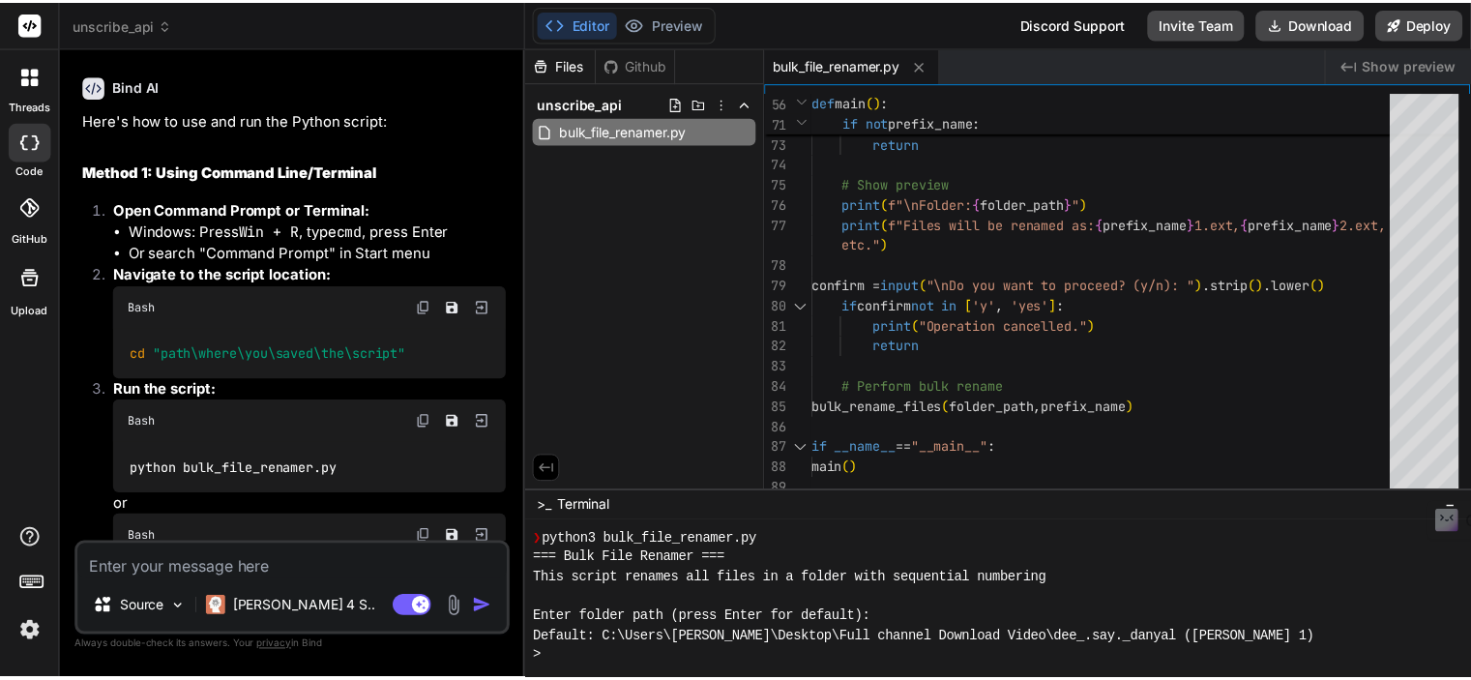
scroll to position [1573, 0]
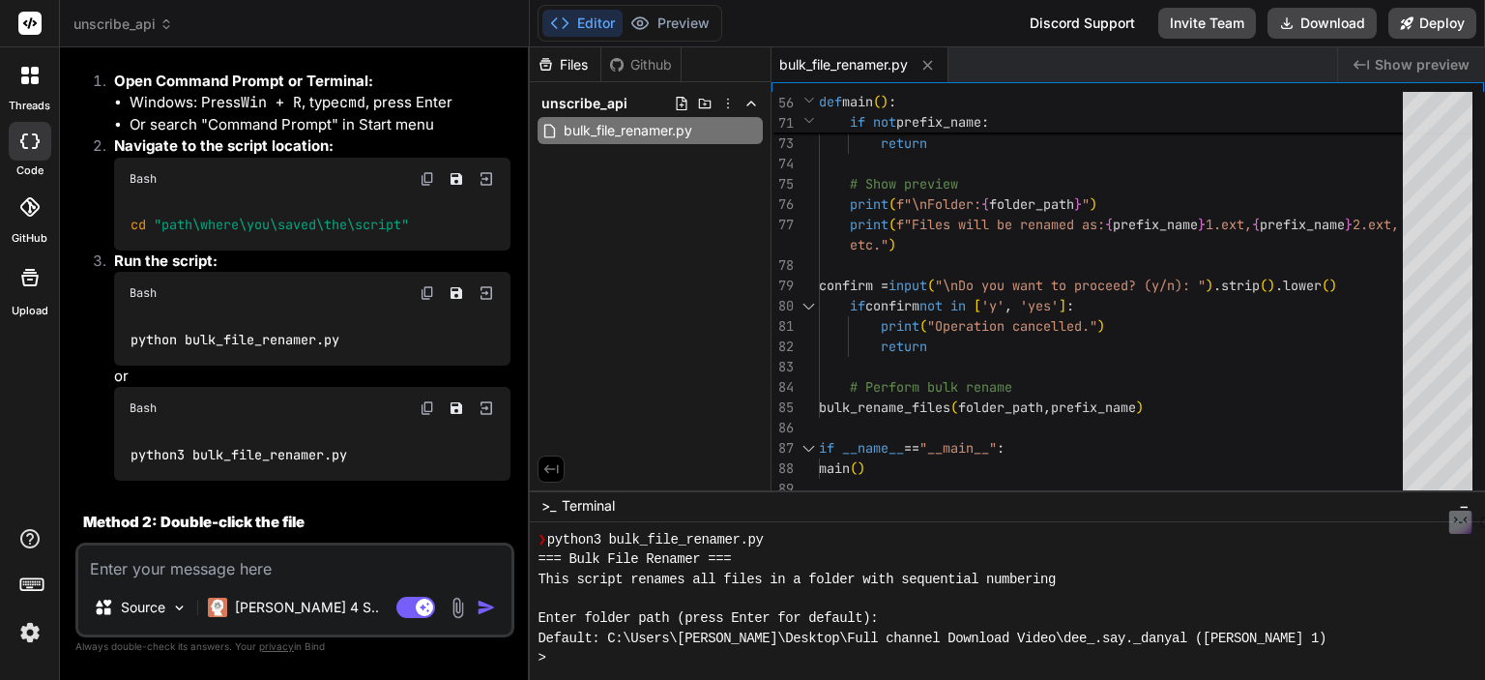
click at [430, 301] on img at bounding box center [427, 292] width 15 height 15
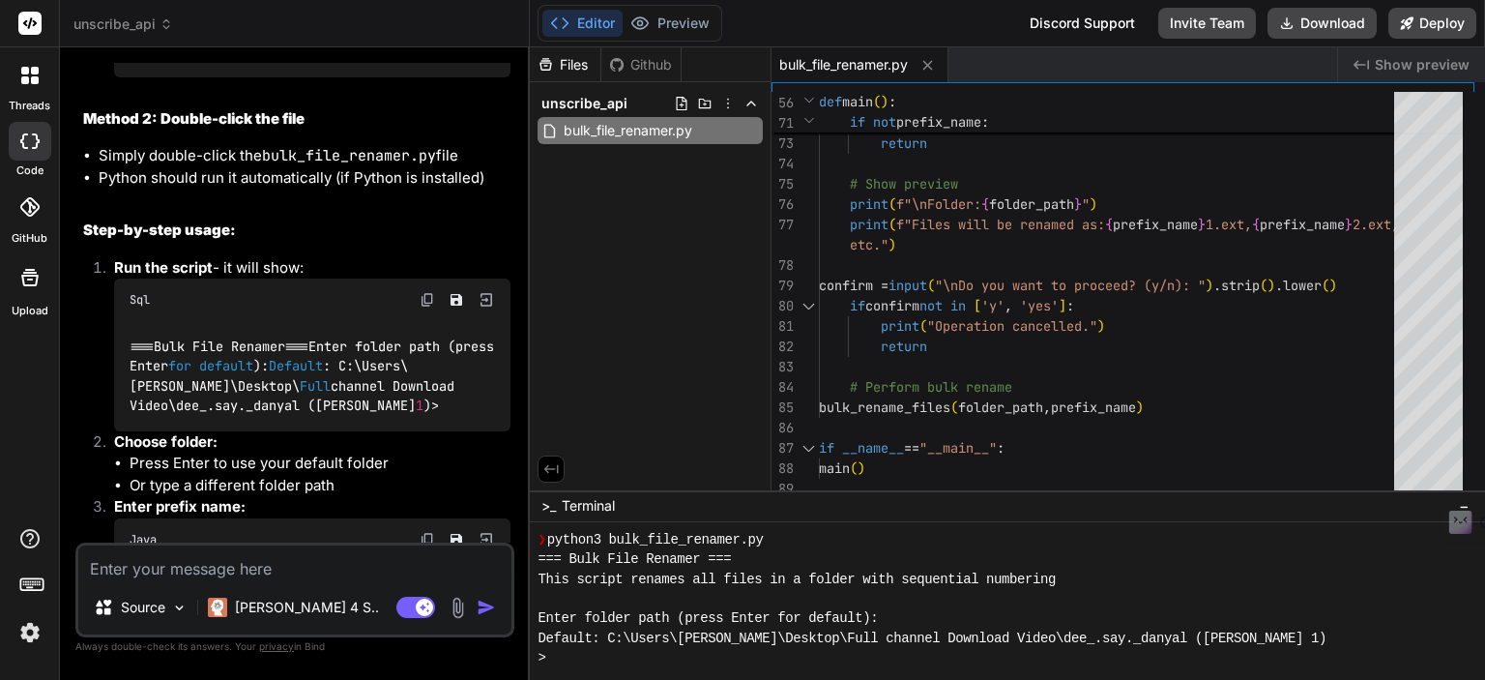
scroll to position [1959, 0]
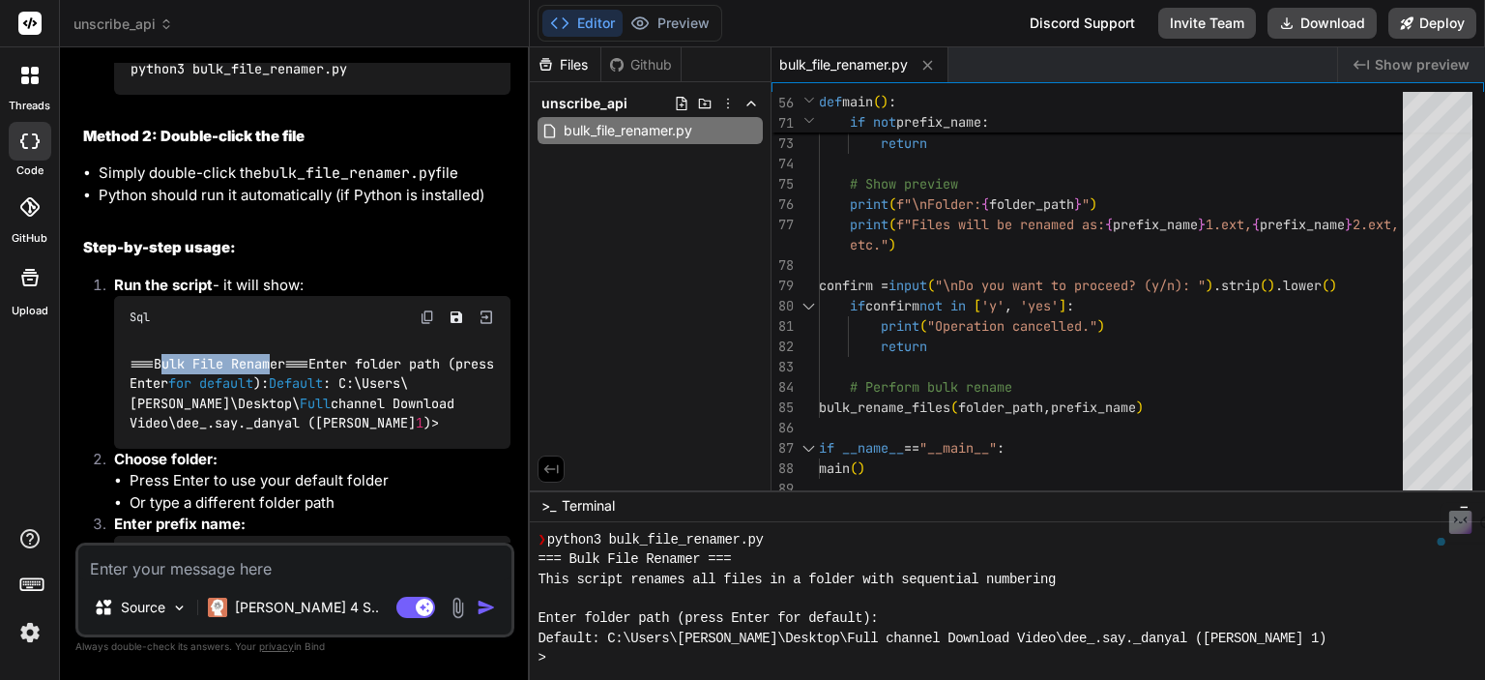
drag, startPoint x: 159, startPoint y: 408, endPoint x: 270, endPoint y: 412, distance: 111.3
click at [270, 412] on code "= = = Bulk File Renamer = = = Enter folder path (press Enter for default ): Def…" at bounding box center [316, 393] width 372 height 79
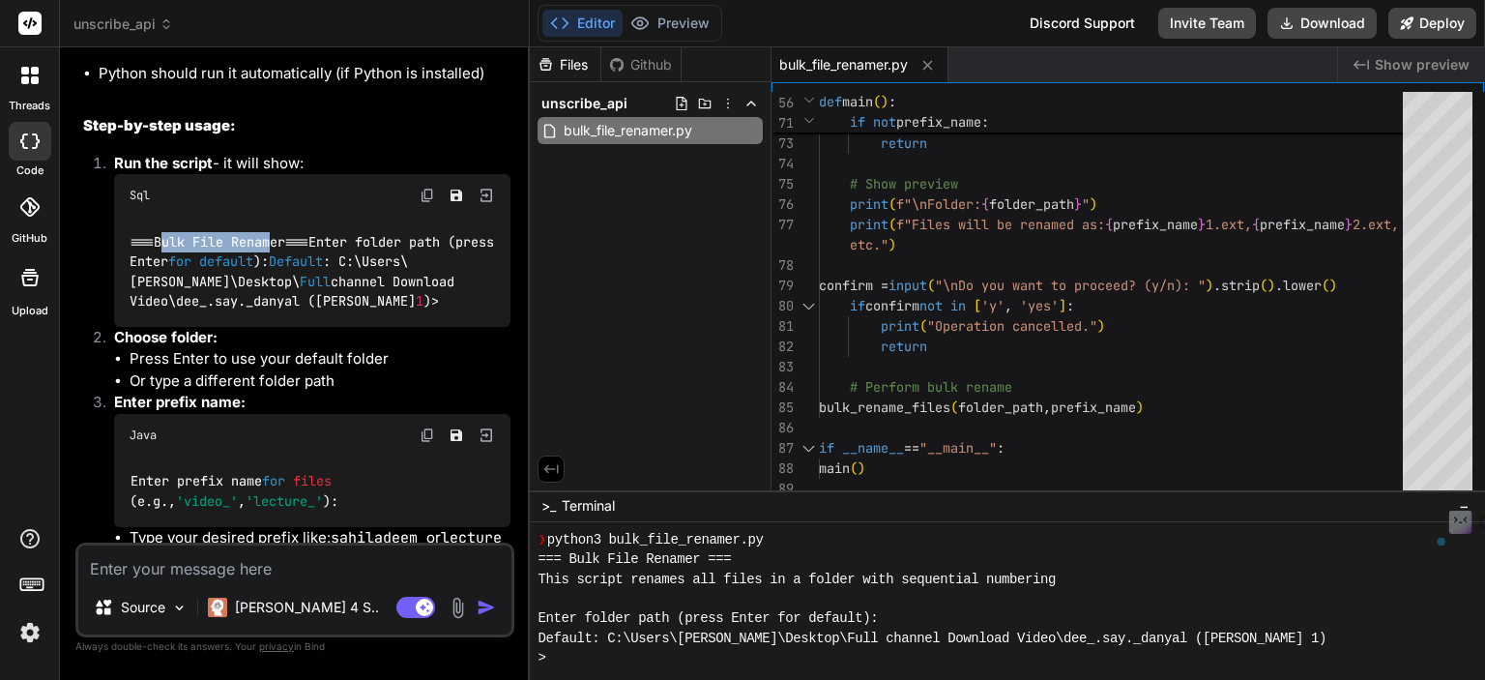
scroll to position [2089, 0]
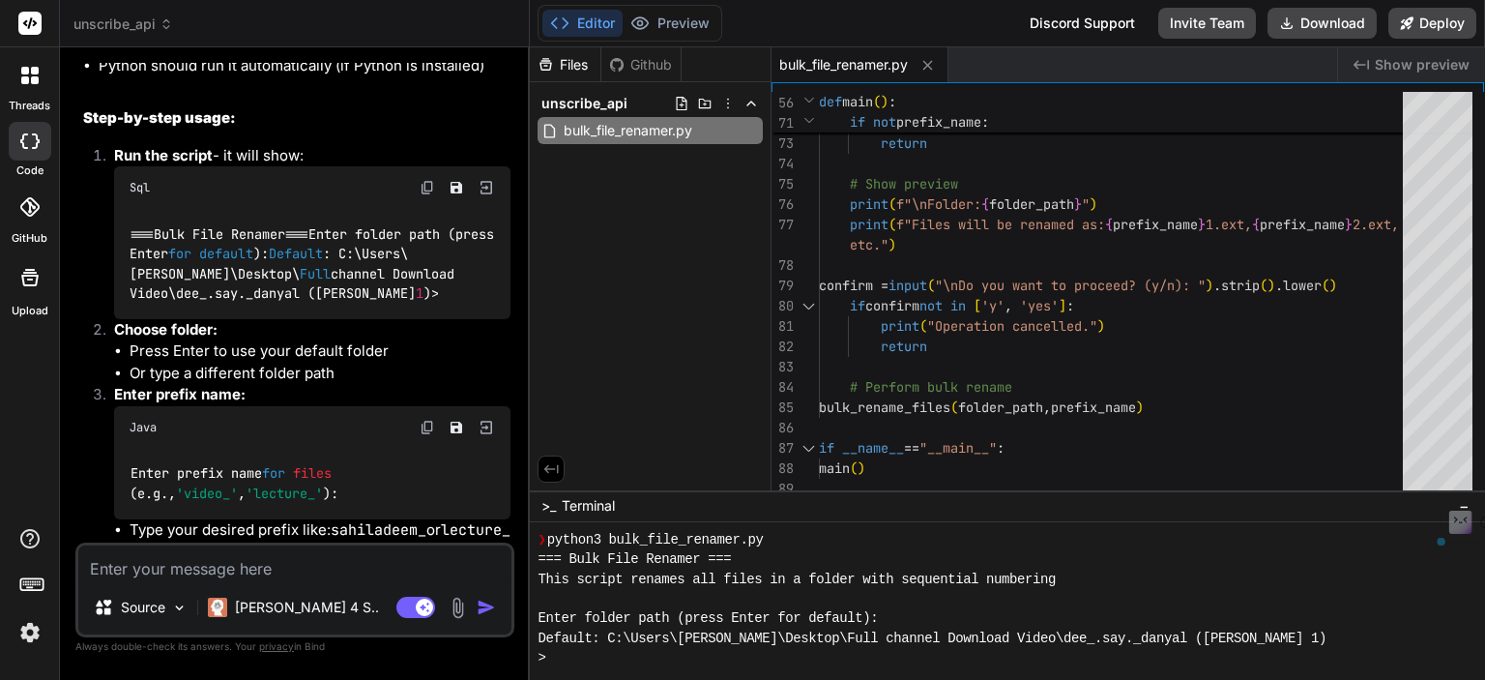
click at [282, 297] on code "= = = Bulk File Renamer = = = Enter folder path (press Enter for default ): Def…" at bounding box center [316, 263] width 372 height 79
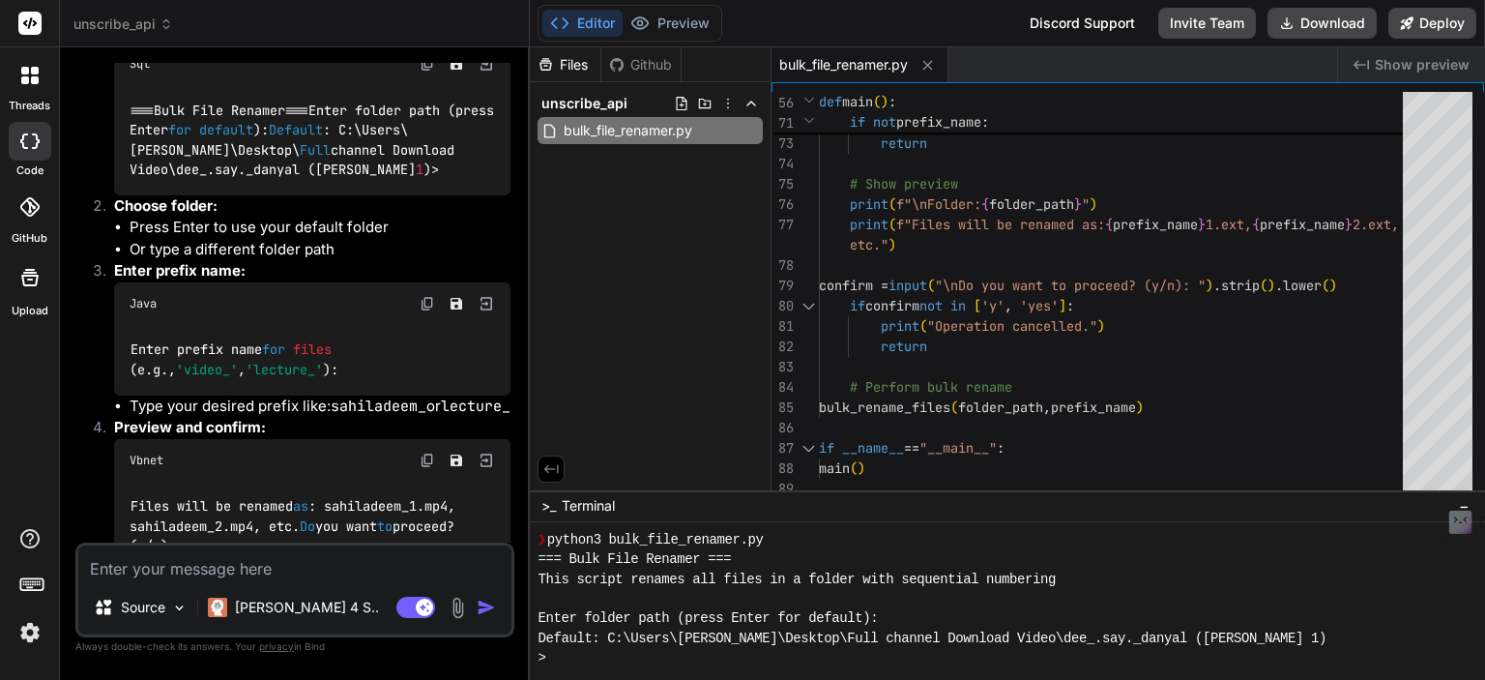
scroll to position [2217, 0]
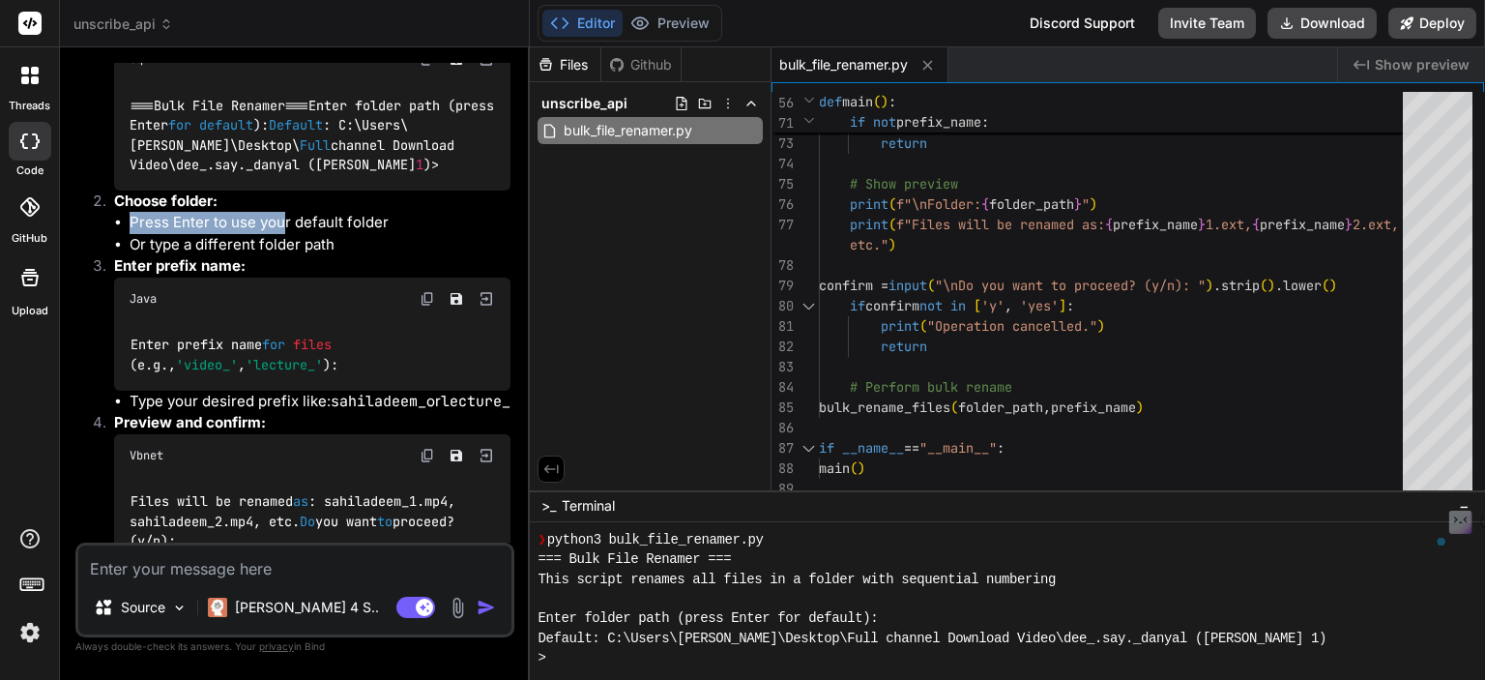
drag, startPoint x: 132, startPoint y: 307, endPoint x: 280, endPoint y: 314, distance: 148.2
click at [280, 255] on ul "Press Enter to use your default folder Or type a different folder path" at bounding box center [312, 234] width 396 height 44
click at [139, 256] on li "Or type a different folder path" at bounding box center [320, 245] width 381 height 22
